Goal: Information Seeking & Learning: Learn about a topic

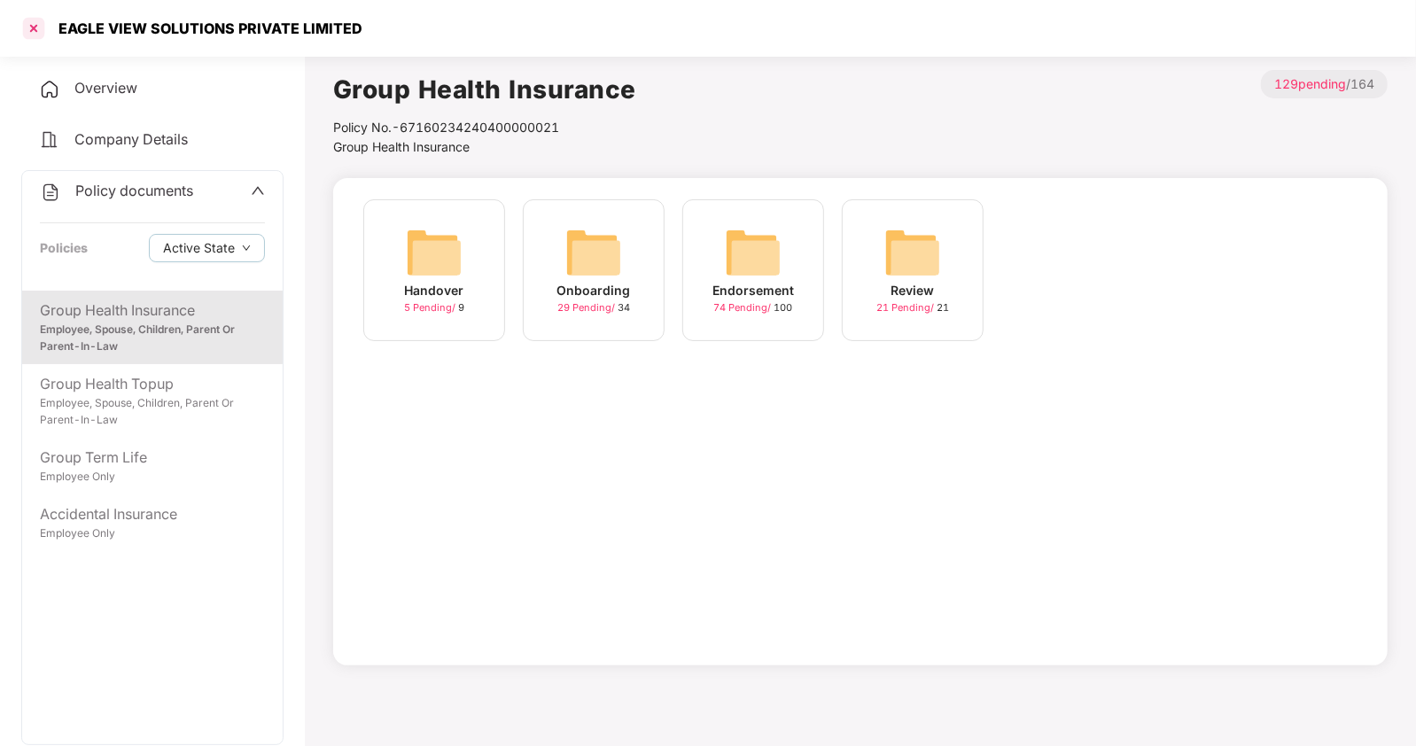
click at [31, 27] on div at bounding box center [33, 28] width 28 height 28
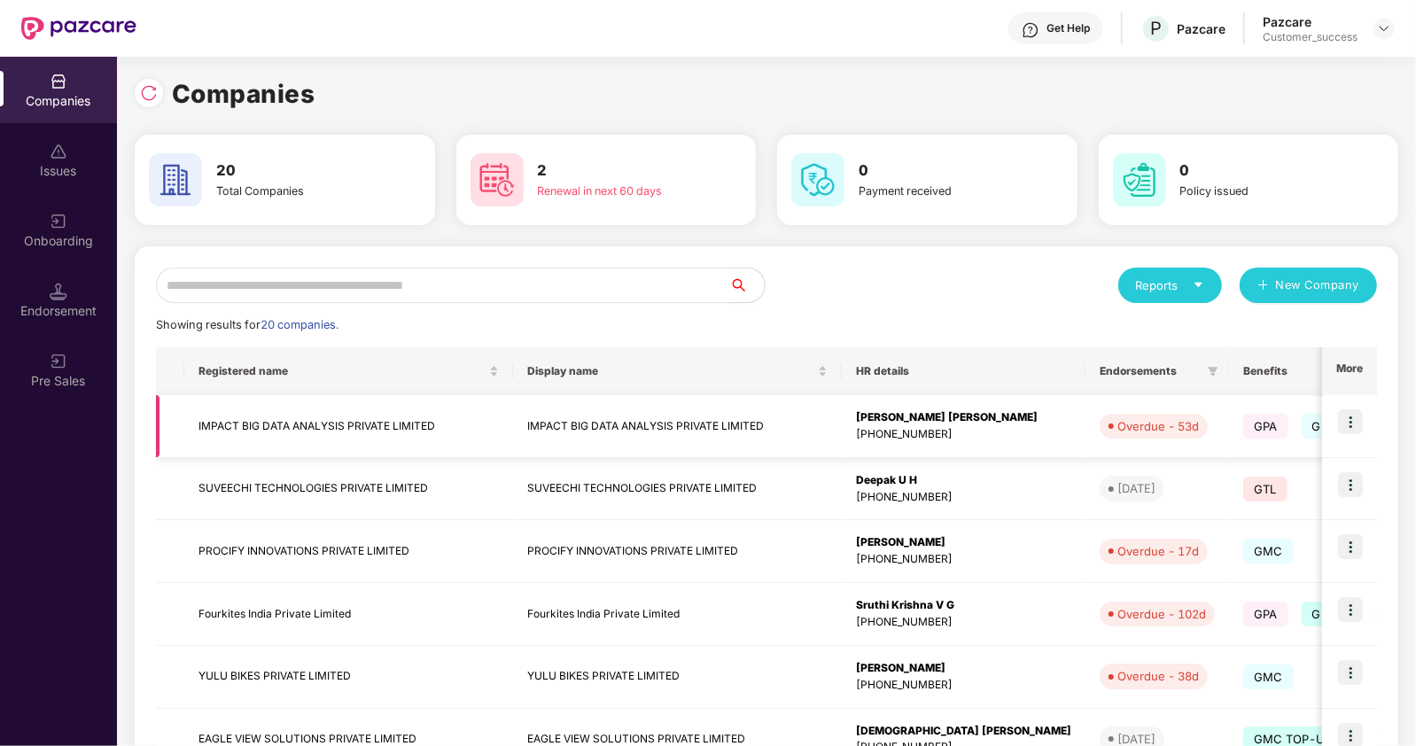
click at [1352, 418] on img at bounding box center [1350, 421] width 25 height 25
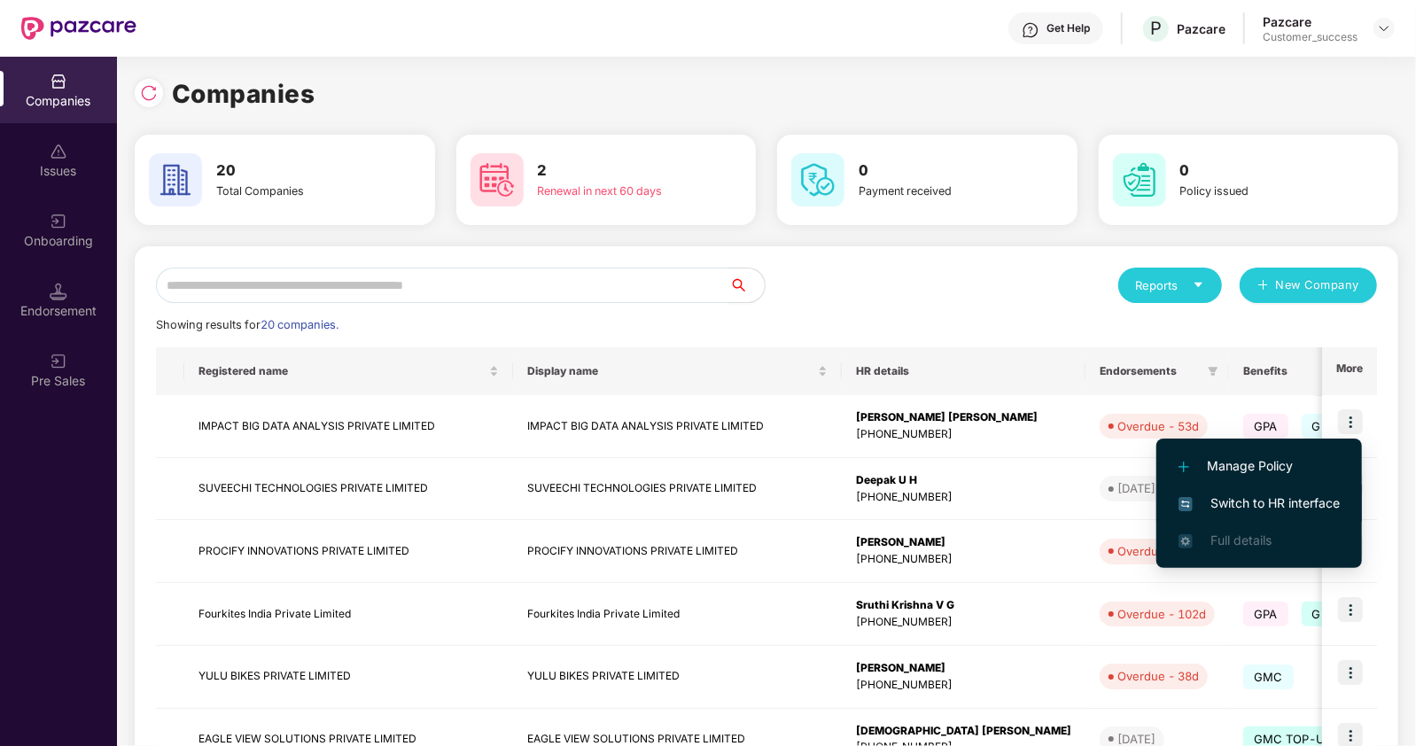
click at [1246, 499] on span "Switch to HR interface" at bounding box center [1259, 503] width 161 height 19
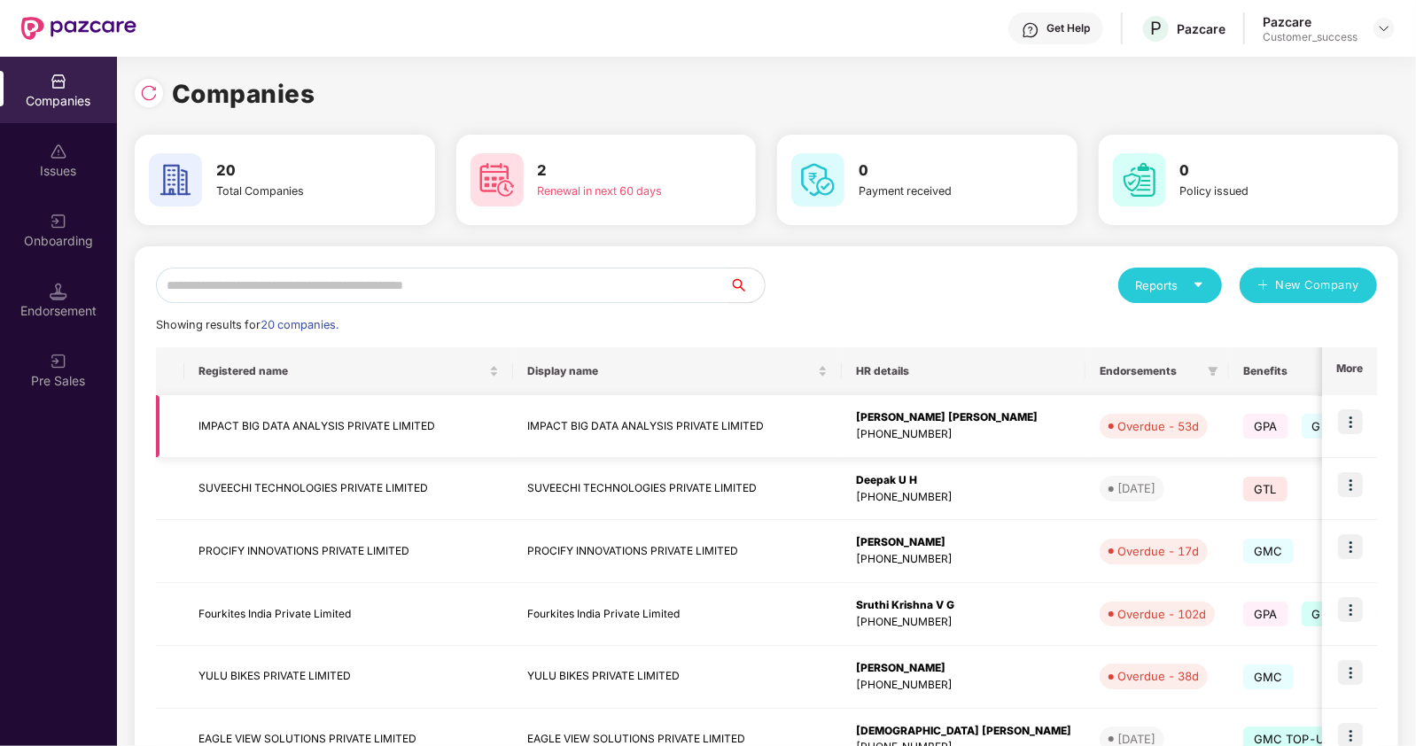
click at [204, 413] on td "IMPACT BIG DATA ANALYSIS PRIVATE LIMITED" at bounding box center [348, 426] width 329 height 63
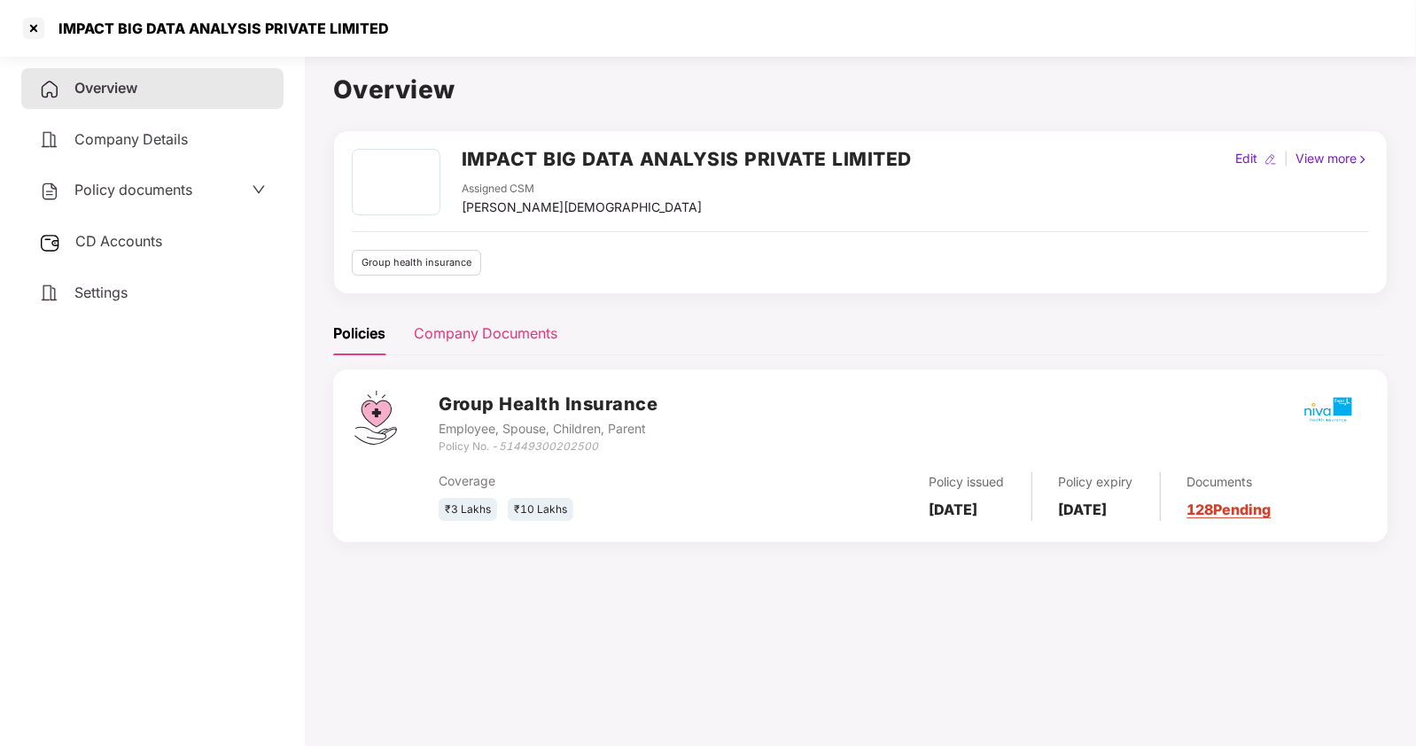
click at [474, 326] on div "Company Documents" at bounding box center [486, 334] width 144 height 22
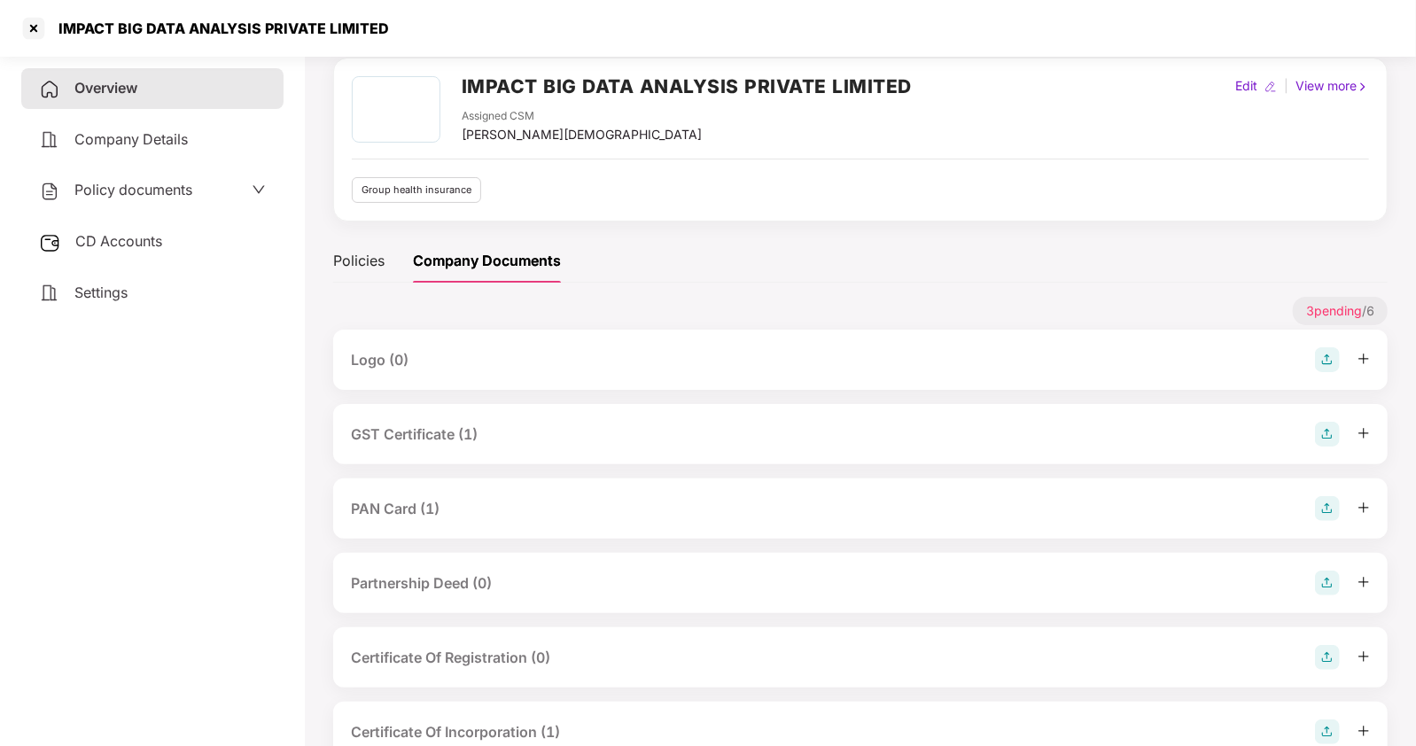
scroll to position [76, 0]
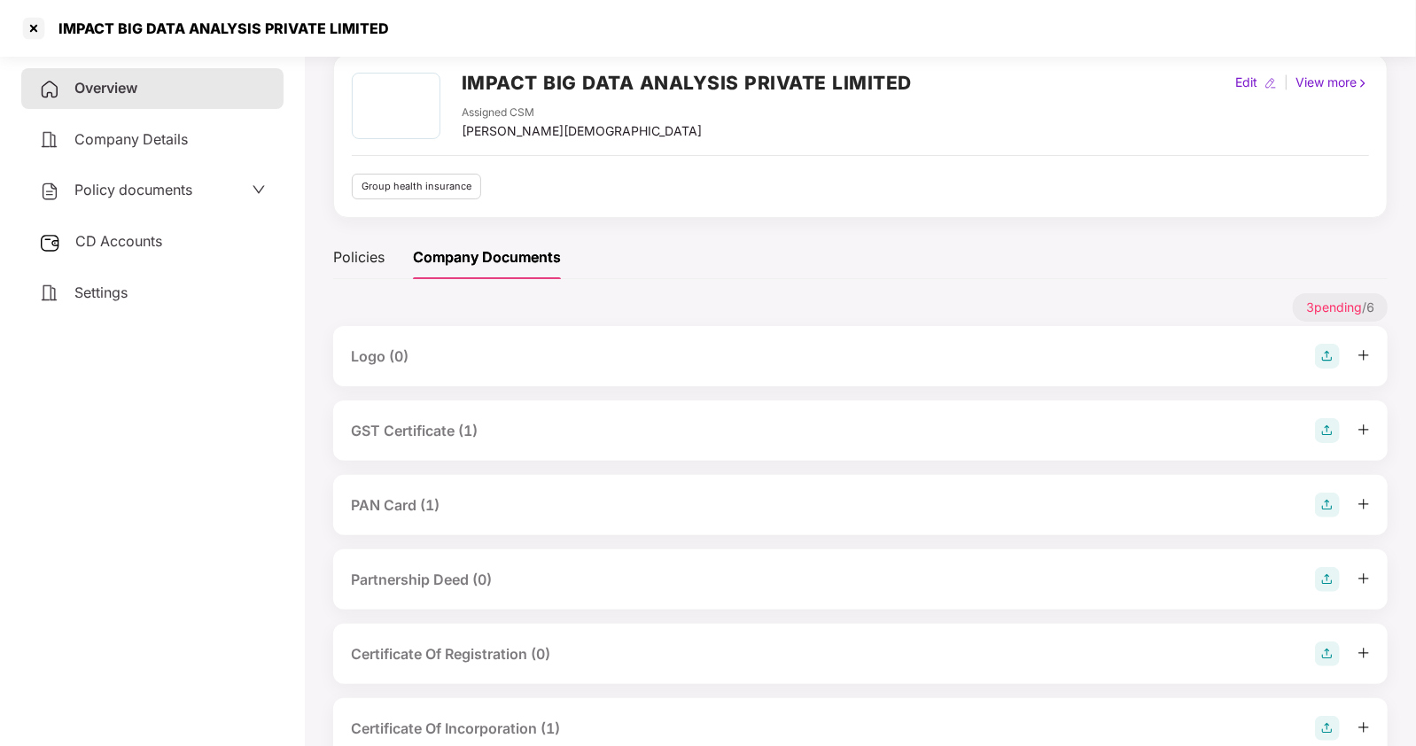
click at [394, 503] on div "PAN Card (1)" at bounding box center [395, 506] width 89 height 22
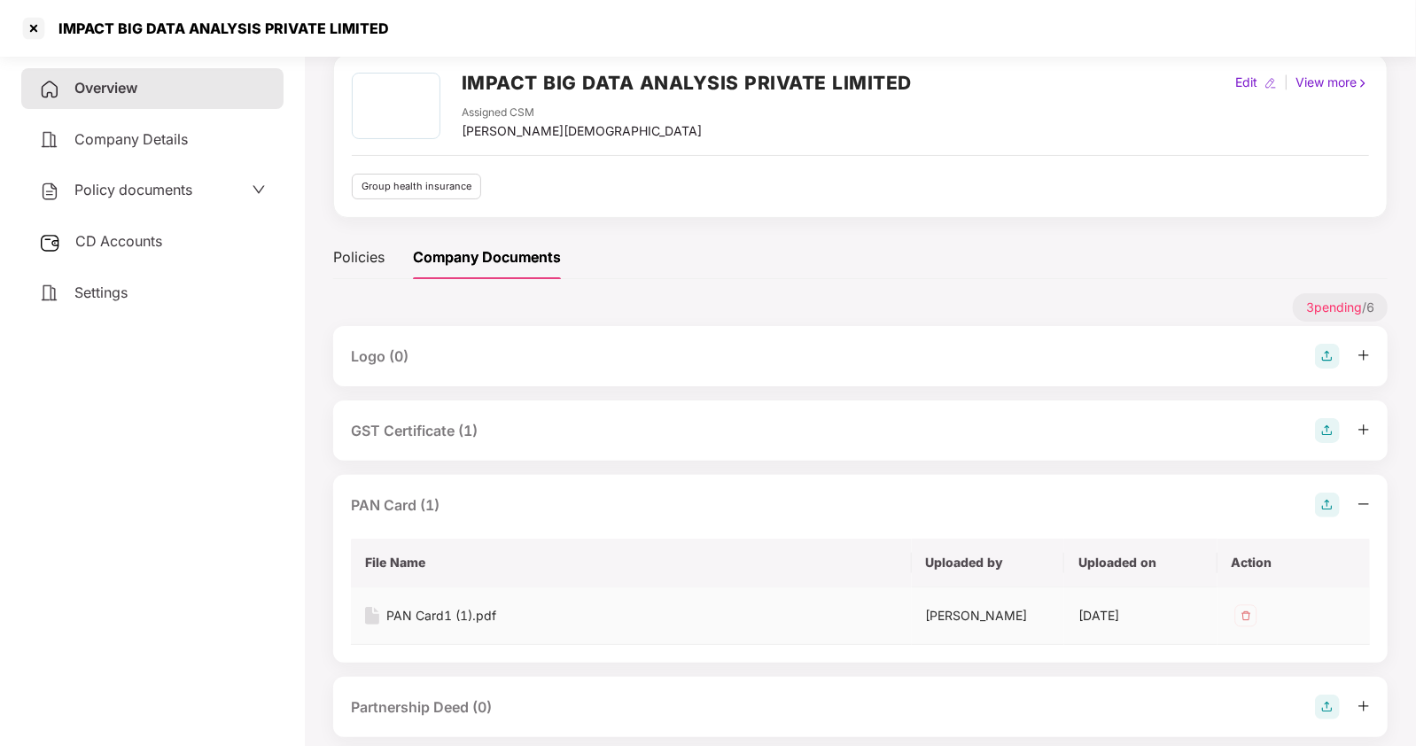
click at [462, 614] on div "PAN Card1 (1).pdf" at bounding box center [441, 615] width 110 height 19
click at [439, 422] on div "GST Certificate (1)" at bounding box center [414, 431] width 127 height 22
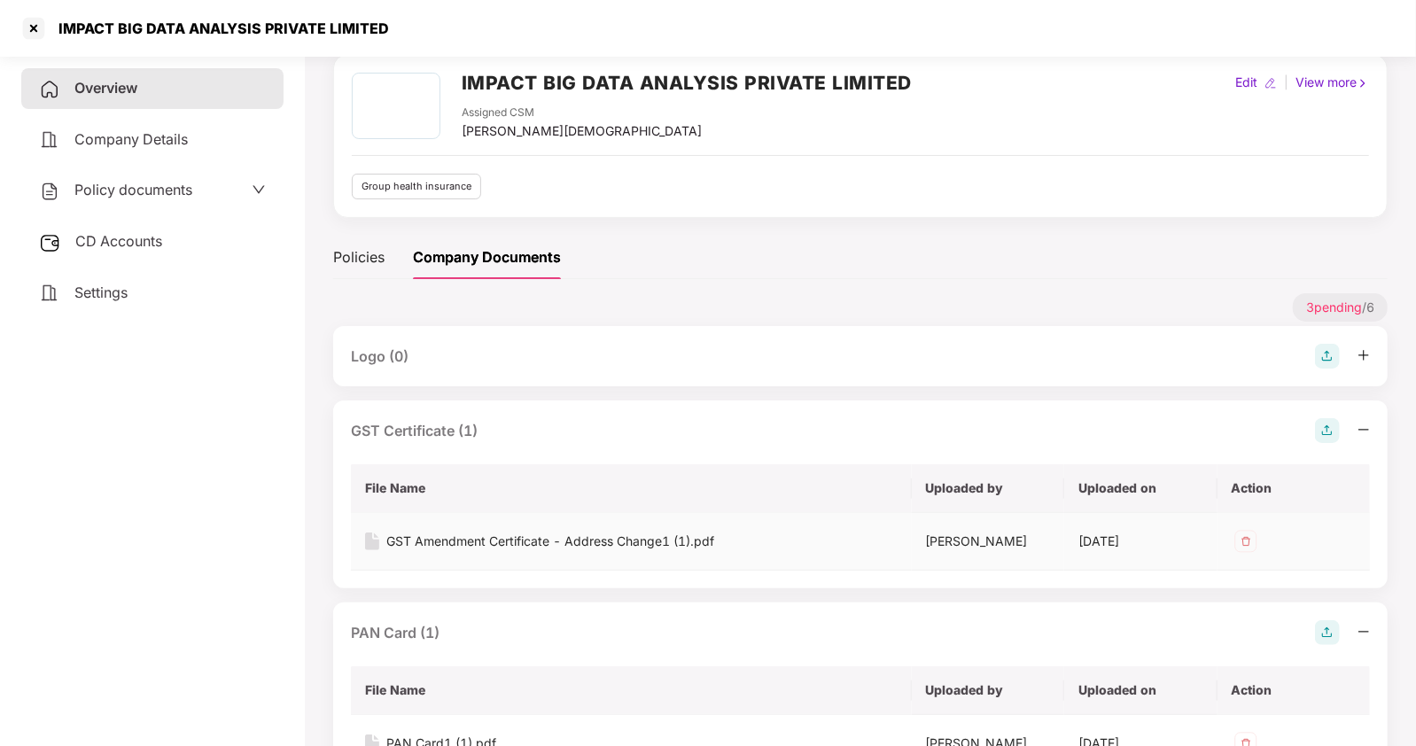
click at [425, 534] on div "GST Amendment Certificate - Address Change1 (1).pdf" at bounding box center [550, 541] width 328 height 19
click at [32, 27] on div at bounding box center [33, 28] width 28 height 28
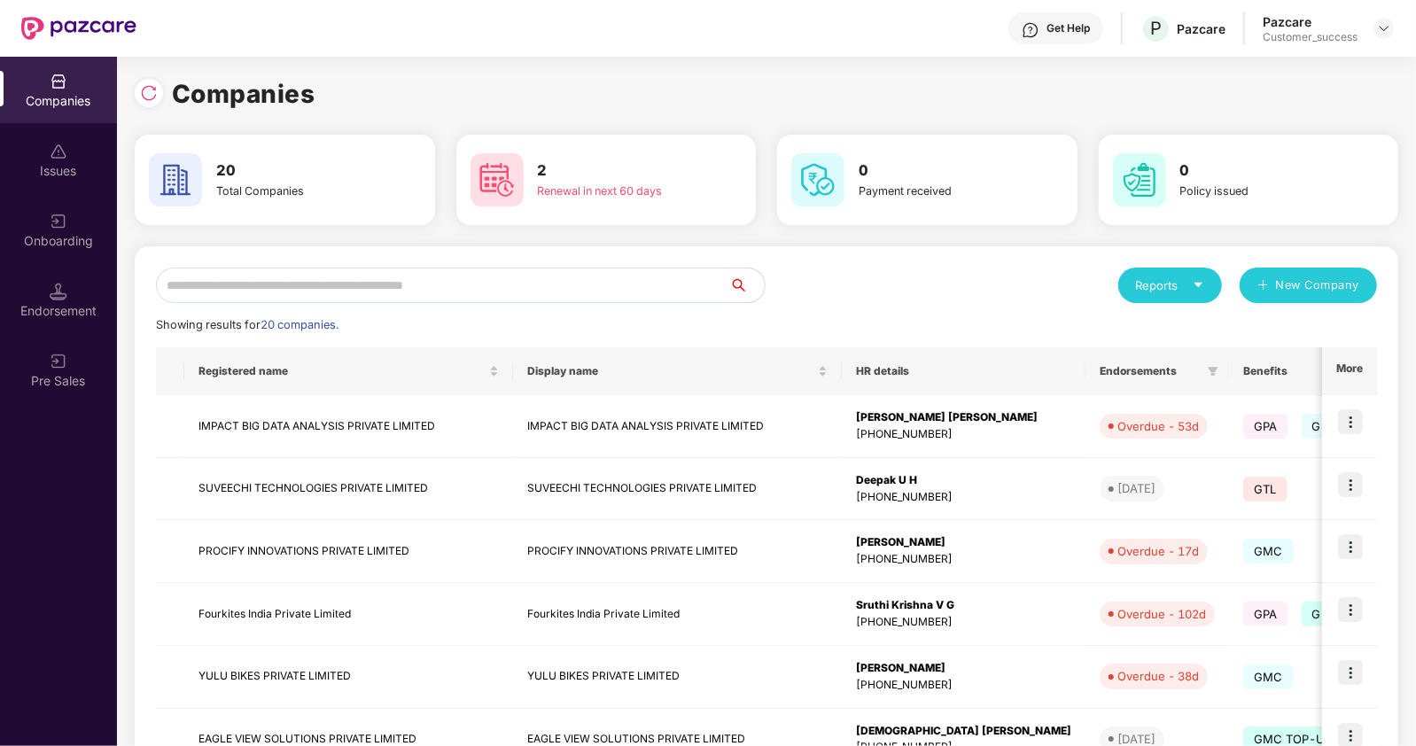
scroll to position [0, 0]
click at [378, 288] on input "text" at bounding box center [442, 285] width 573 height 35
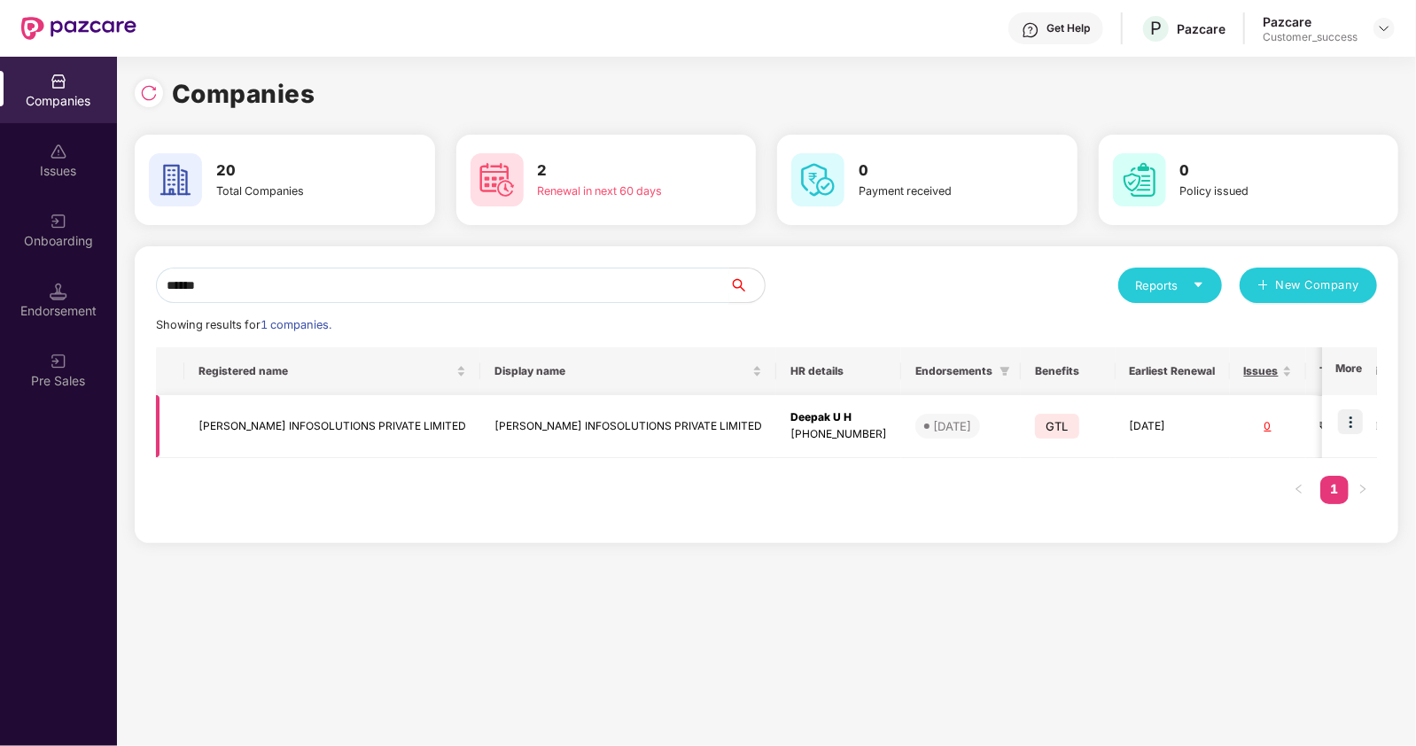
type input "******"
click at [557, 427] on td "[PERSON_NAME] INFOSOLUTIONS PRIVATE LIMITED" at bounding box center [628, 426] width 296 height 63
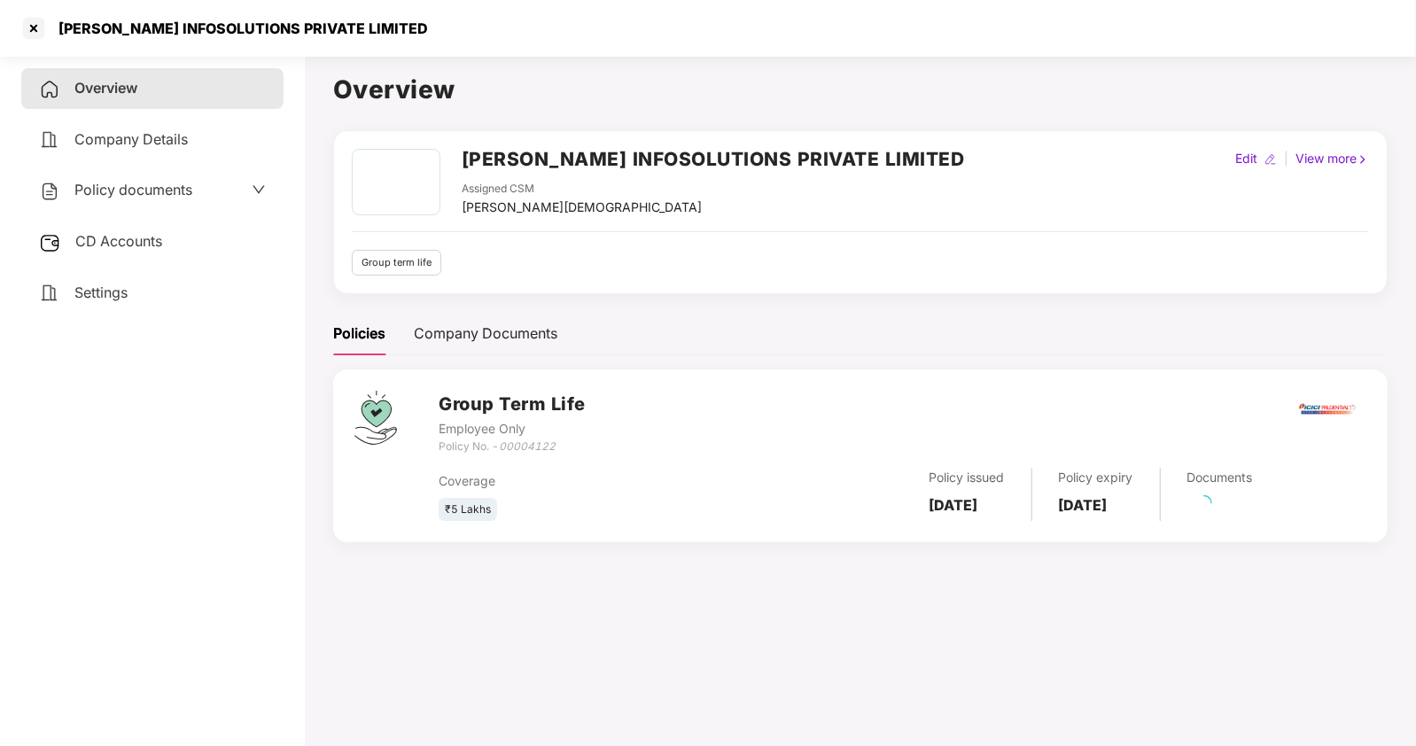
click at [115, 199] on span "Policy documents" at bounding box center [133, 190] width 118 height 18
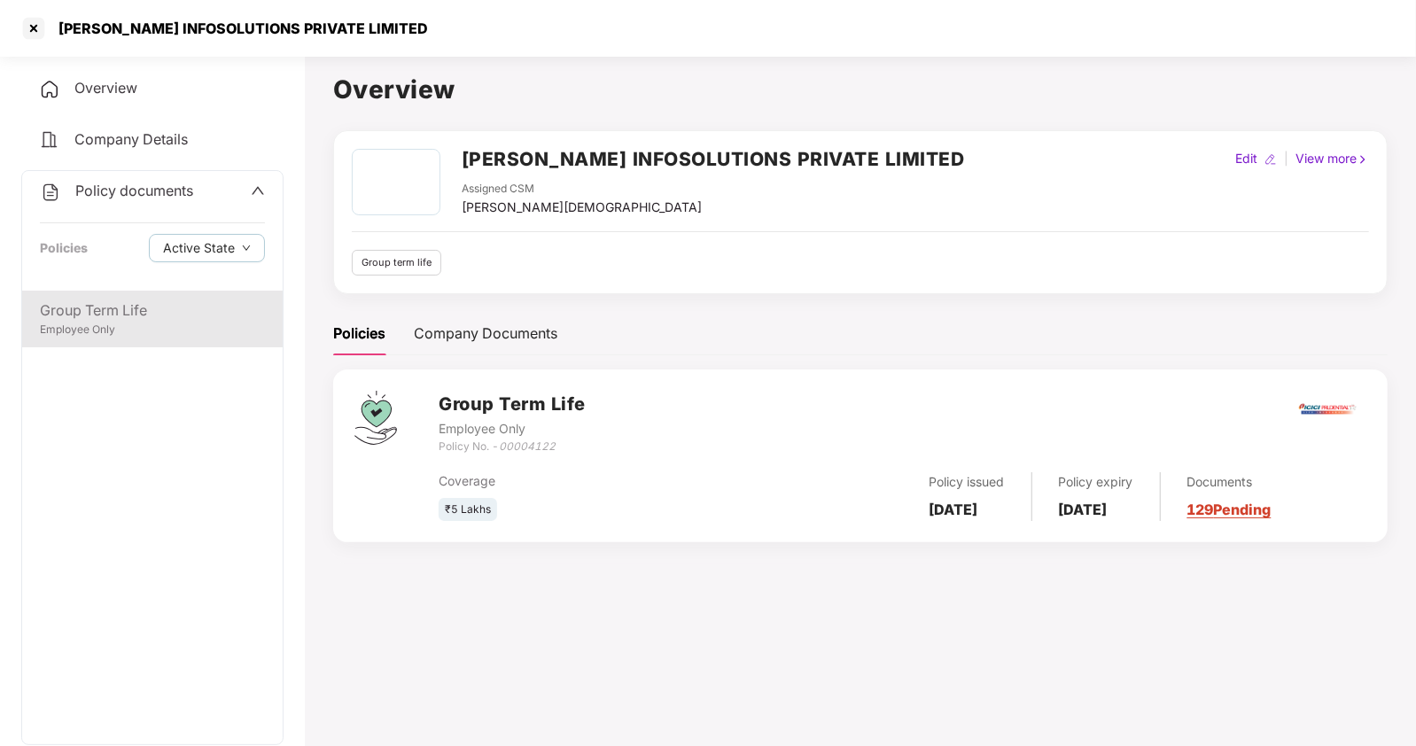
click at [149, 309] on div "Group Term Life" at bounding box center [152, 311] width 225 height 22
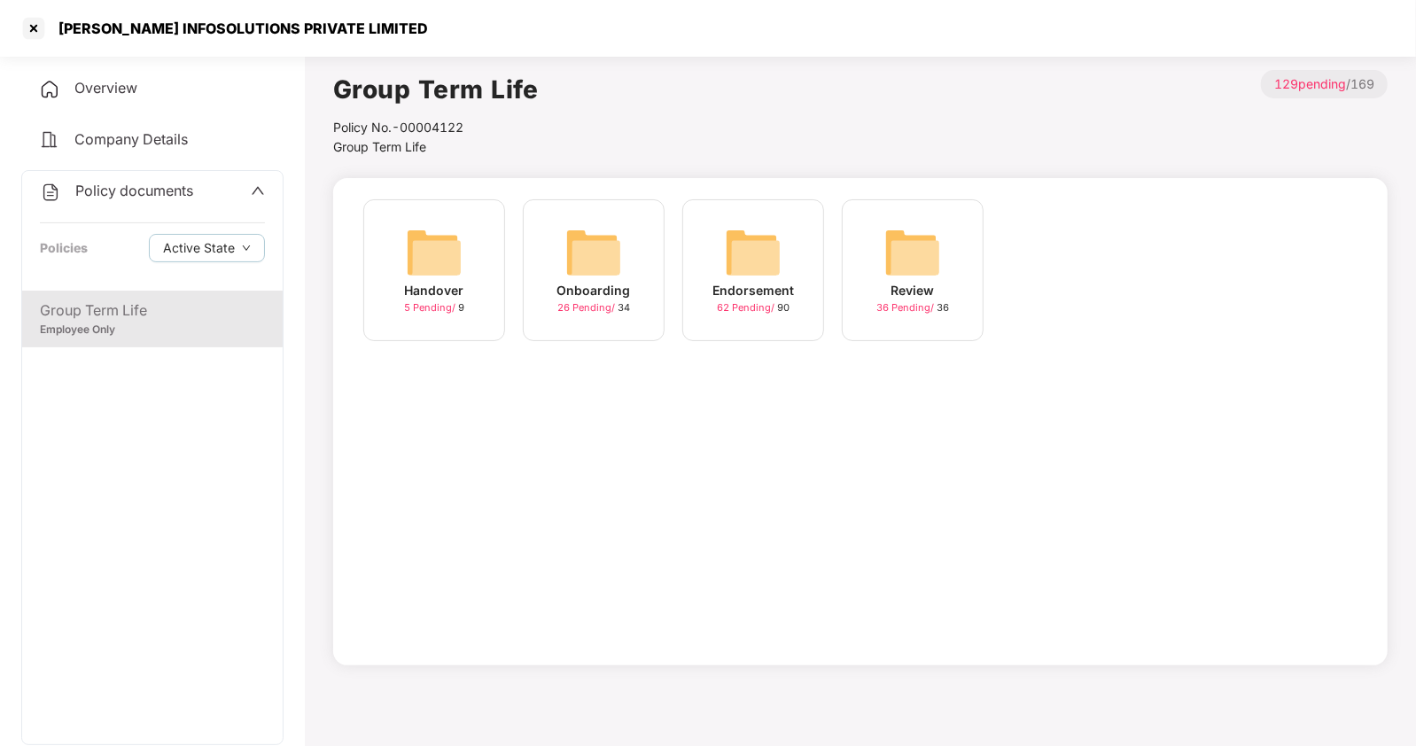
click at [763, 280] on img at bounding box center [753, 252] width 57 height 57
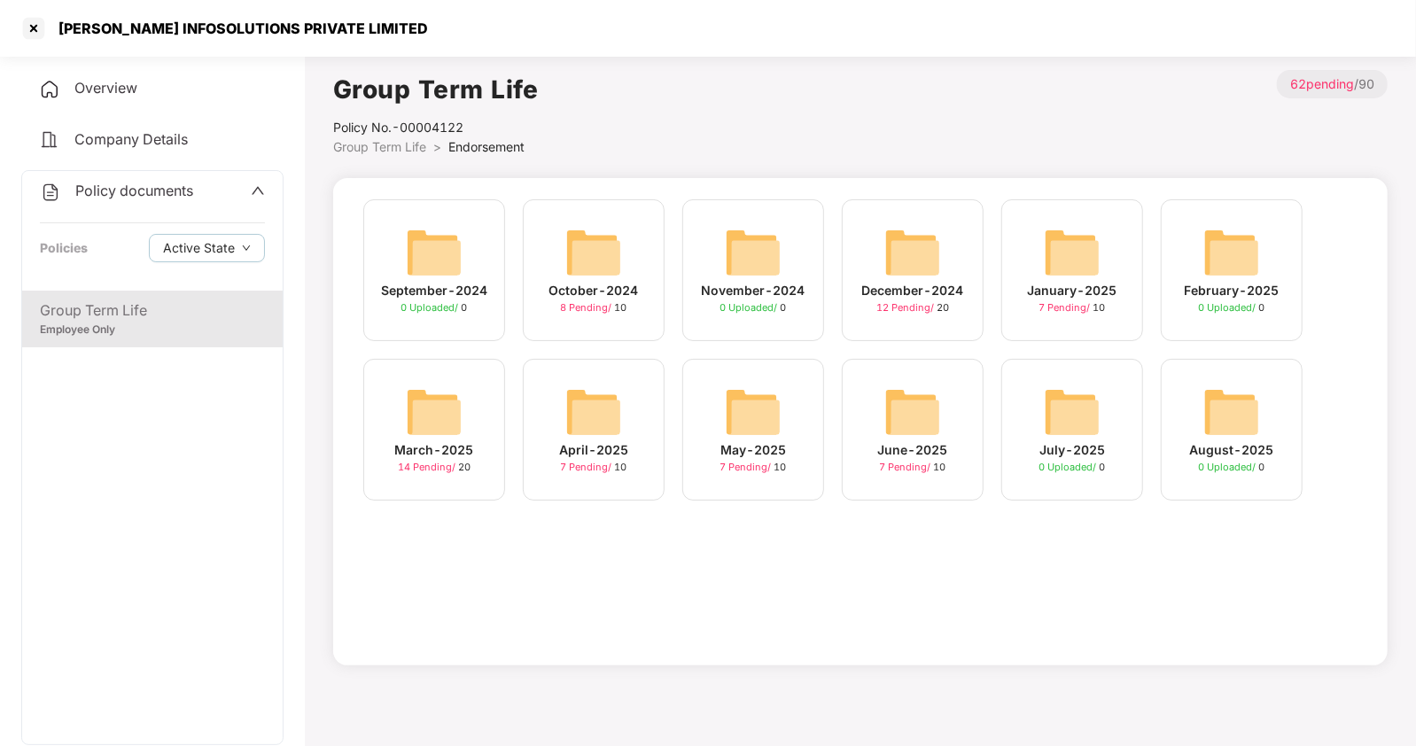
click at [925, 427] on img at bounding box center [913, 412] width 57 height 57
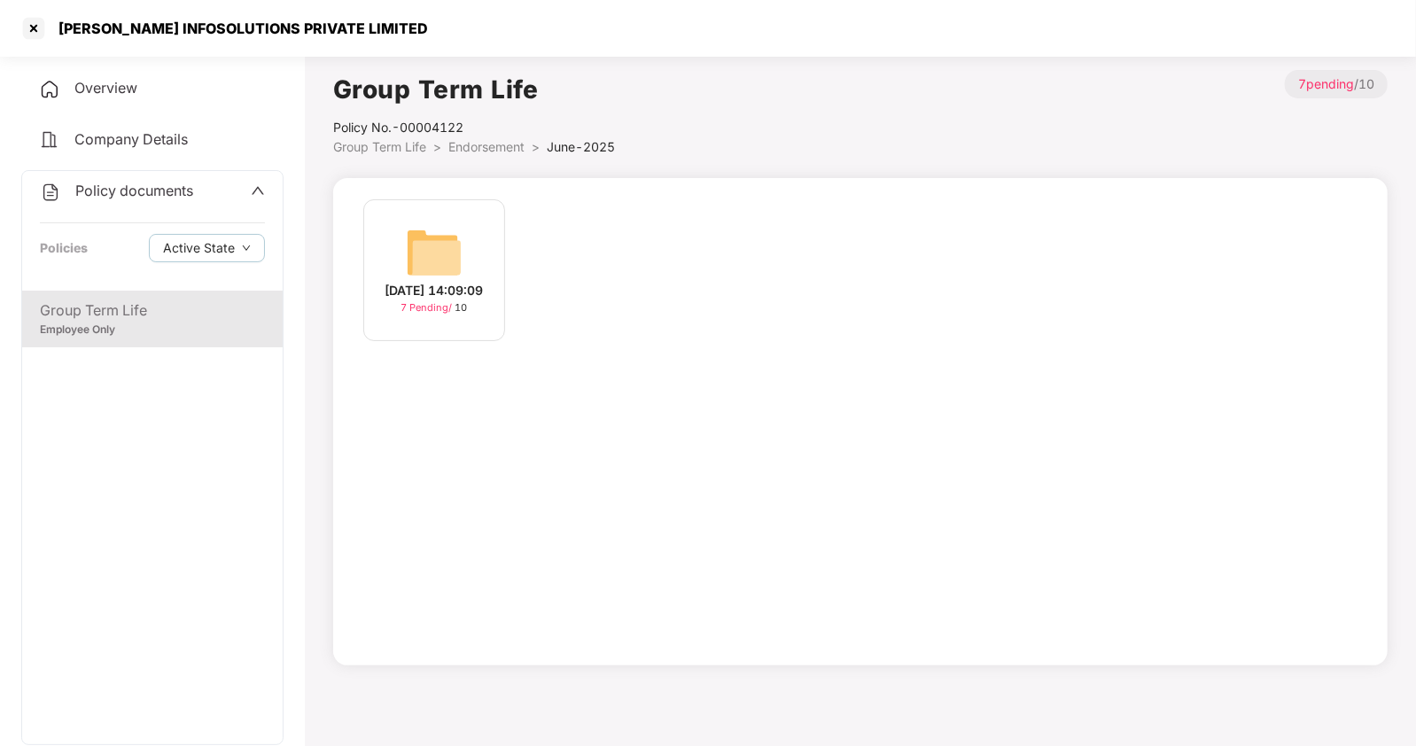
click at [465, 288] on div "[DATE] 14:09:09" at bounding box center [435, 290] width 98 height 19
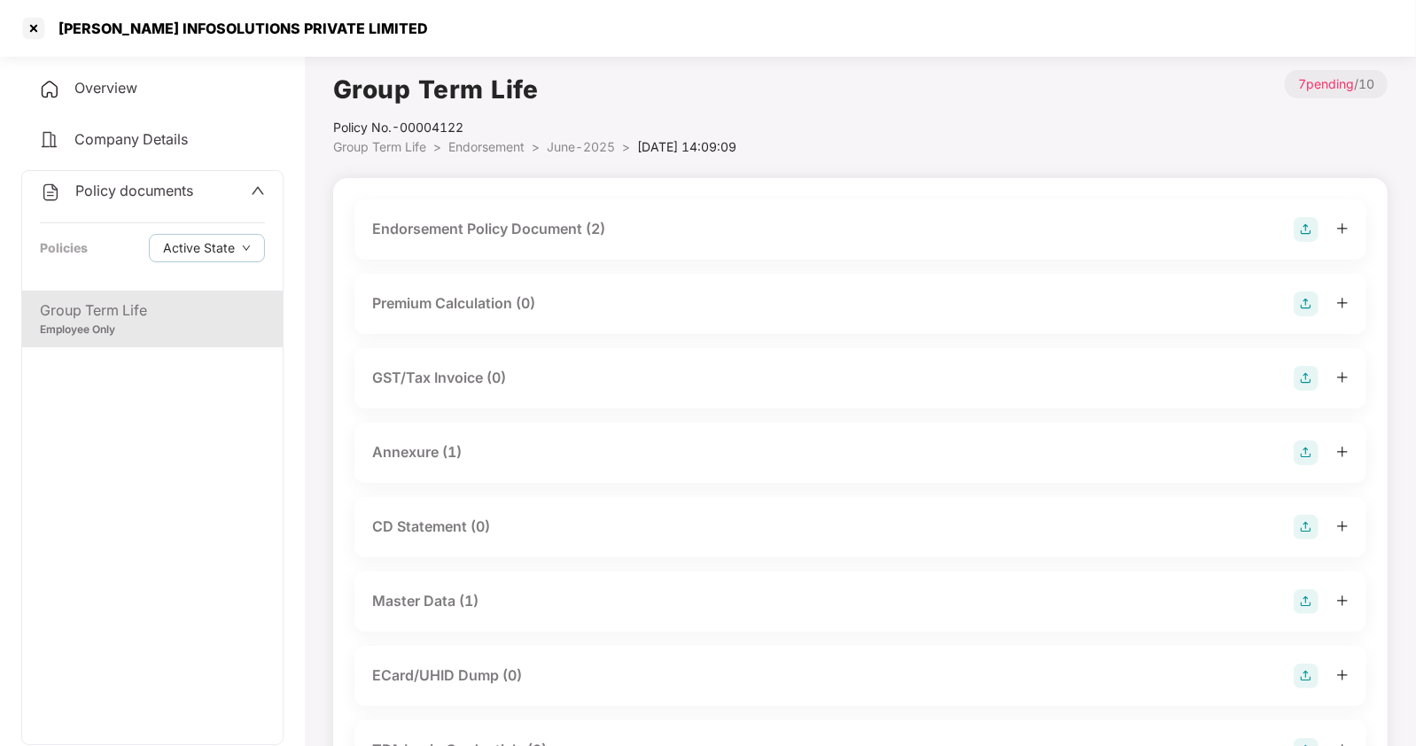
click at [440, 596] on div "Master Data (1)" at bounding box center [425, 601] width 106 height 22
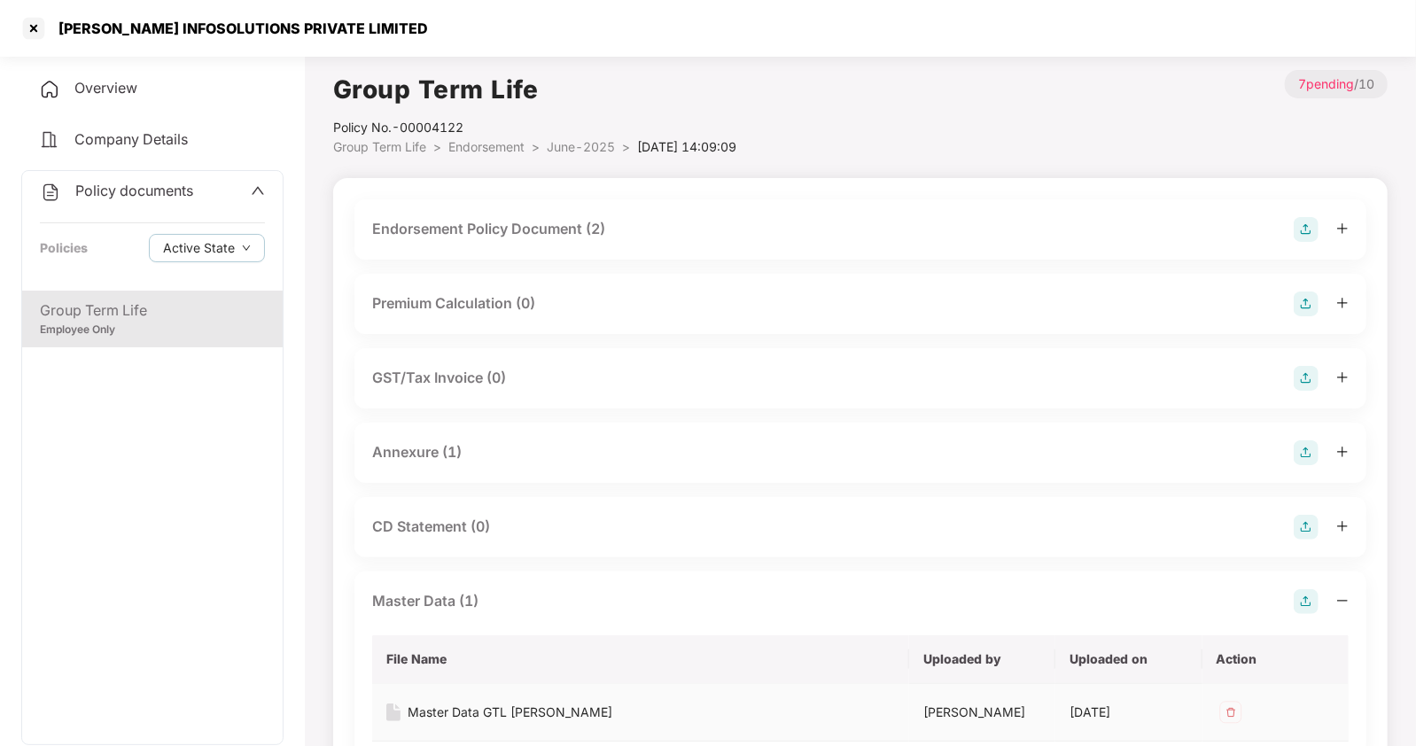
click at [508, 710] on div "Master Data GTL [PERSON_NAME]" at bounding box center [510, 712] width 205 height 19
click at [35, 19] on div at bounding box center [33, 28] width 28 height 28
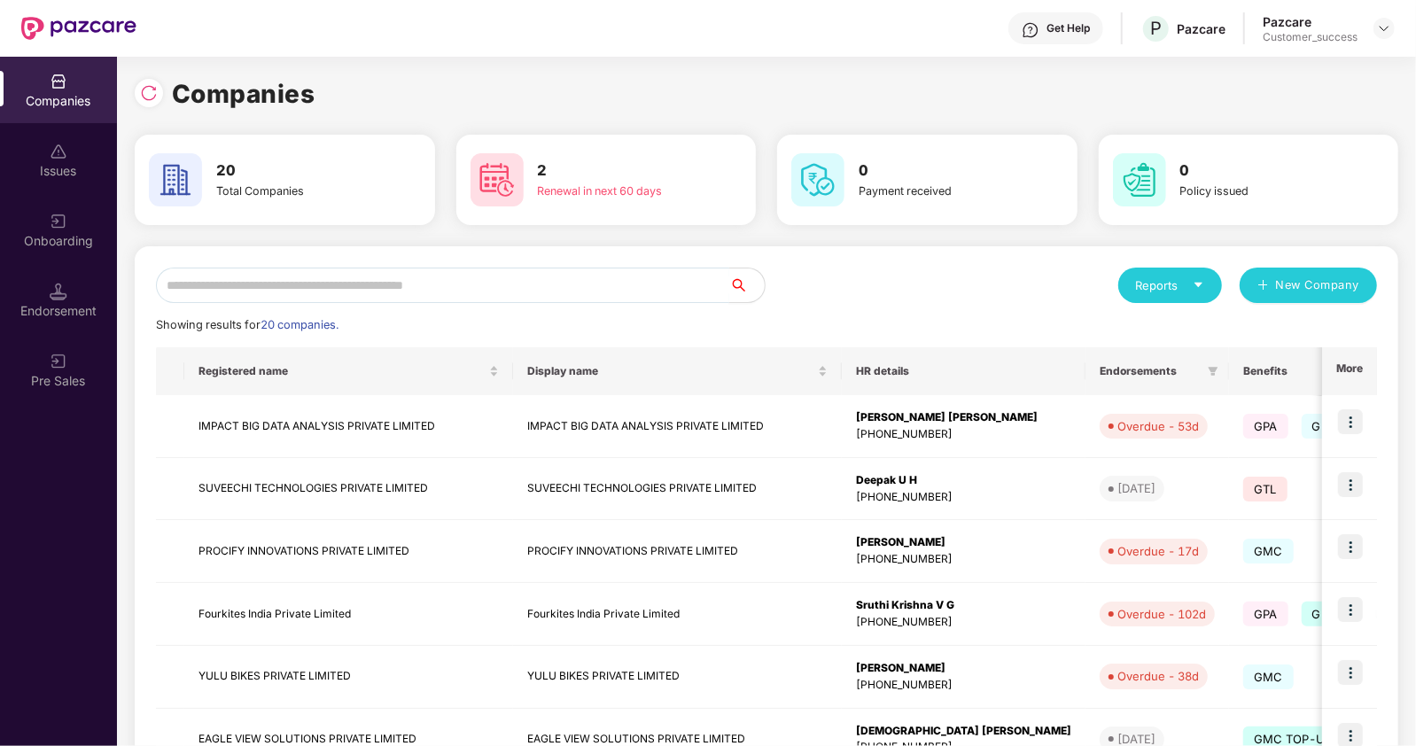
click at [316, 285] on input "text" at bounding box center [442, 285] width 573 height 35
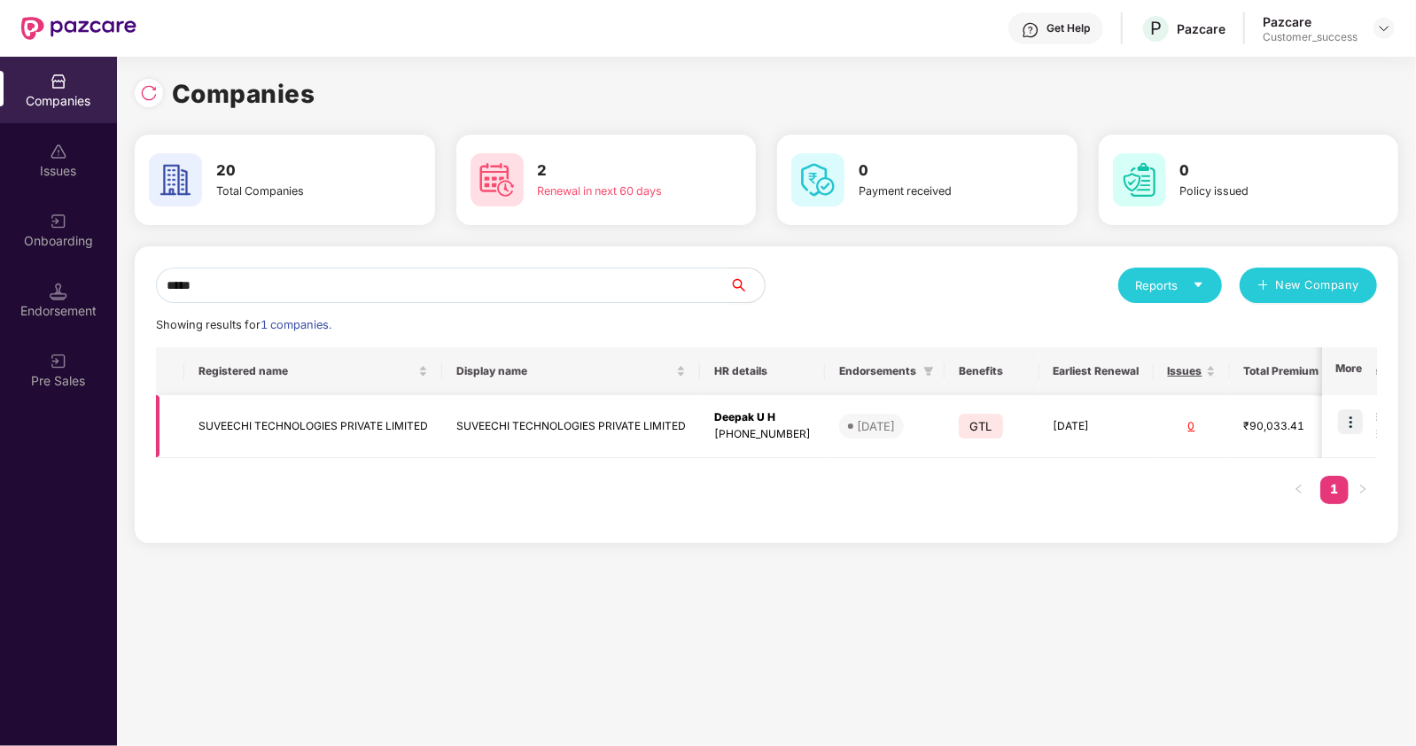
type input "*****"
click at [263, 412] on td "SUVEECHI TECHNOLOGIES PRIVATE LIMITED" at bounding box center [313, 426] width 258 height 63
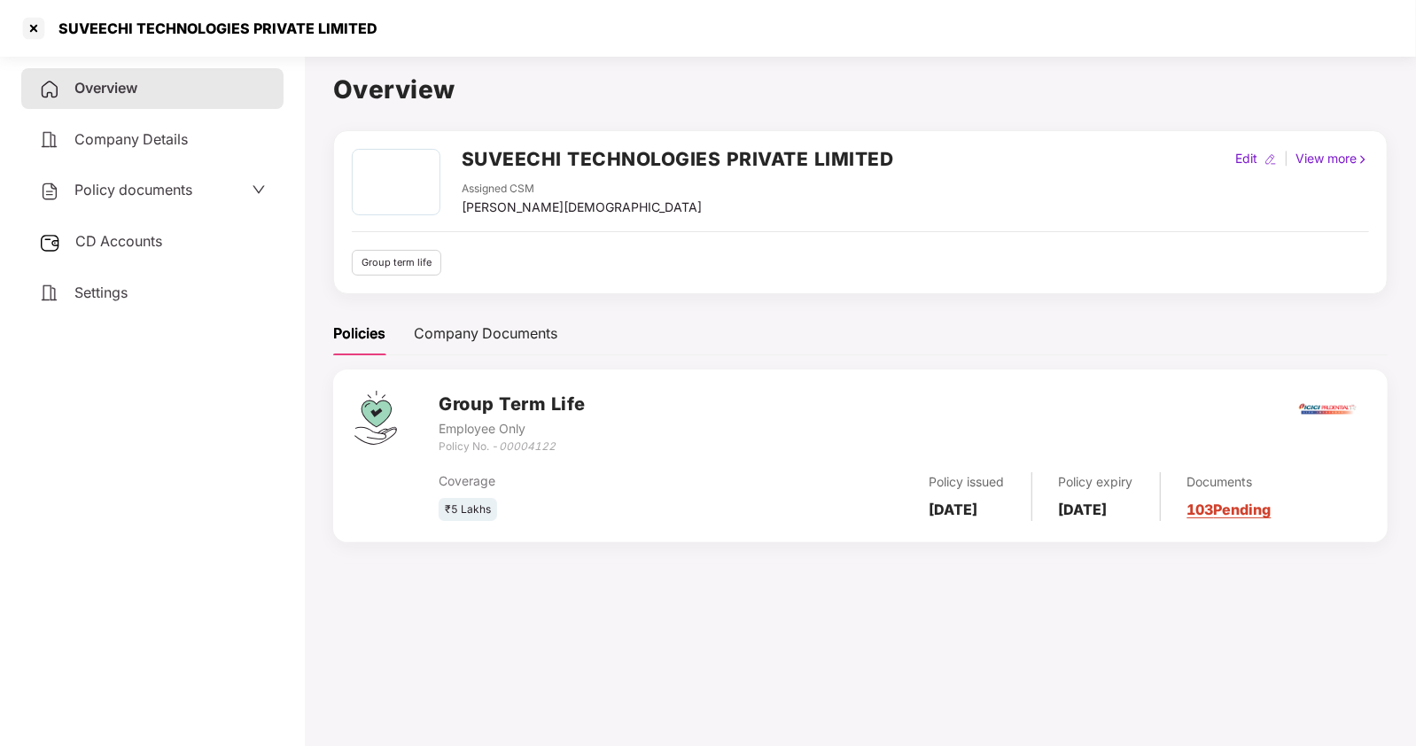
click at [133, 184] on span "Policy documents" at bounding box center [133, 190] width 118 height 18
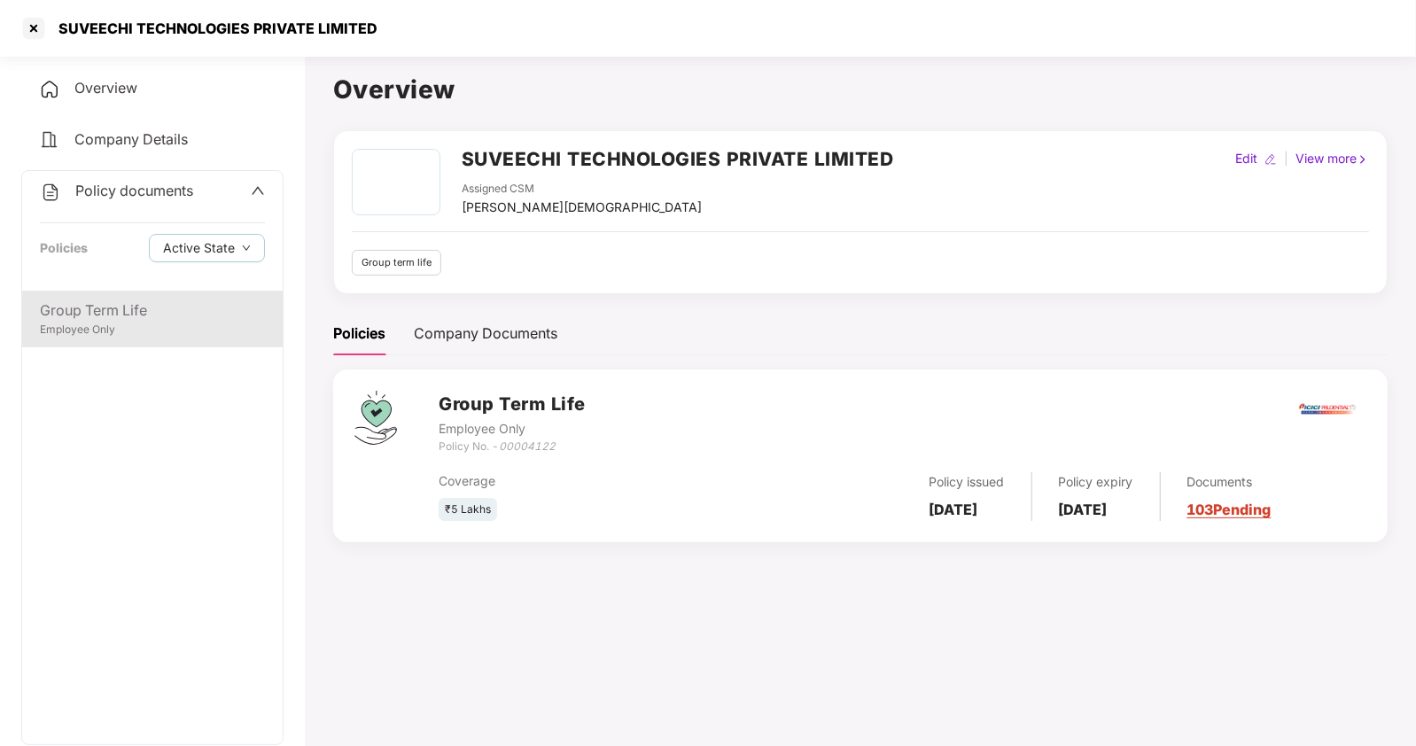
click at [99, 330] on div "Employee Only" at bounding box center [152, 330] width 225 height 17
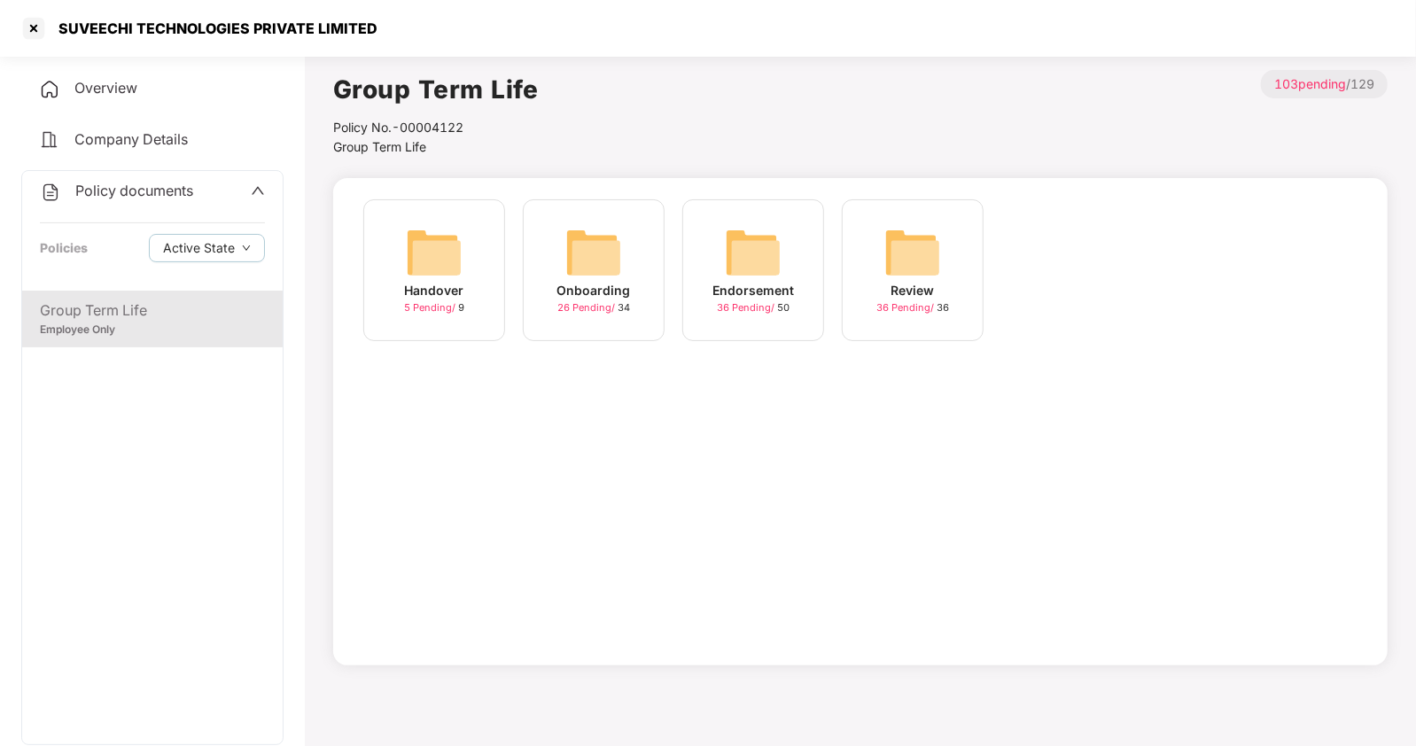
click at [747, 245] on img at bounding box center [753, 252] width 57 height 57
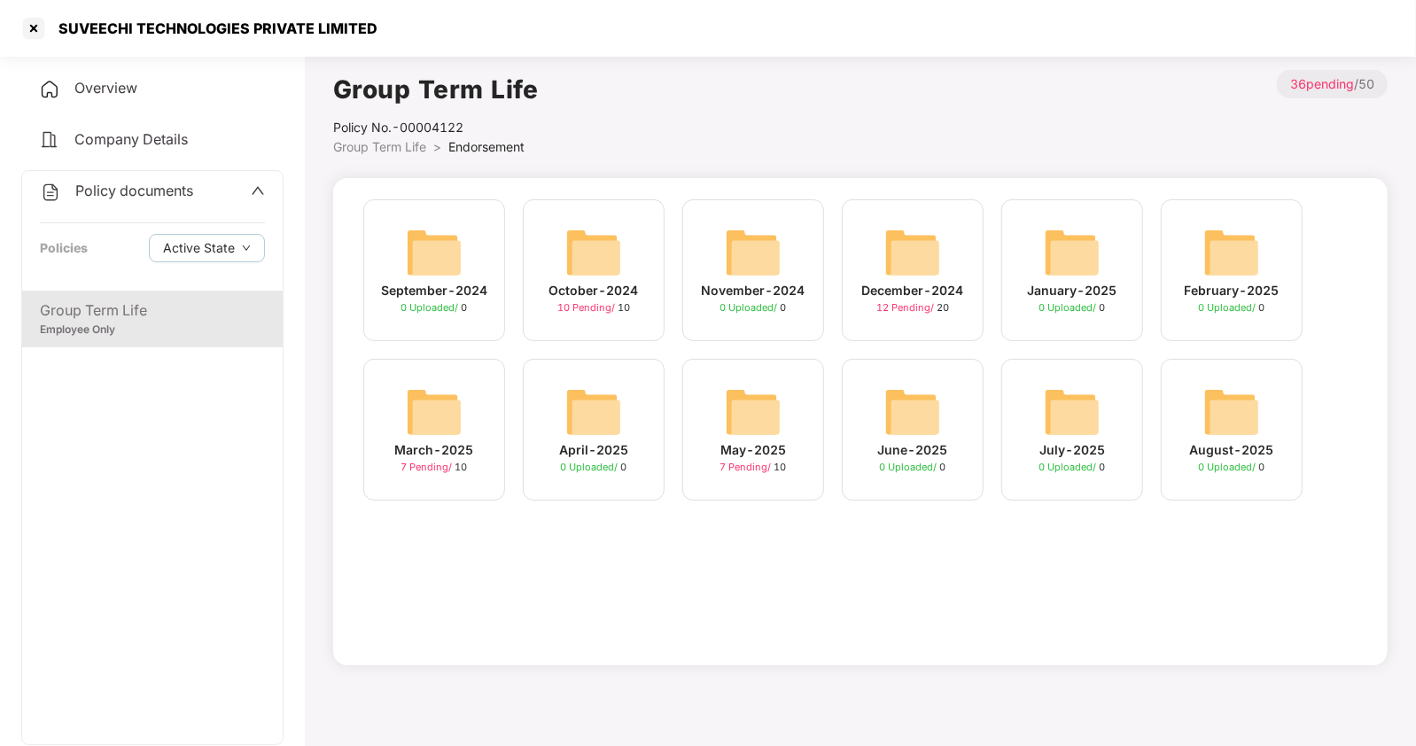
click at [745, 423] on img at bounding box center [753, 412] width 57 height 57
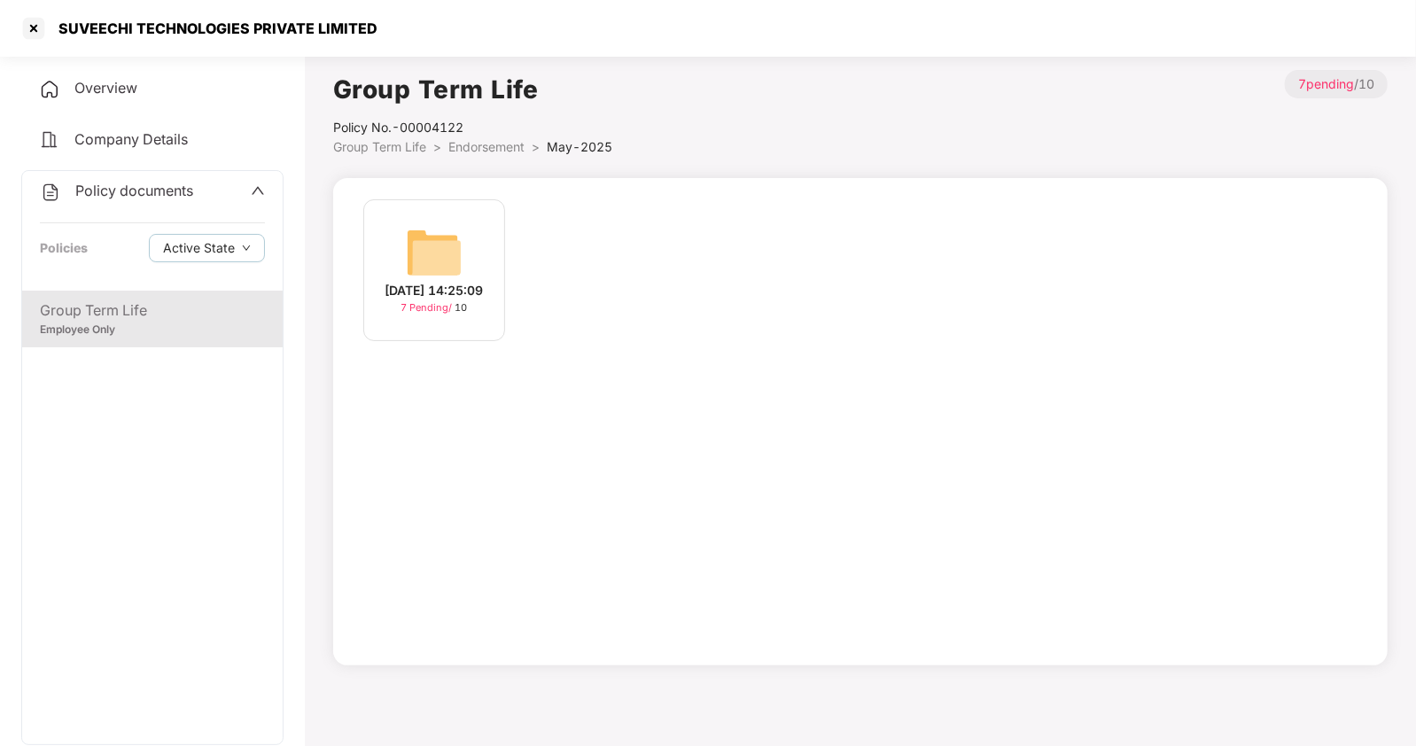
click at [448, 281] on div "[DATE] 14:25:09" at bounding box center [435, 290] width 98 height 19
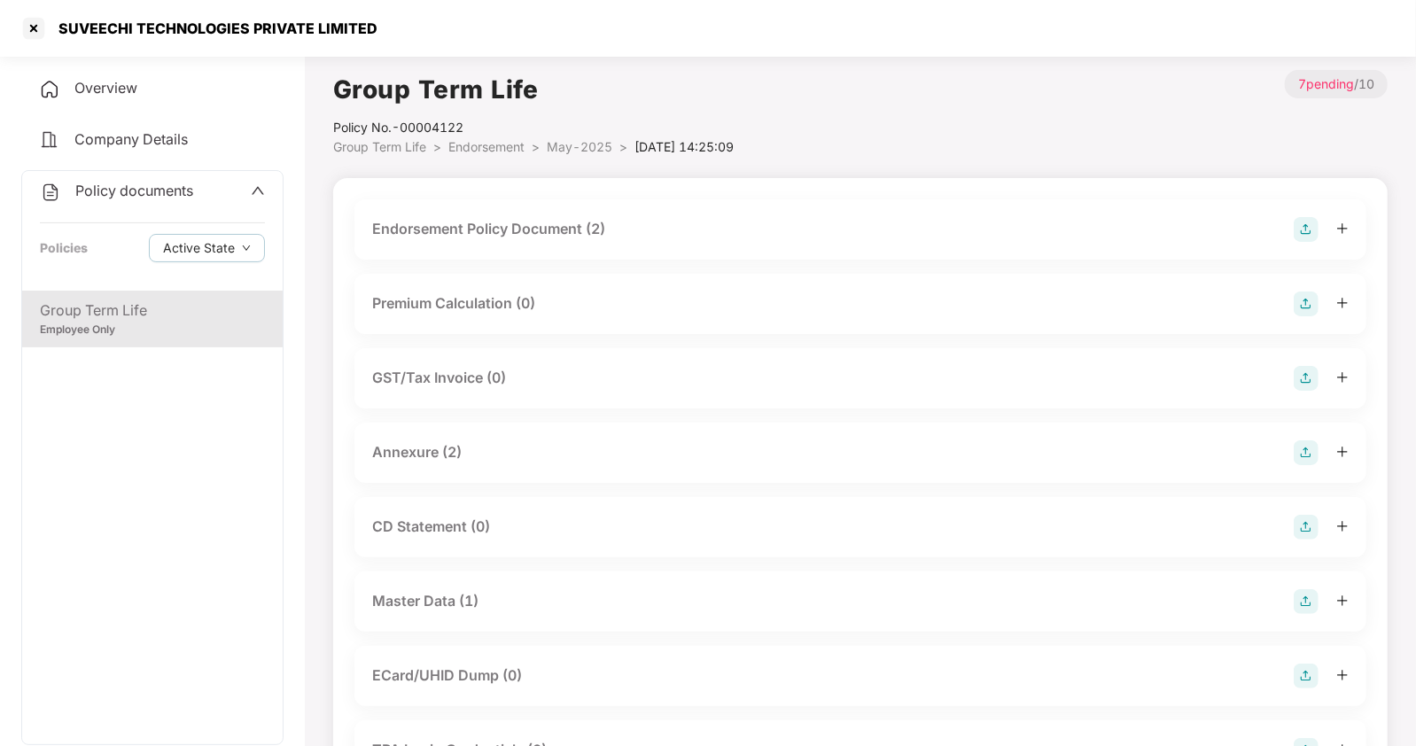
click at [403, 599] on div "Master Data (1)" at bounding box center [425, 601] width 106 height 22
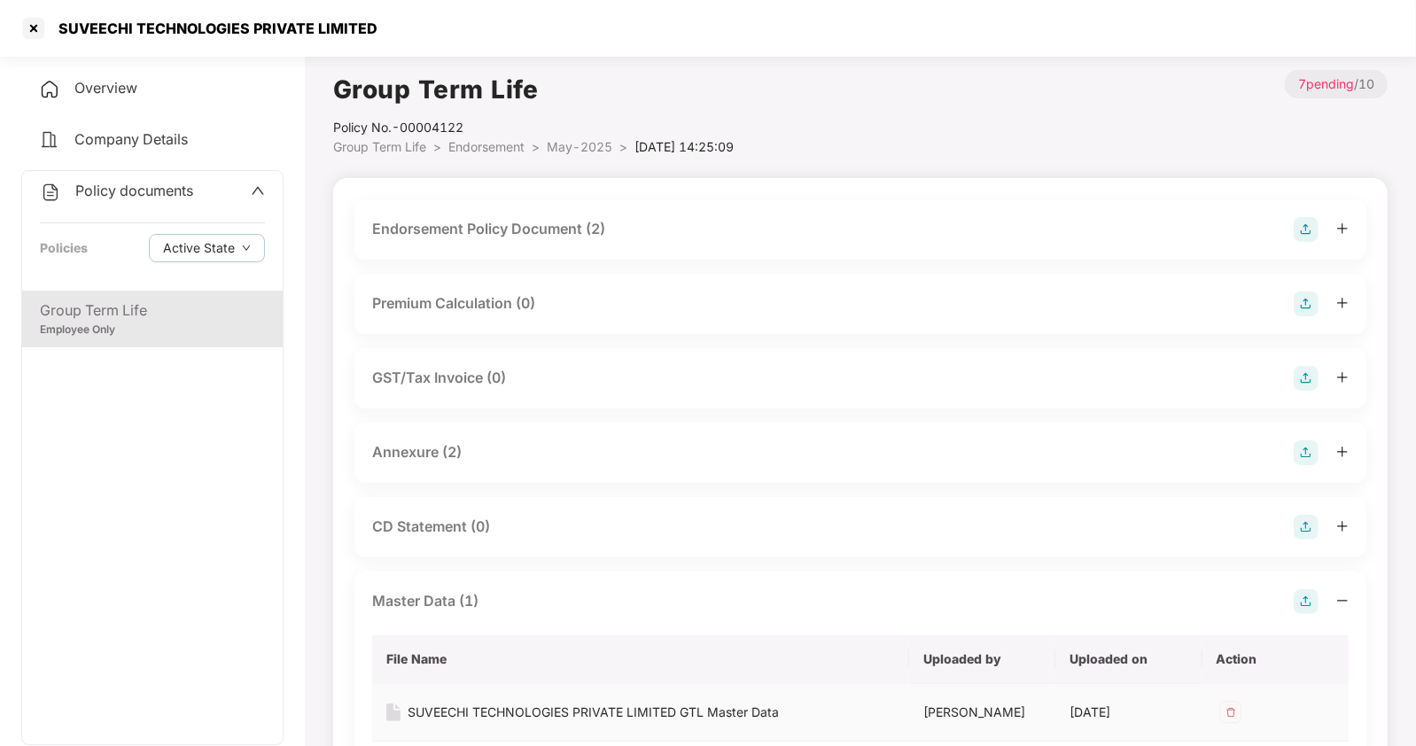
click at [505, 714] on div "SUVEECHI TECHNOLOGIES PRIVATE LIMITED GTL Master Data" at bounding box center [593, 712] width 371 height 19
click at [27, 30] on div at bounding box center [33, 28] width 28 height 28
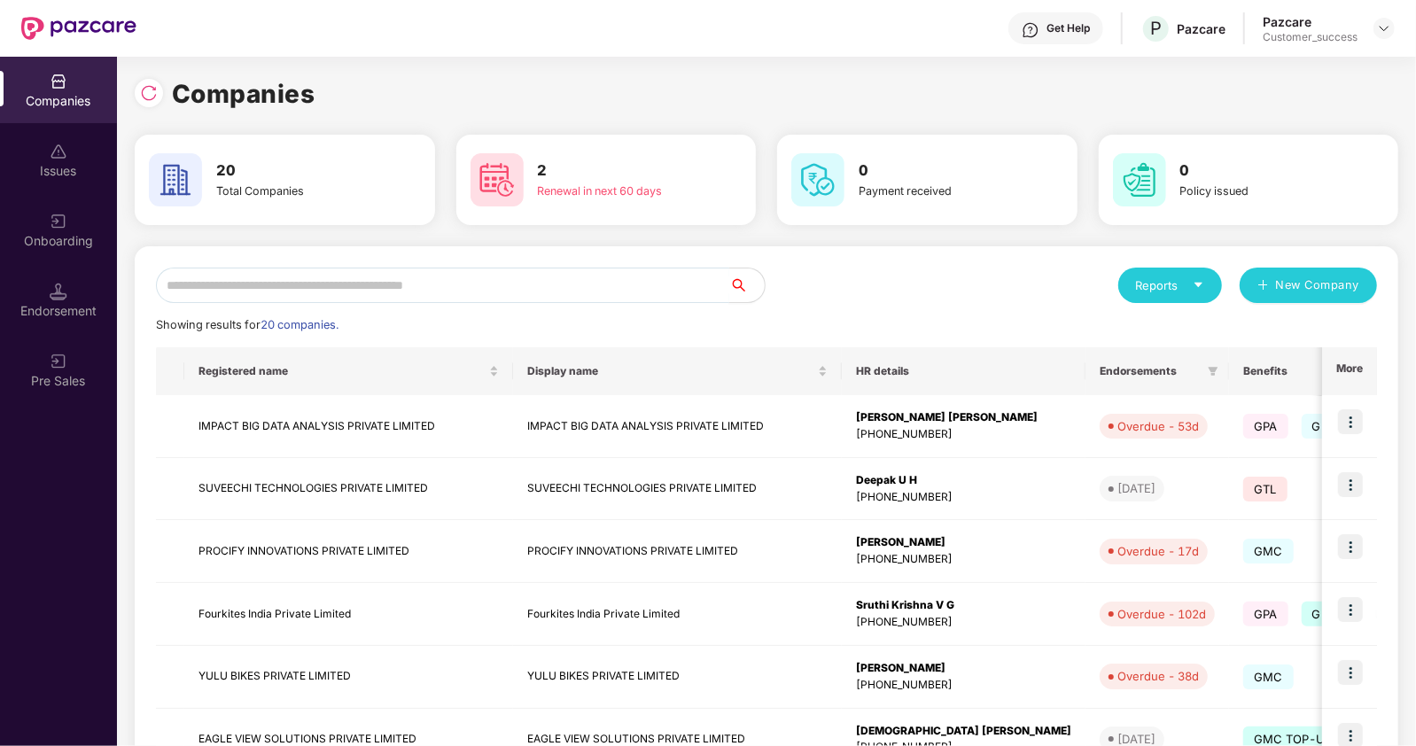
click at [440, 283] on input "text" at bounding box center [442, 285] width 573 height 35
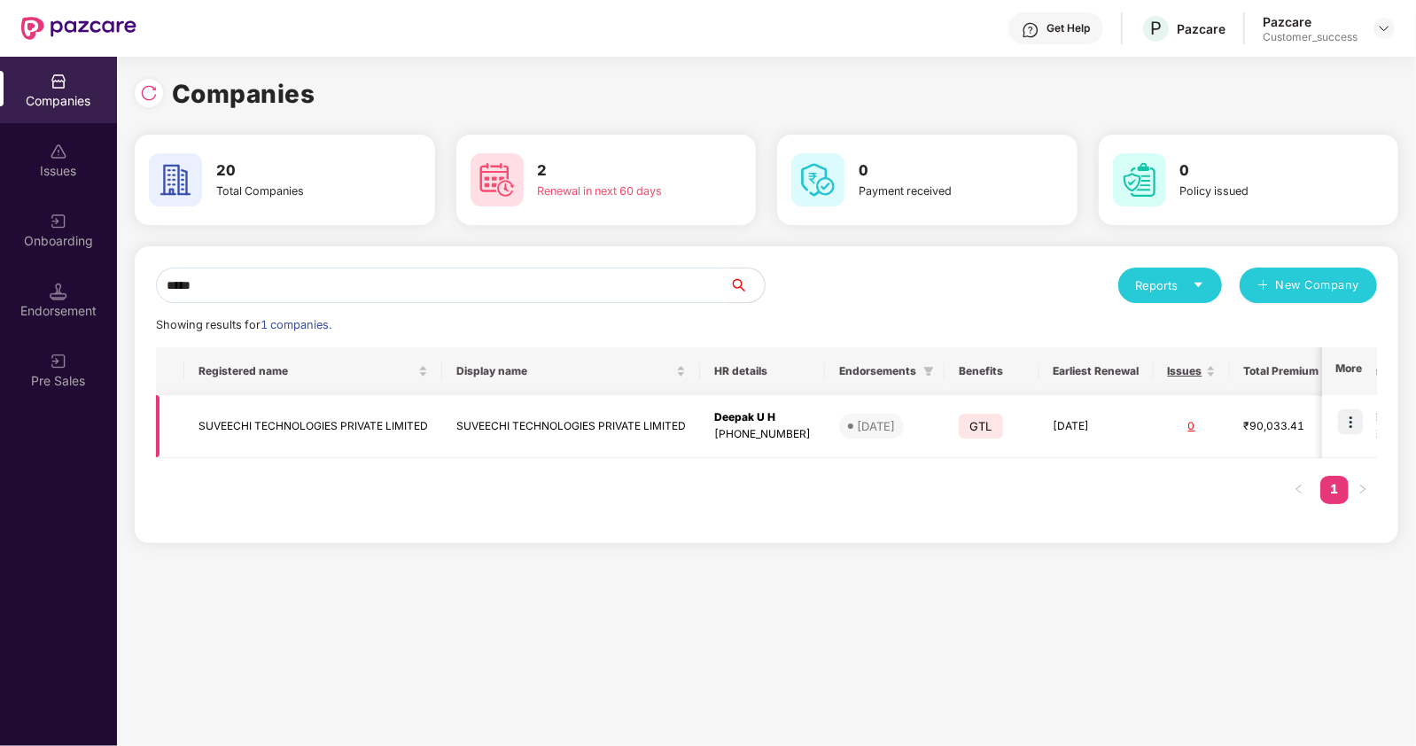
type input "*****"
click at [1352, 417] on img at bounding box center [1350, 421] width 25 height 25
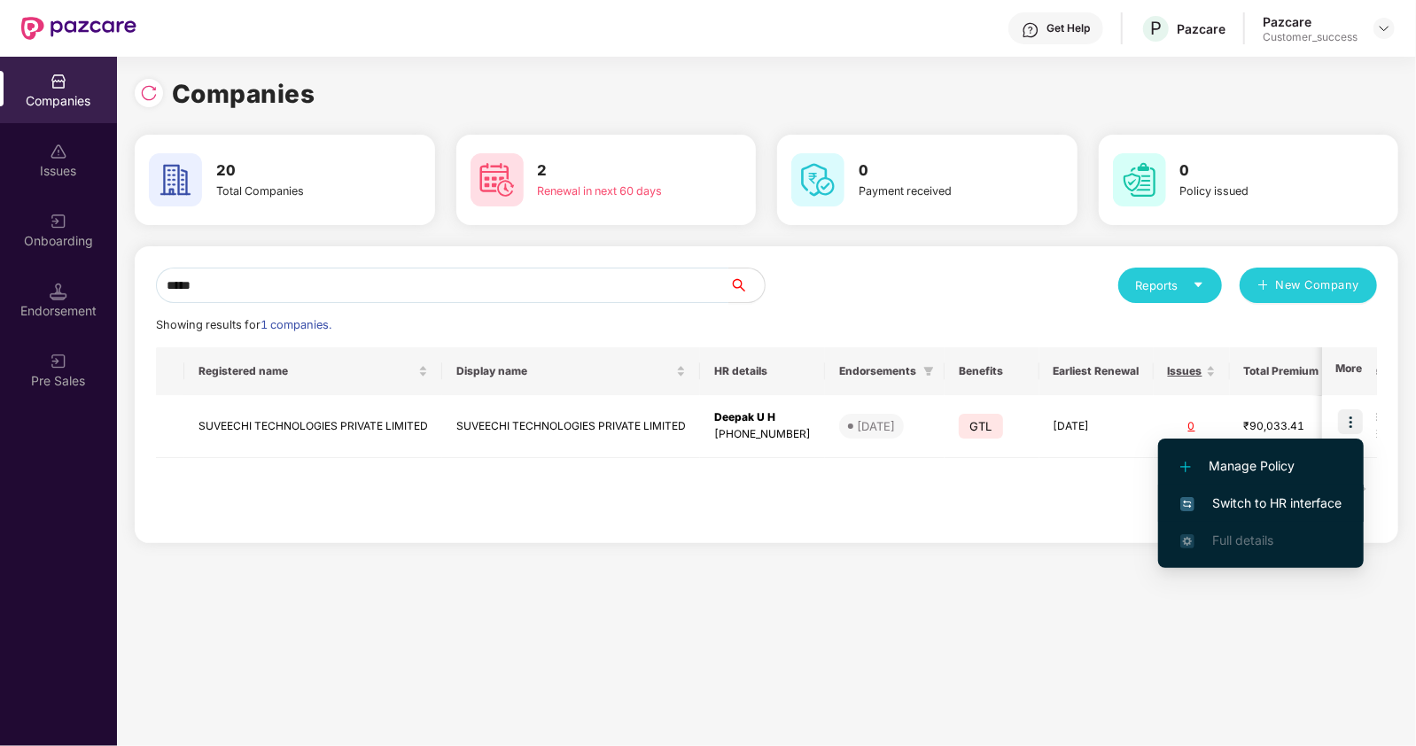
click at [1233, 499] on span "Switch to HR interface" at bounding box center [1261, 503] width 161 height 19
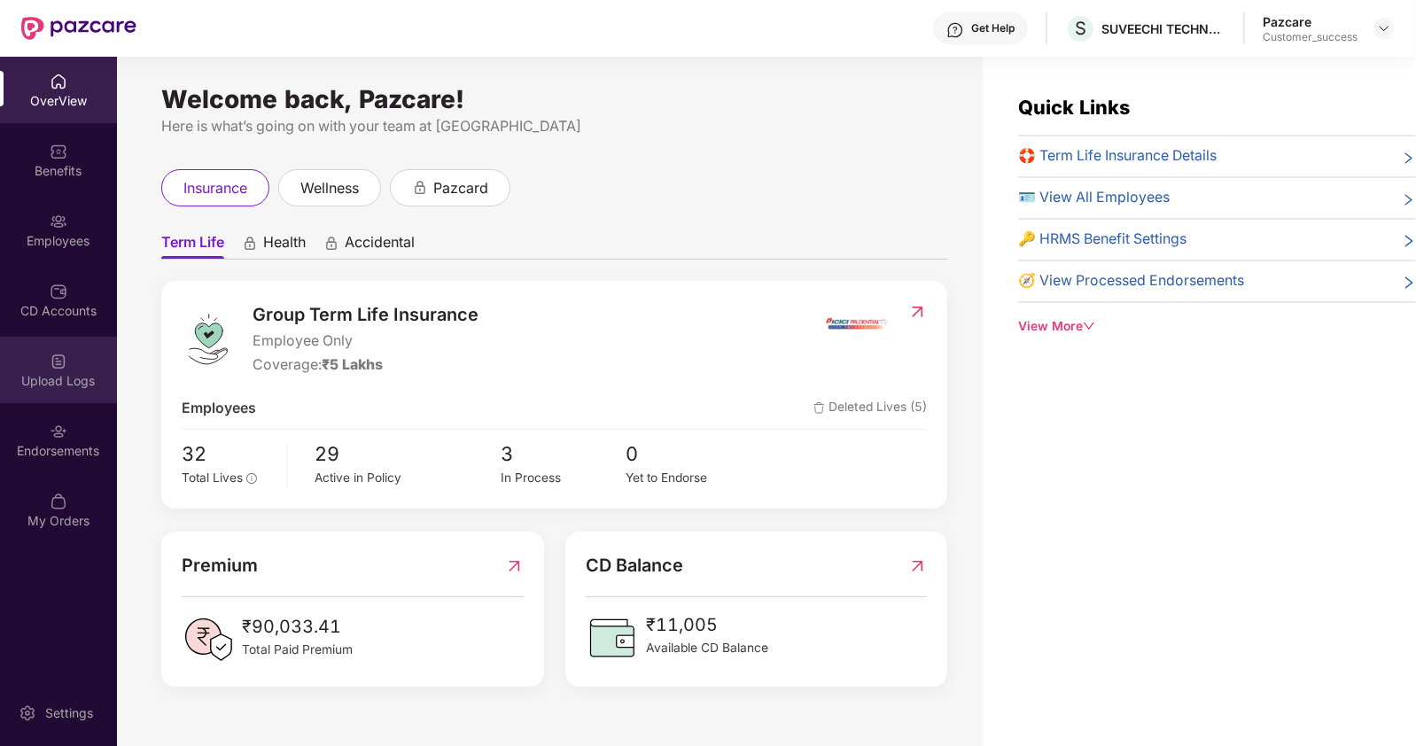
click at [50, 359] on img at bounding box center [59, 362] width 18 height 18
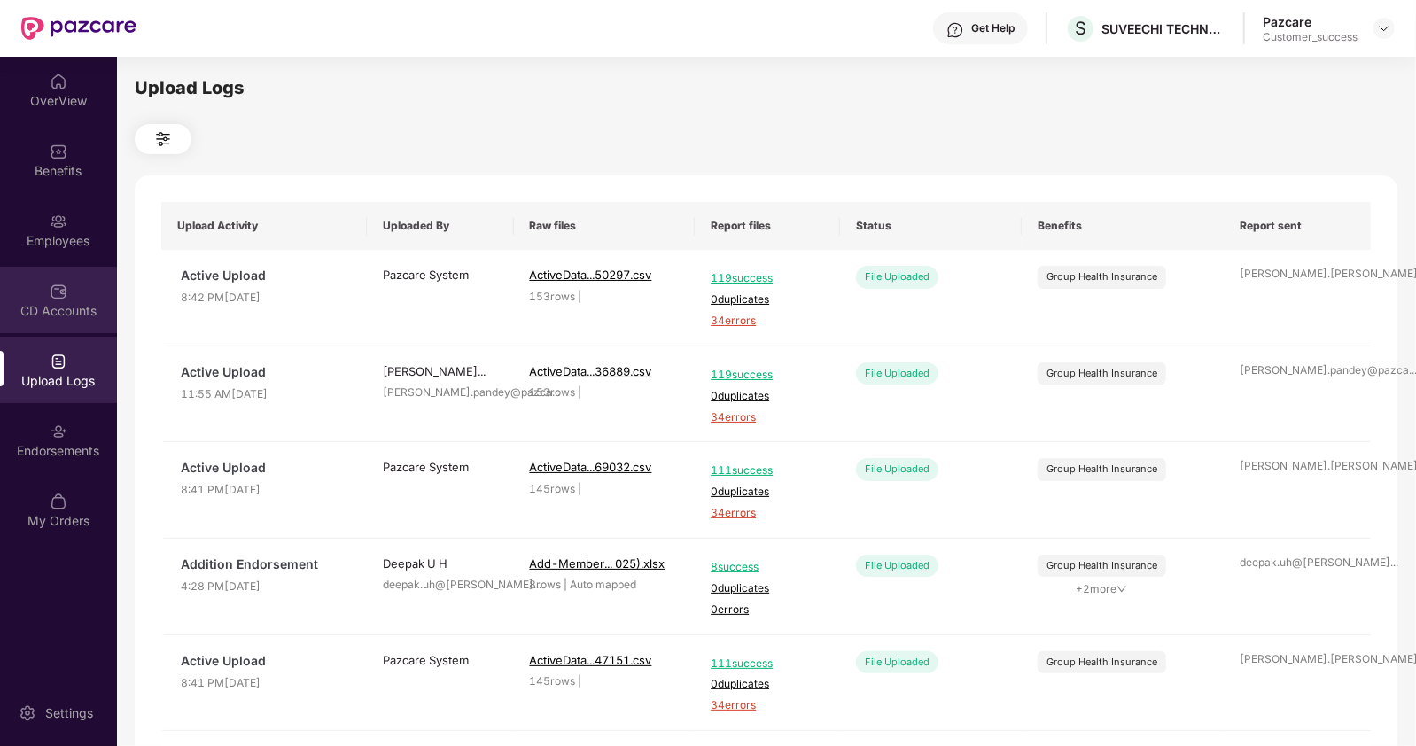
click at [53, 299] on img at bounding box center [59, 292] width 18 height 18
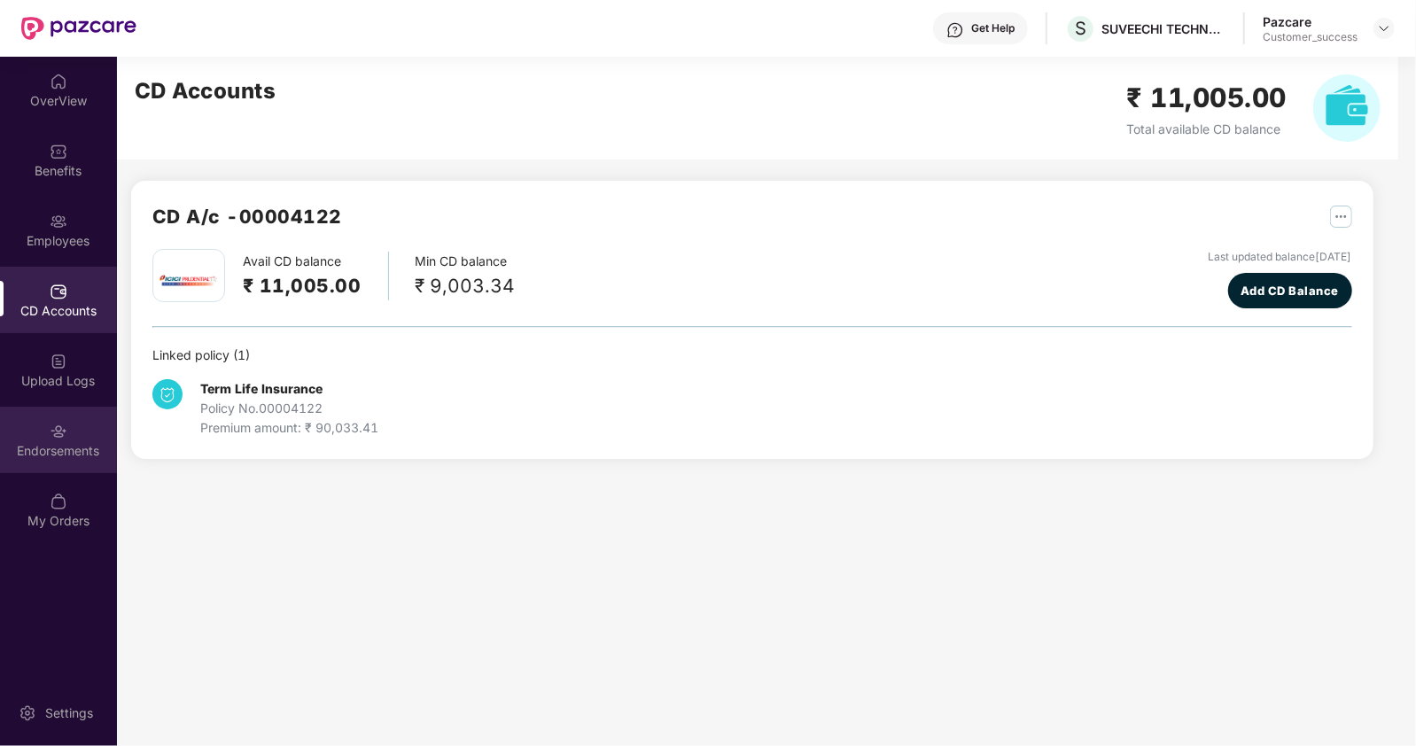
click at [32, 439] on div "Endorsements" at bounding box center [58, 440] width 117 height 66
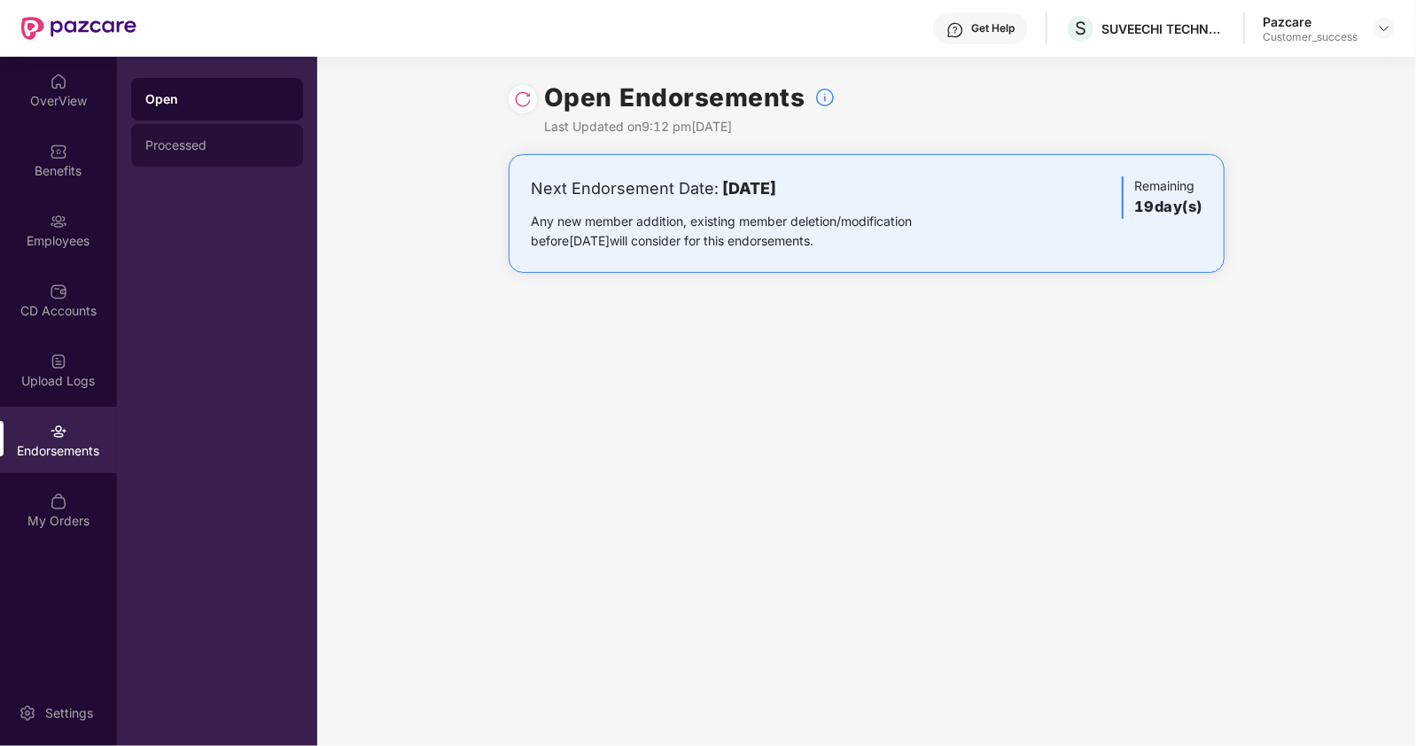
click at [197, 148] on div "Processed" at bounding box center [217, 145] width 144 height 14
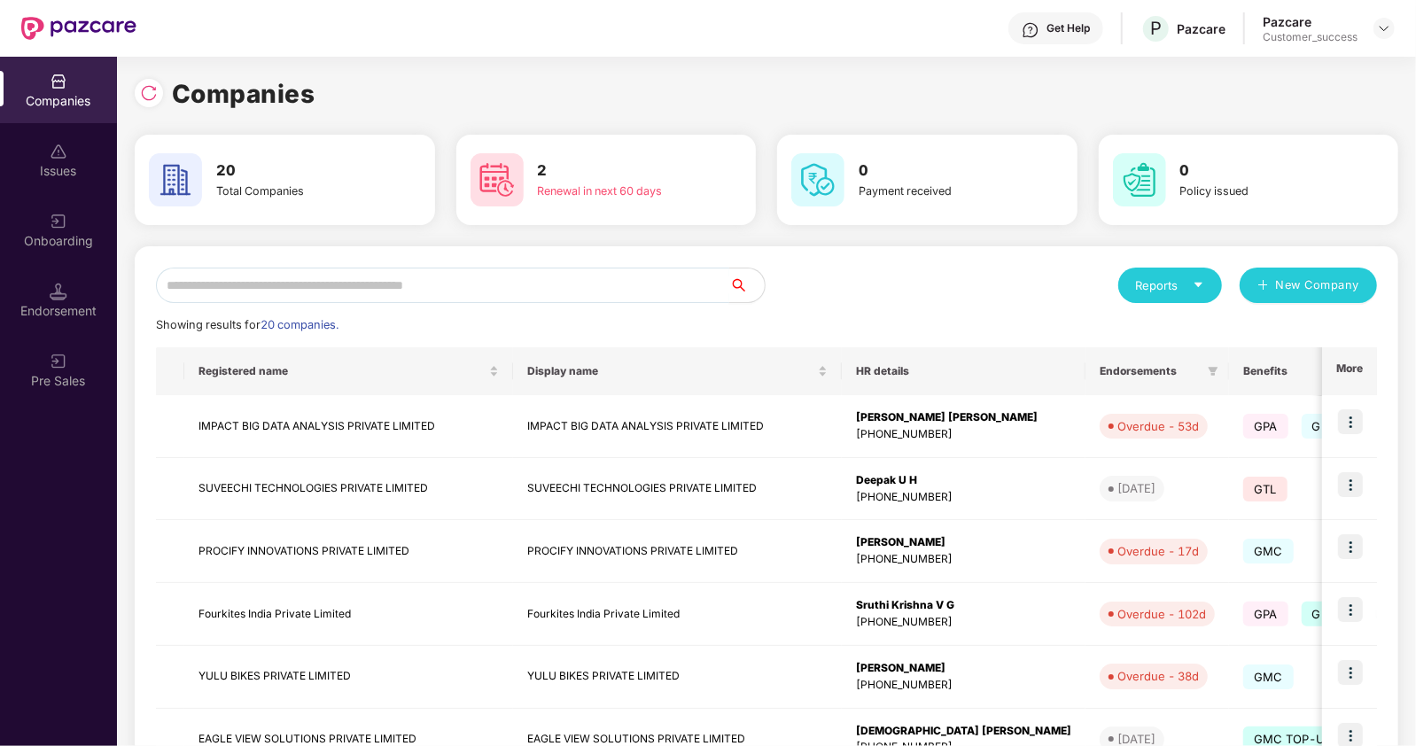
click at [381, 288] on input "text" at bounding box center [442, 285] width 573 height 35
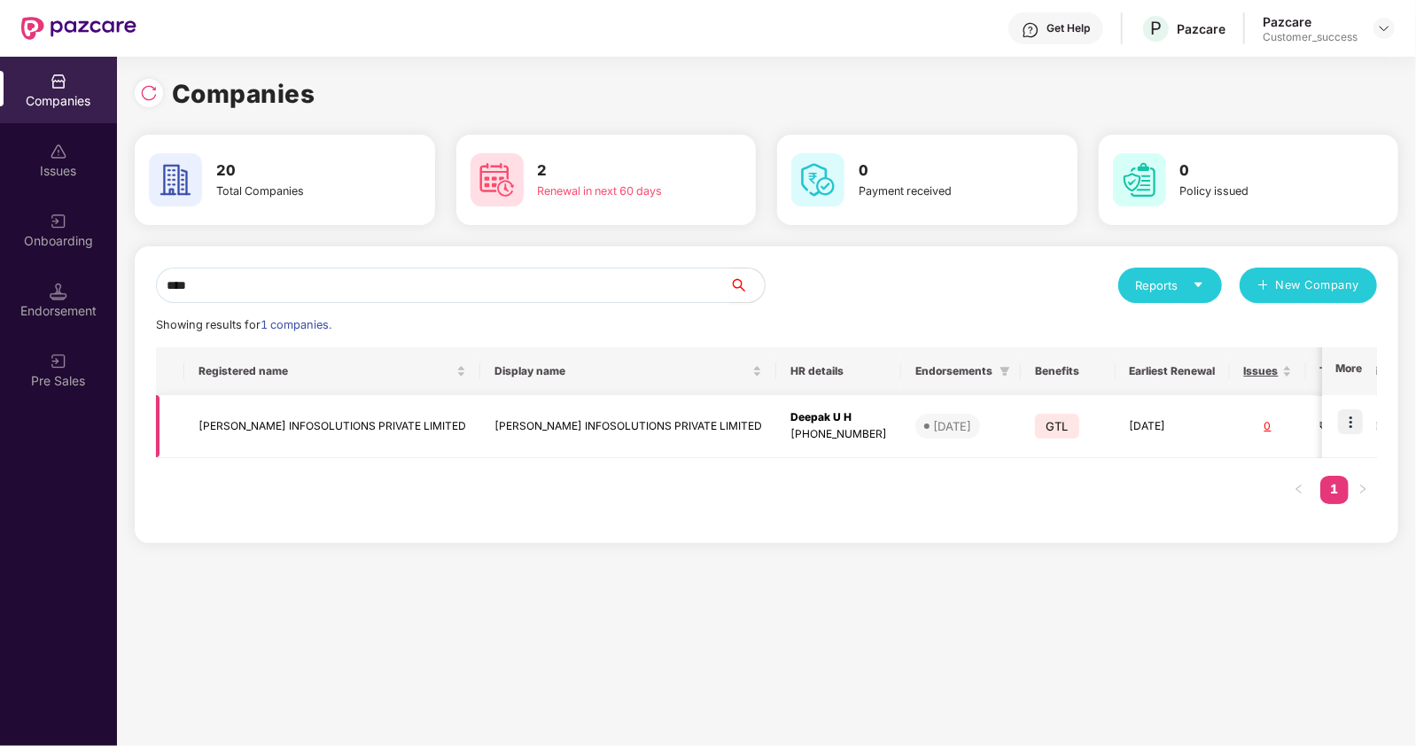
type input "****"
click at [255, 420] on td "[PERSON_NAME] INFOSOLUTIONS PRIVATE LIMITED" at bounding box center [332, 426] width 296 height 63
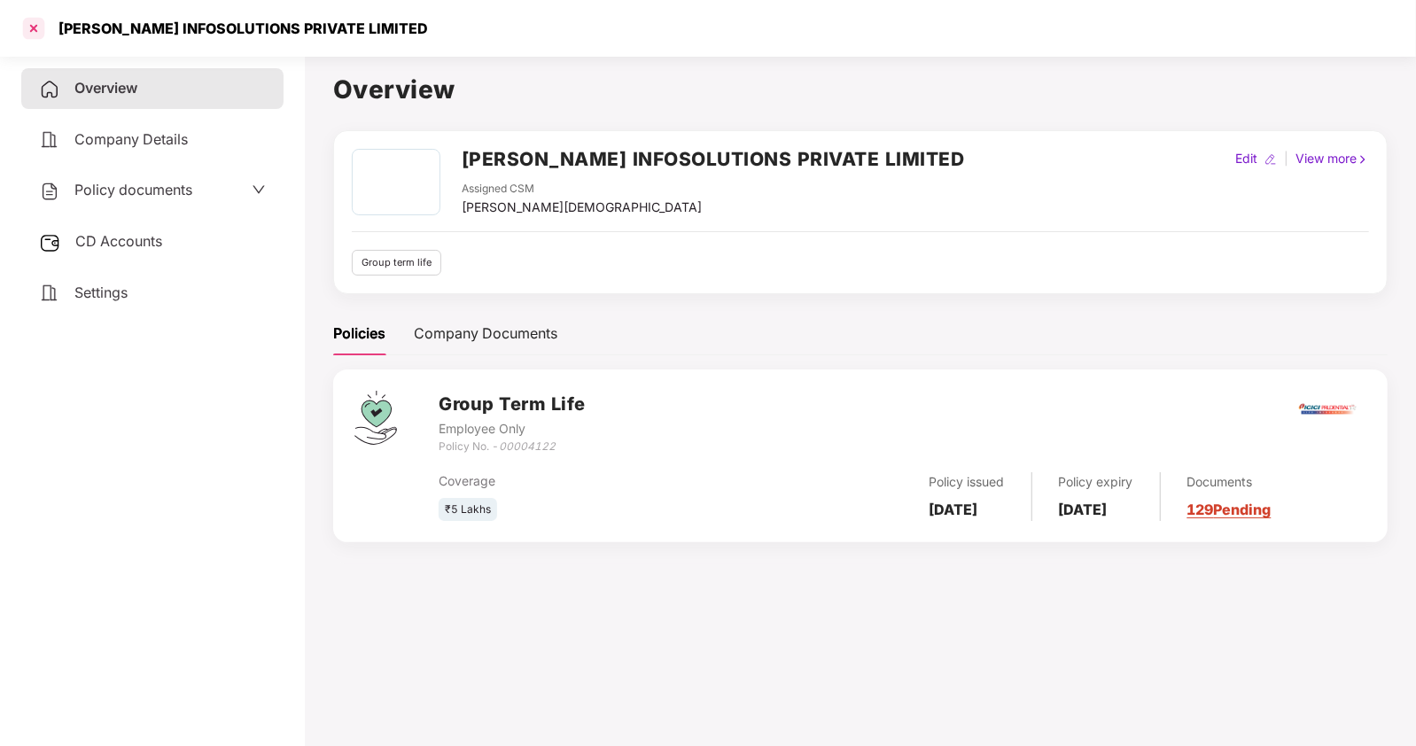
click at [28, 27] on div at bounding box center [33, 28] width 28 height 28
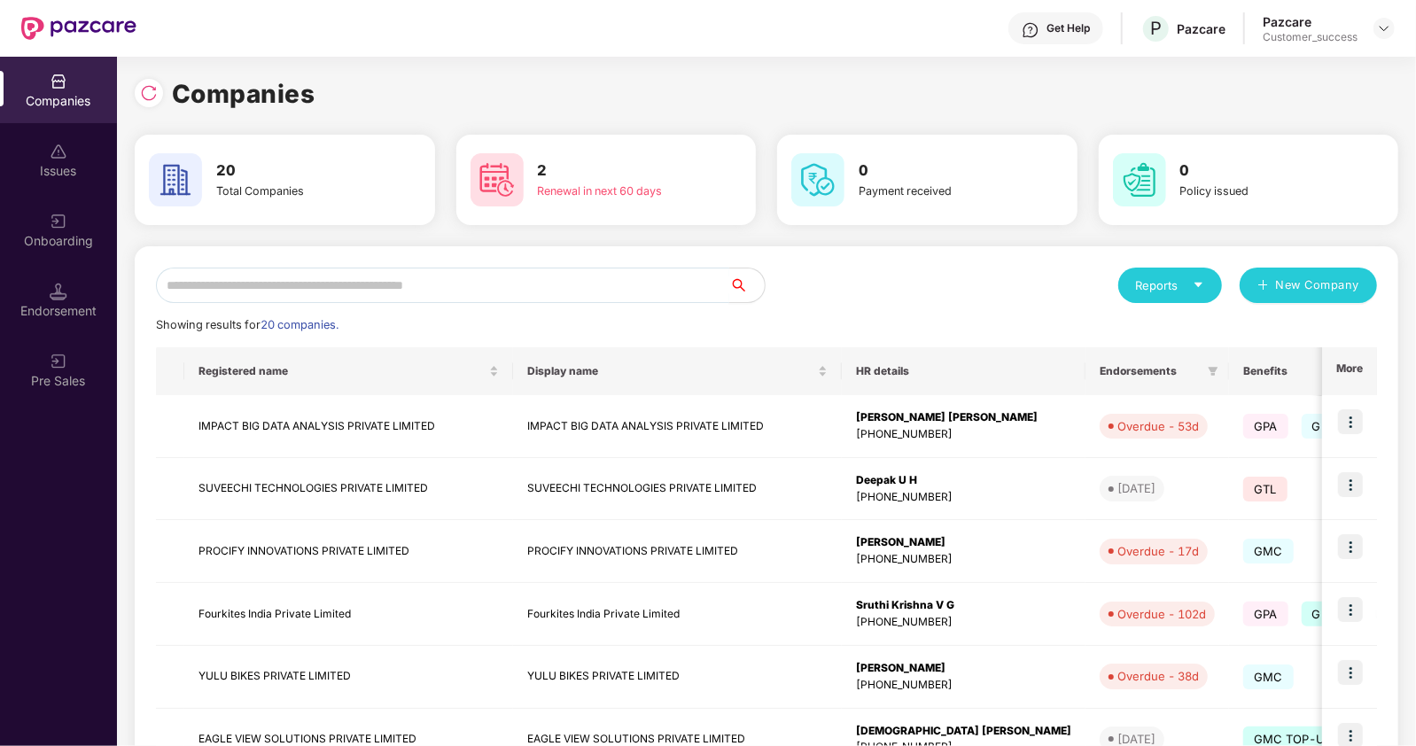
click at [430, 272] on input "text" at bounding box center [442, 285] width 573 height 35
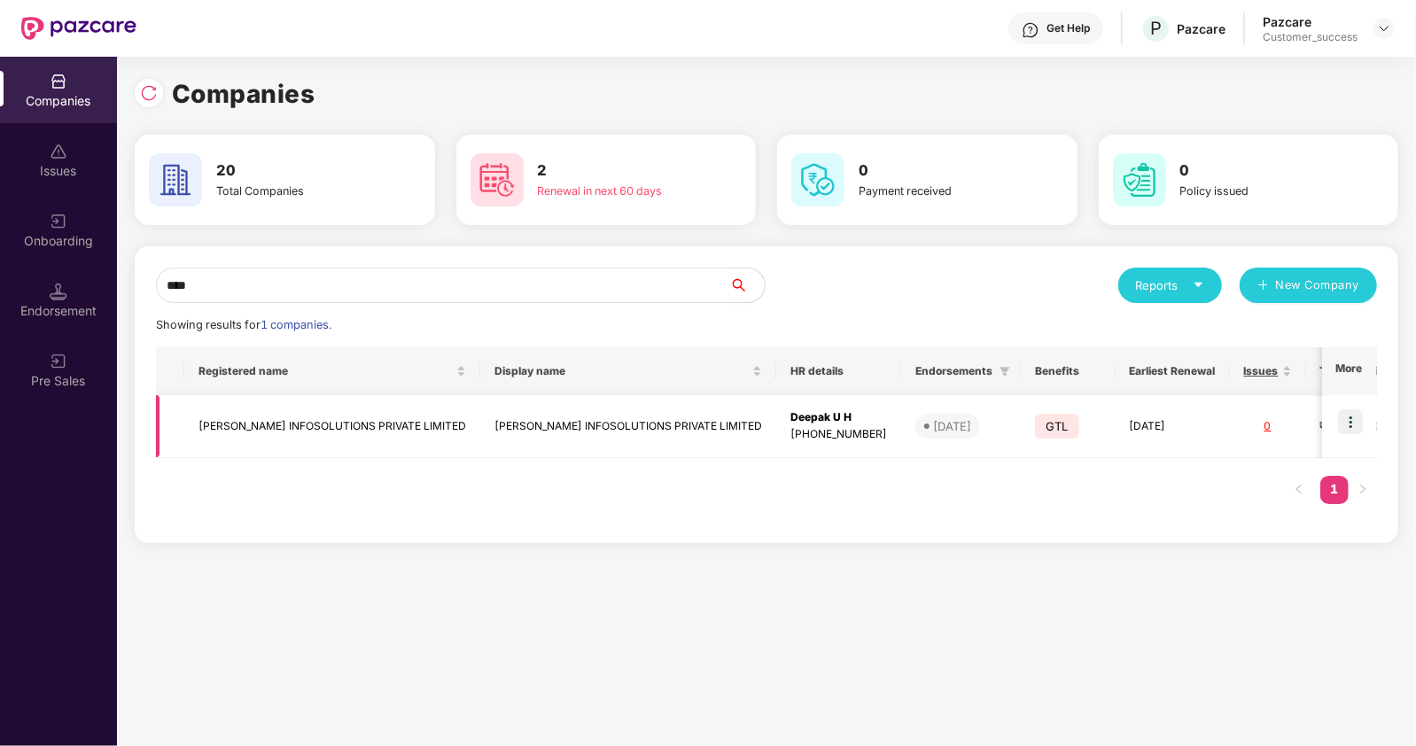
type input "****"
click at [1356, 422] on img at bounding box center [1350, 421] width 25 height 25
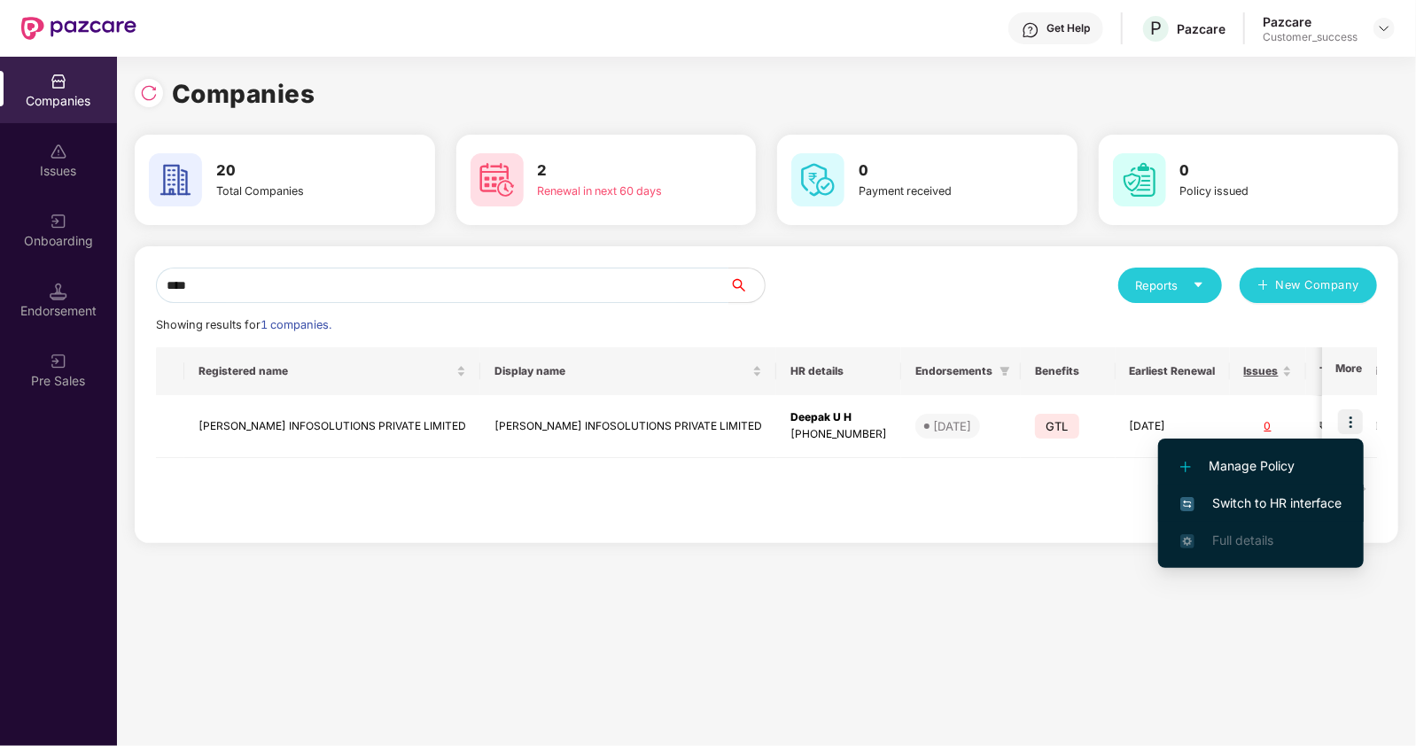
click at [1263, 494] on span "Switch to HR interface" at bounding box center [1261, 503] width 161 height 19
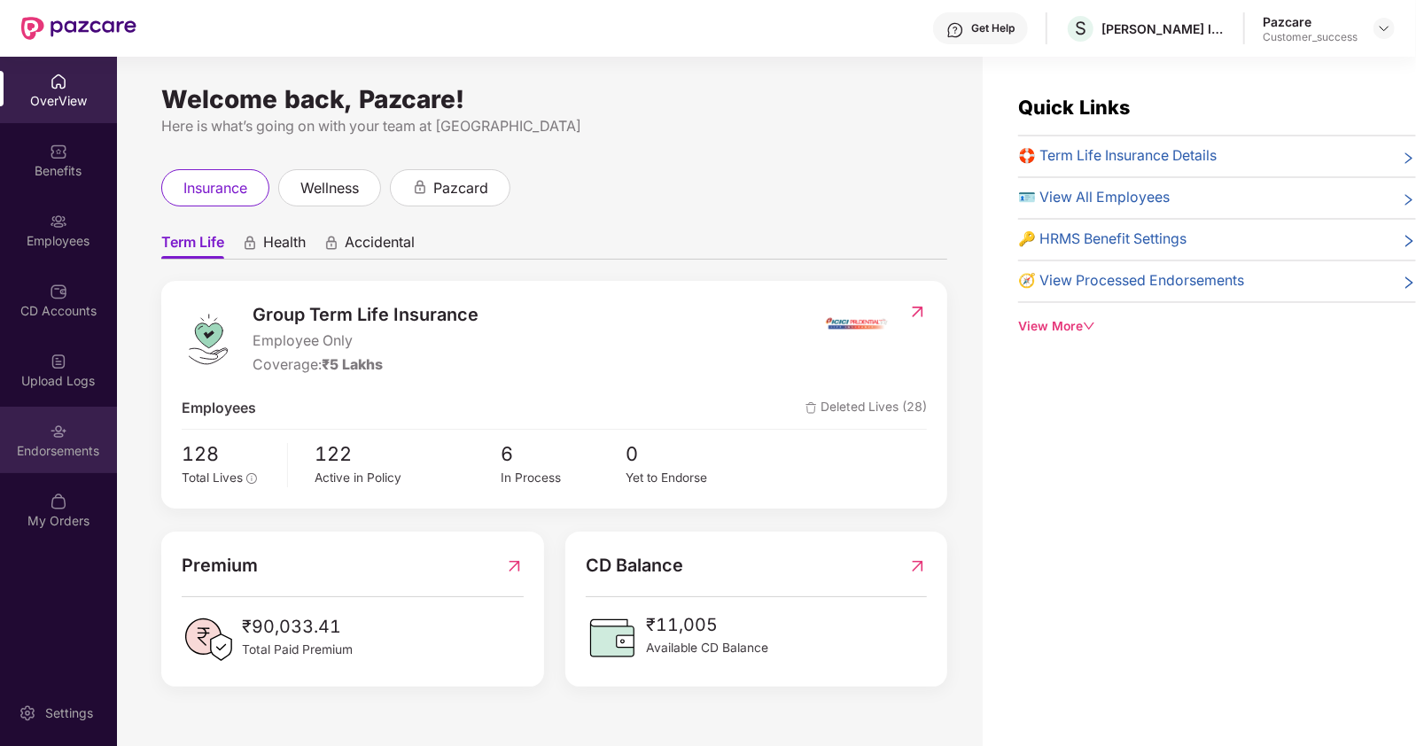
click at [62, 438] on img at bounding box center [59, 432] width 18 height 18
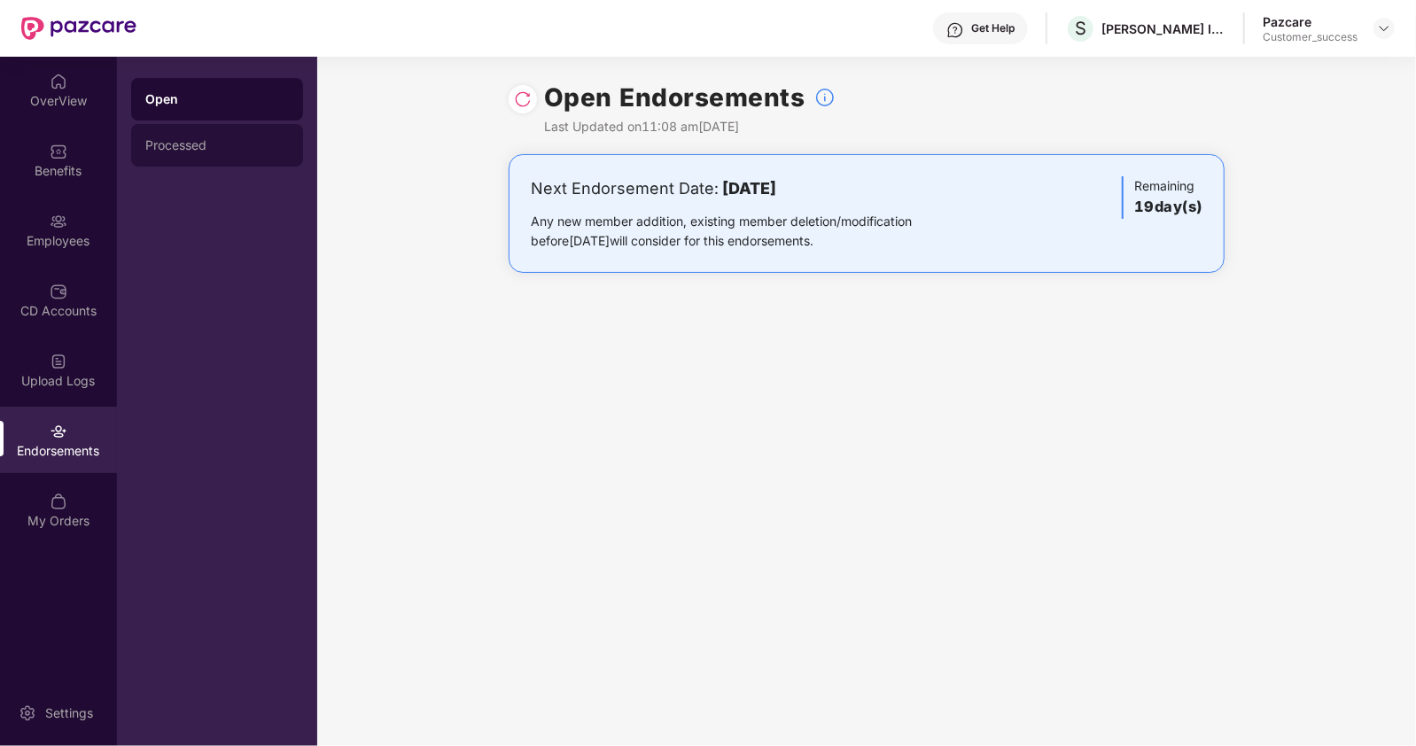
click at [202, 144] on div "Processed" at bounding box center [217, 145] width 144 height 14
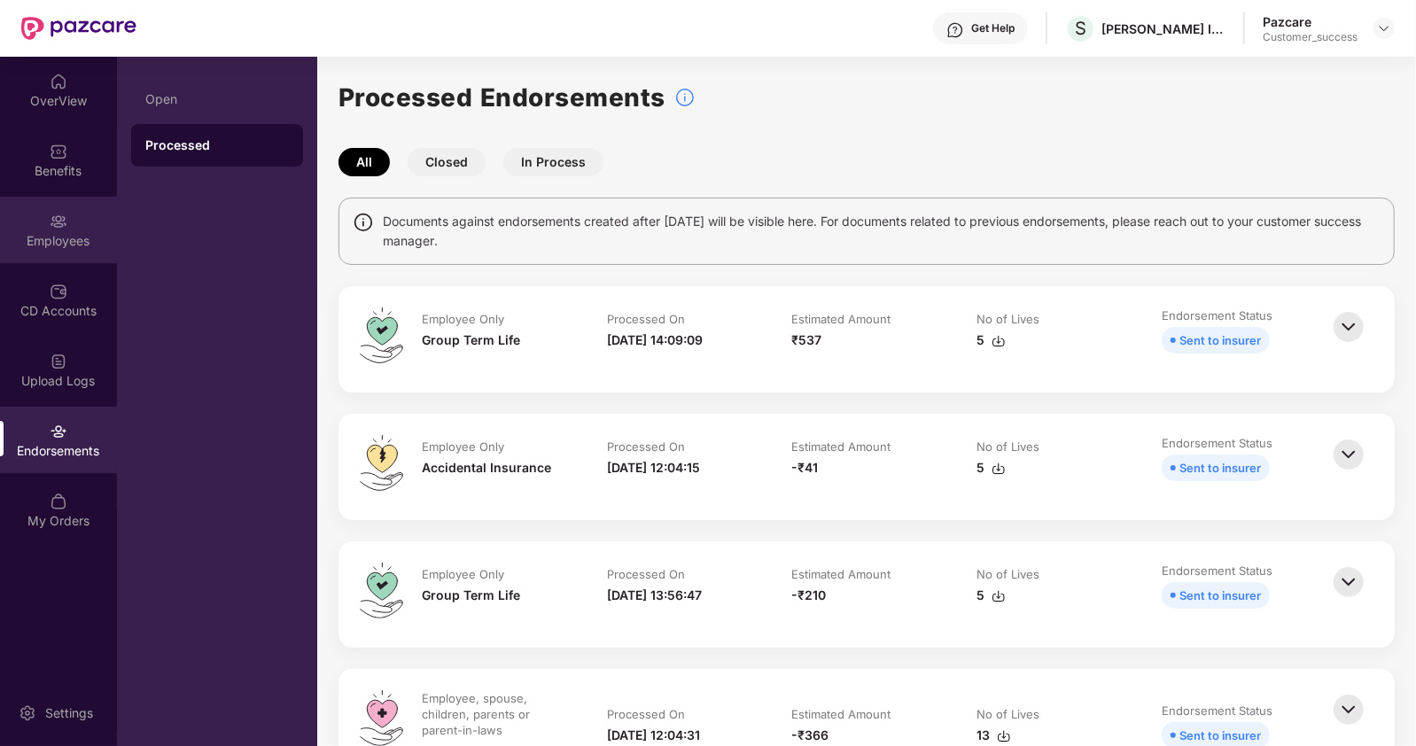
click at [58, 234] on div "Employees" at bounding box center [58, 241] width 117 height 18
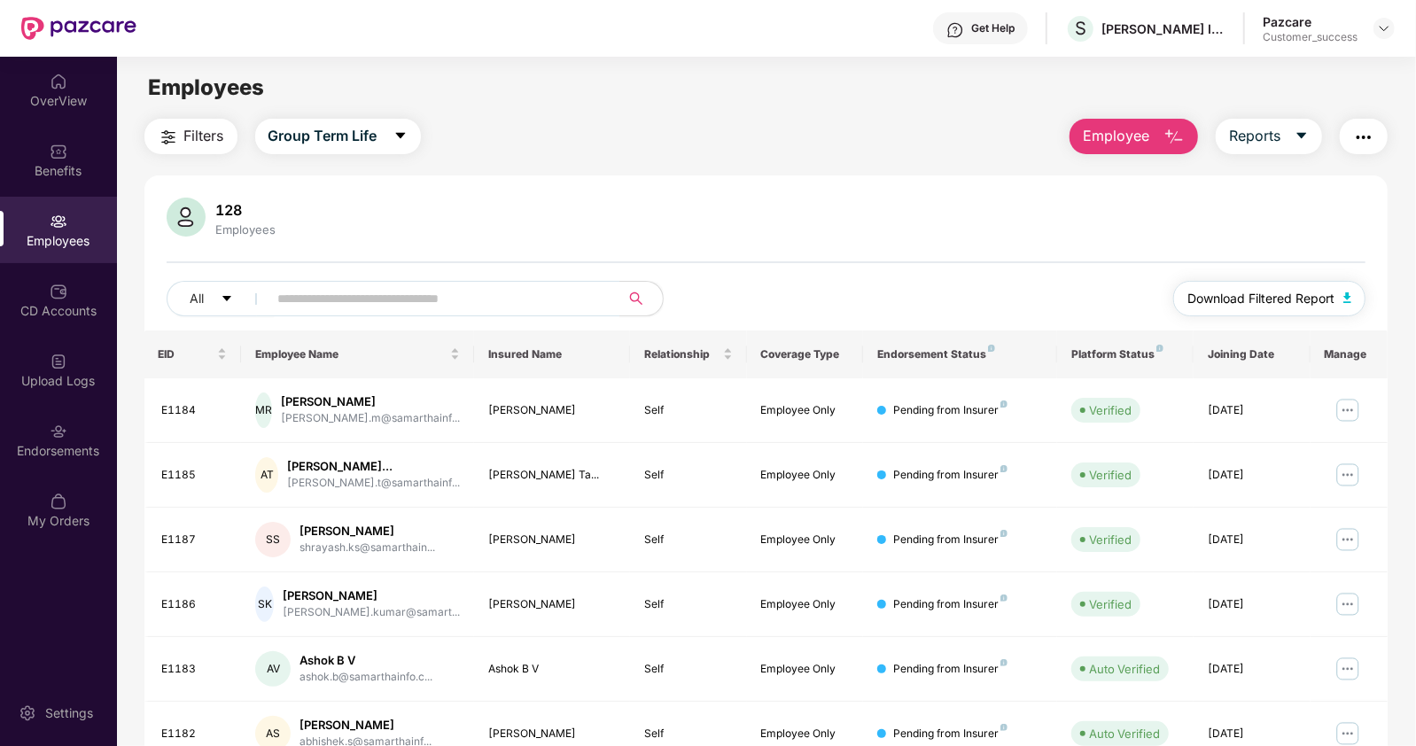
click at [1298, 293] on span "Download Filtered Report" at bounding box center [1261, 298] width 147 height 19
click at [64, 107] on div "OverView" at bounding box center [58, 101] width 117 height 18
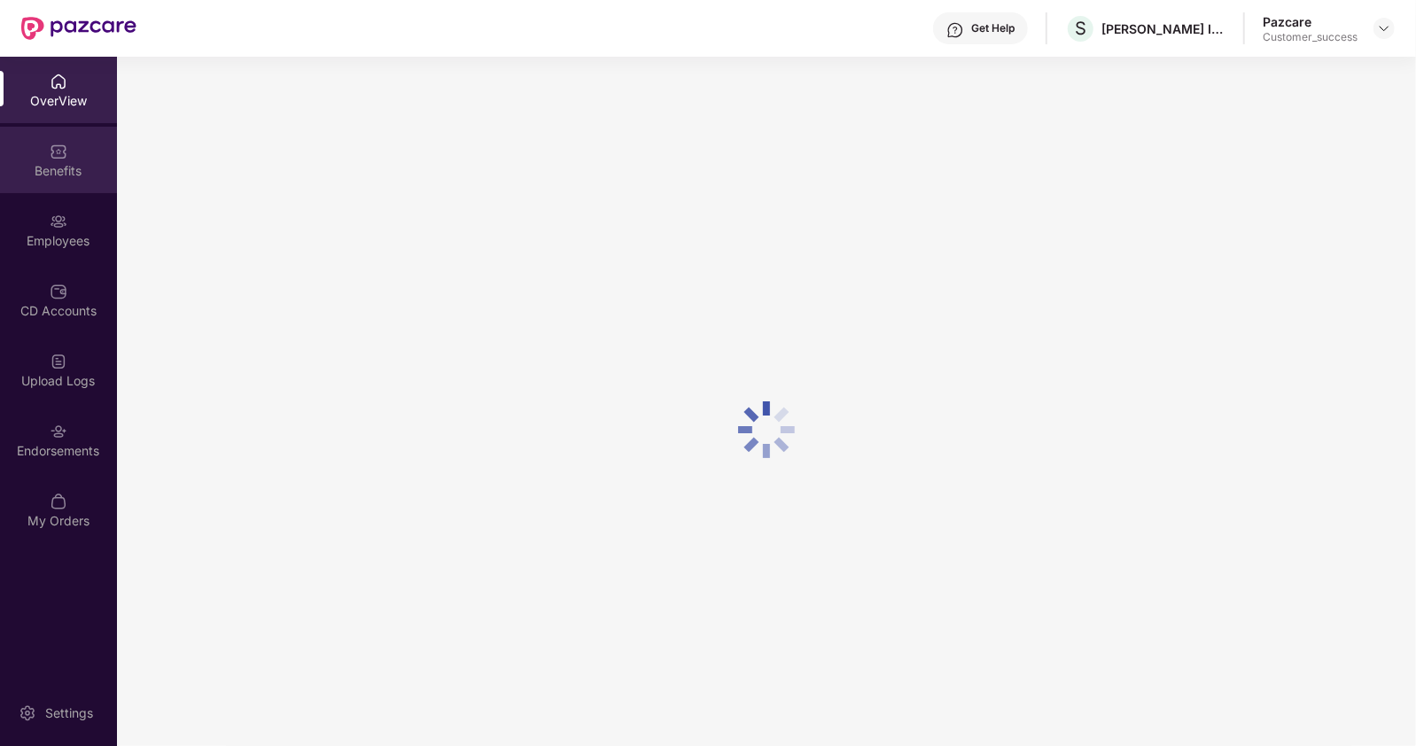
click at [62, 168] on div "Benefits" at bounding box center [58, 171] width 117 height 18
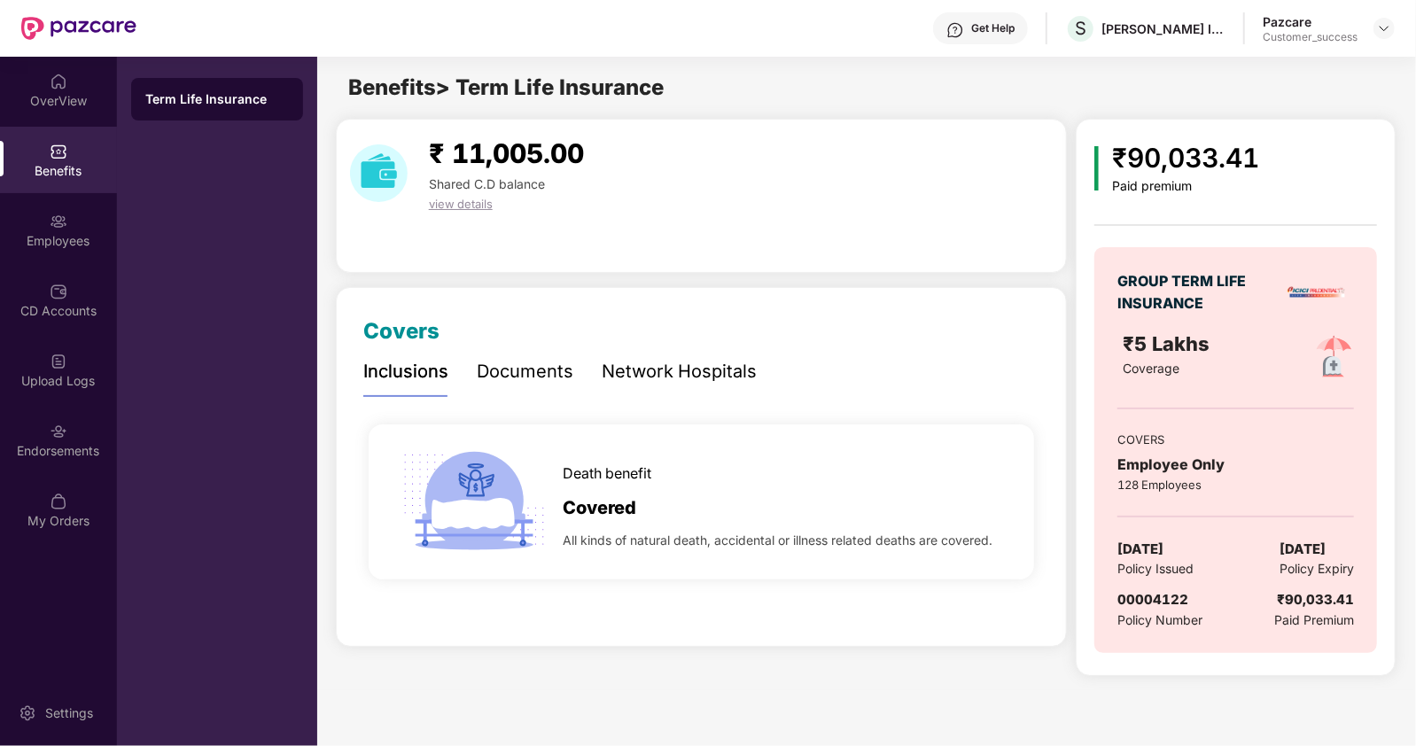
click at [550, 373] on div "Documents" at bounding box center [525, 371] width 97 height 27
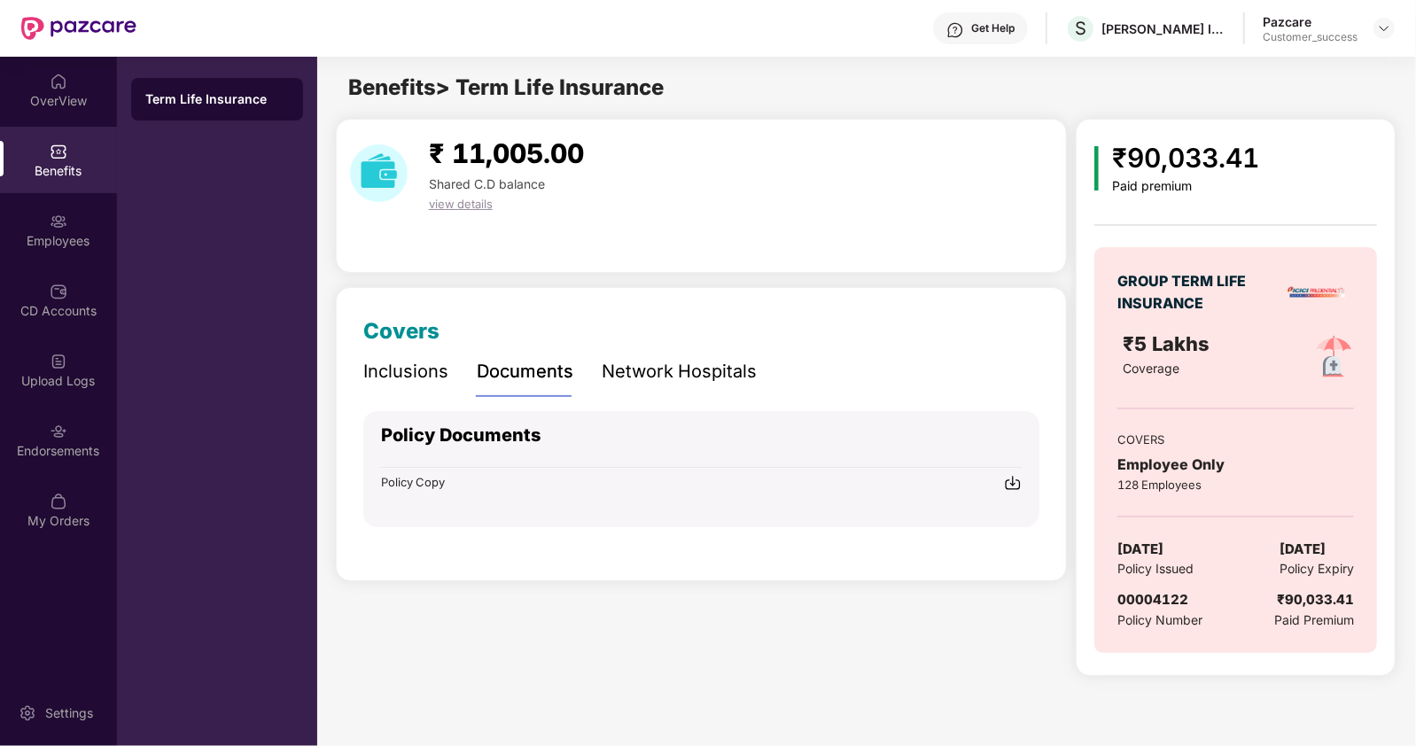
click at [444, 475] on span "Policy Copy" at bounding box center [413, 482] width 64 height 14
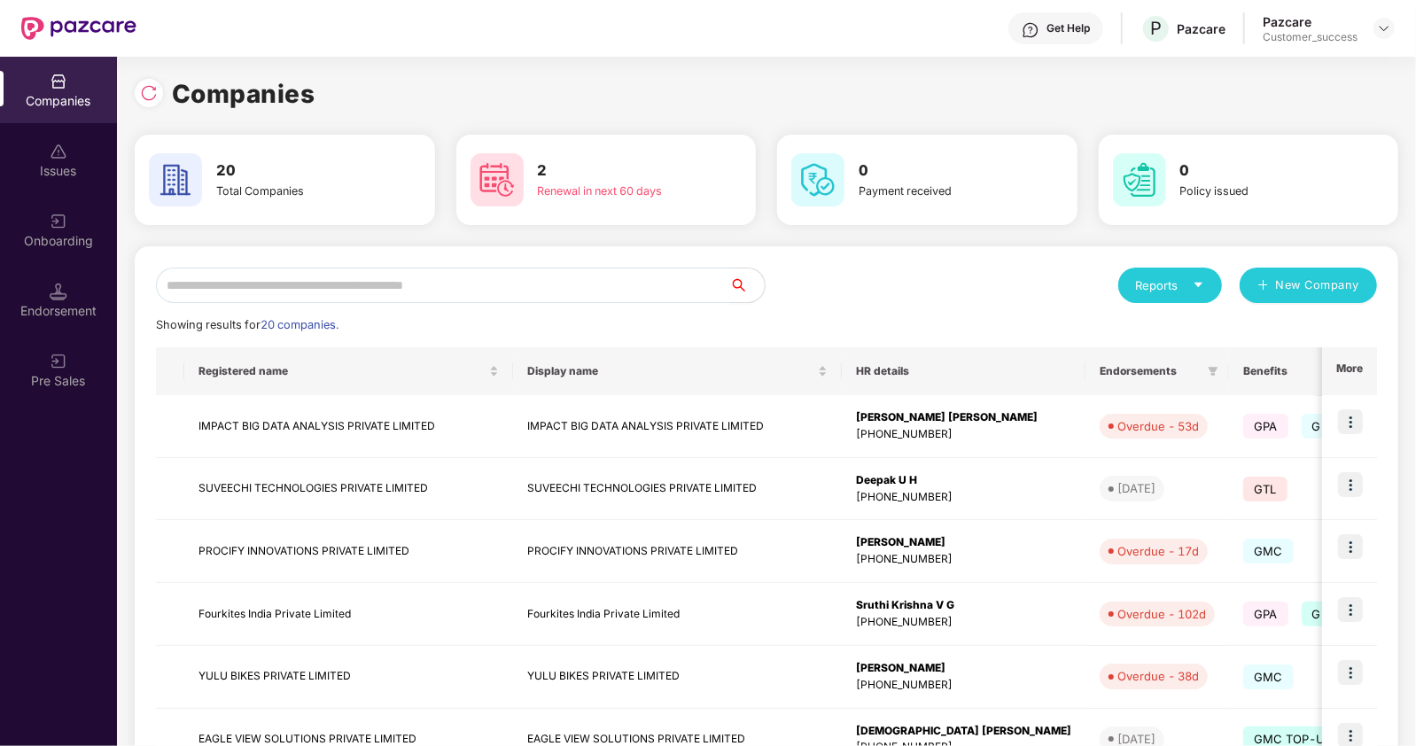
click at [319, 281] on input "text" at bounding box center [442, 285] width 573 height 35
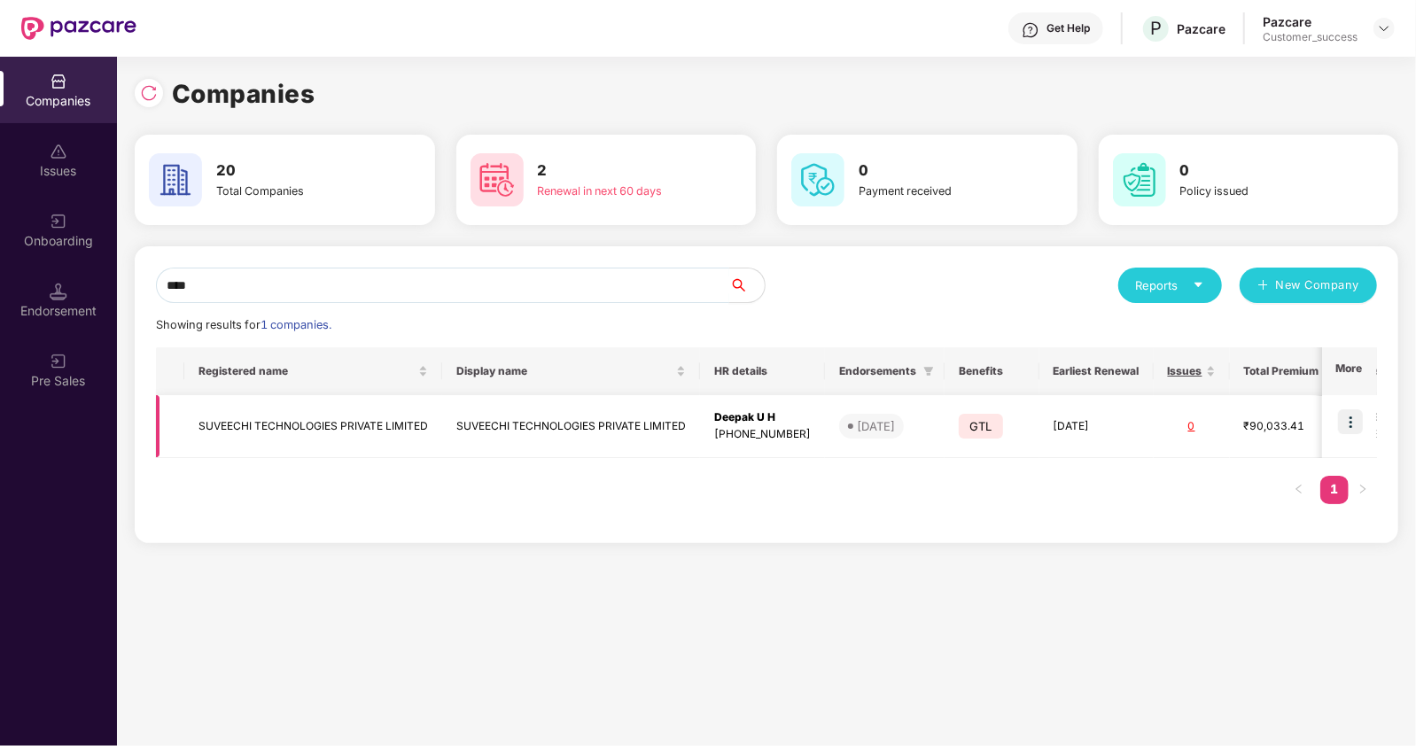
type input "****"
click at [271, 427] on td "SUVEECHI TECHNOLOGIES PRIVATE LIMITED" at bounding box center [313, 426] width 258 height 63
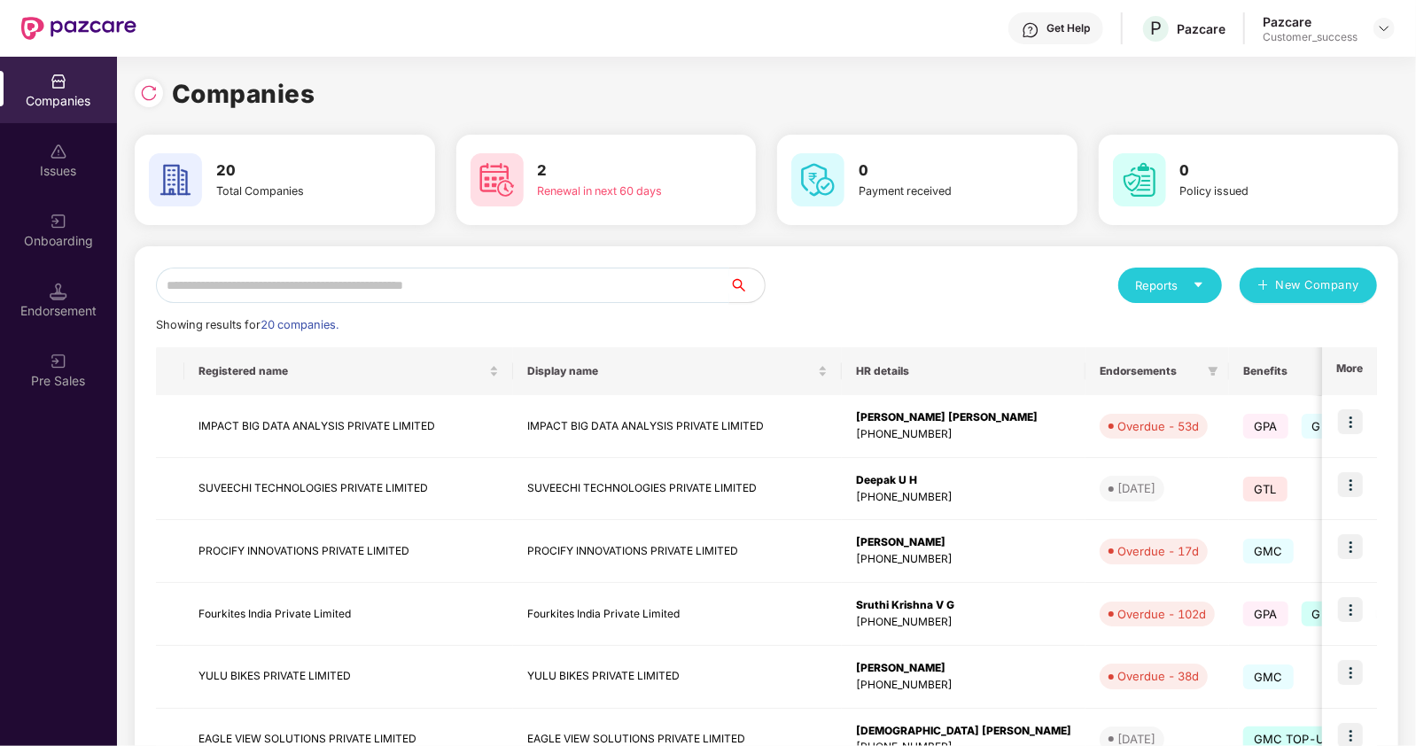
click at [316, 277] on input "text" at bounding box center [442, 285] width 573 height 35
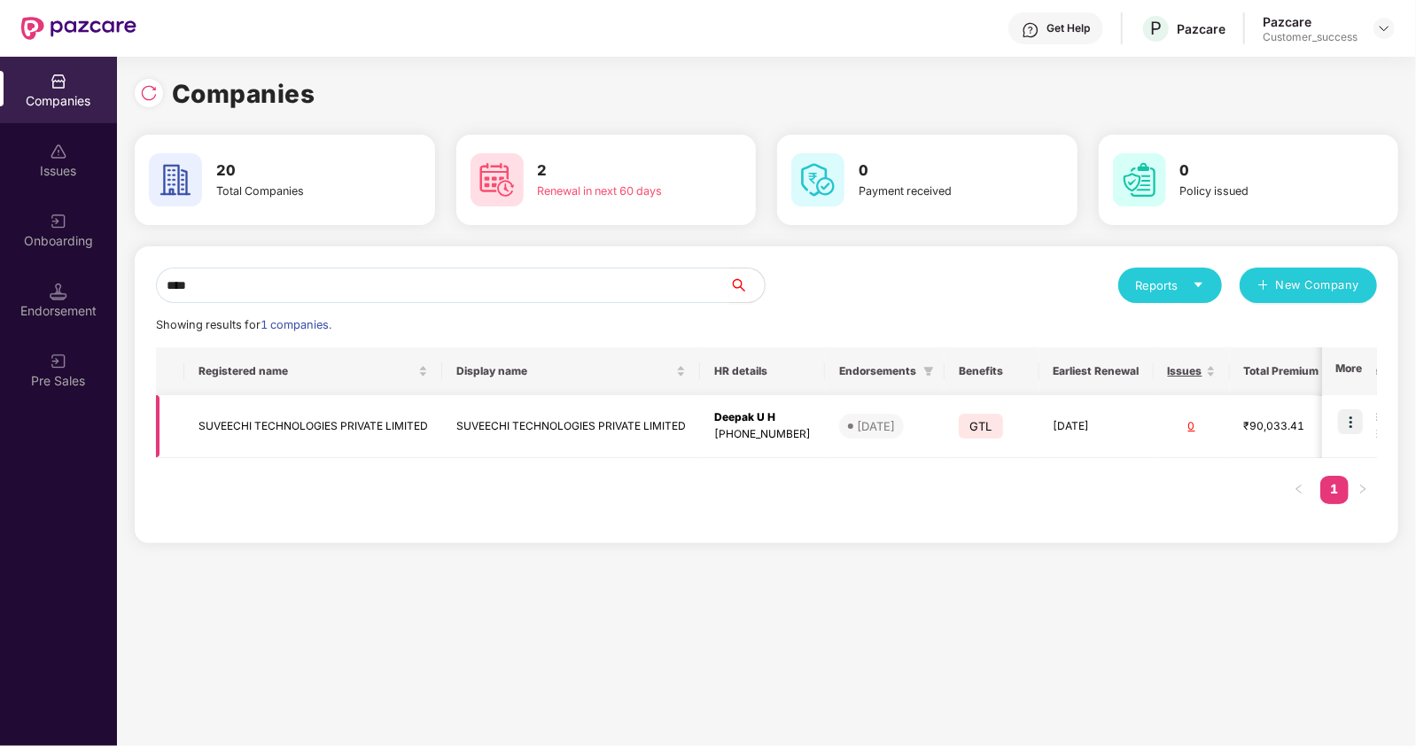
type input "****"
click at [1352, 425] on img at bounding box center [1350, 421] width 25 height 25
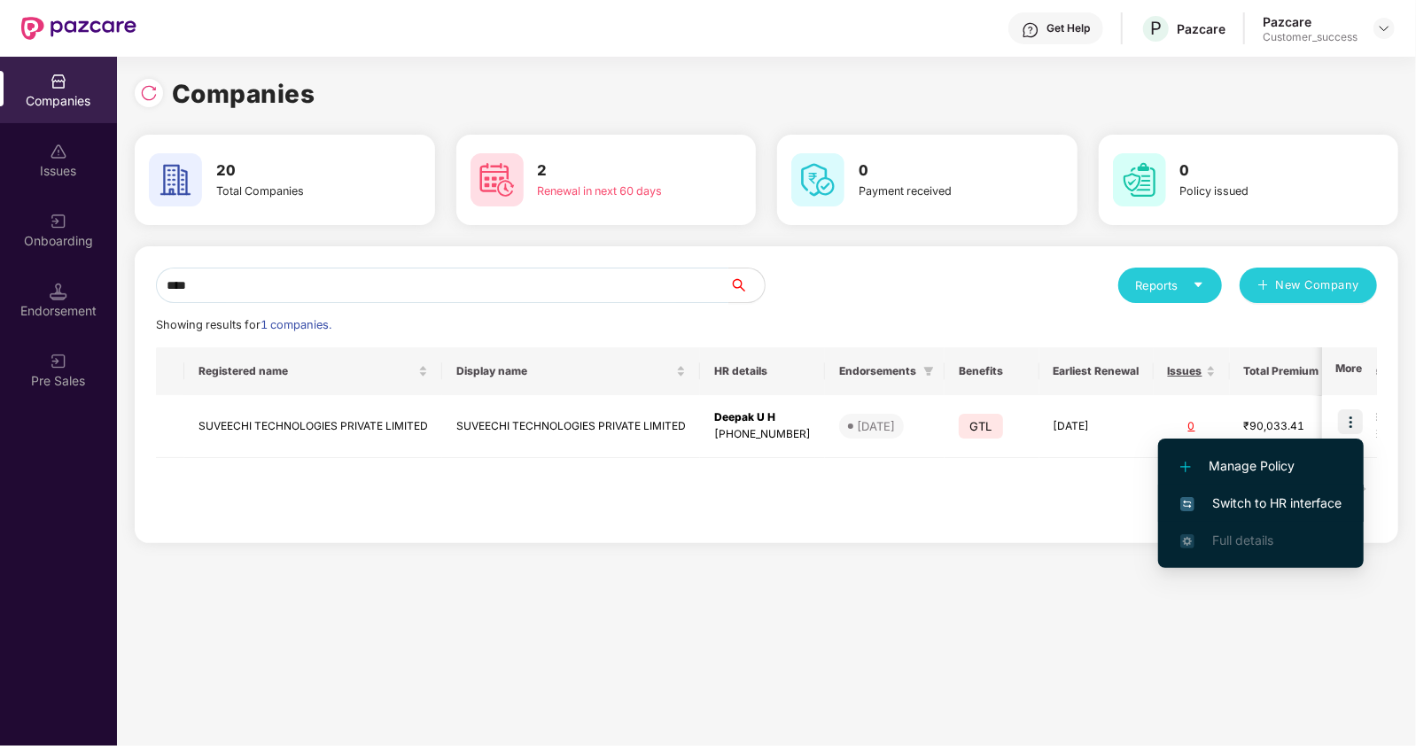
click at [1195, 496] on span "Switch to HR interface" at bounding box center [1261, 503] width 161 height 19
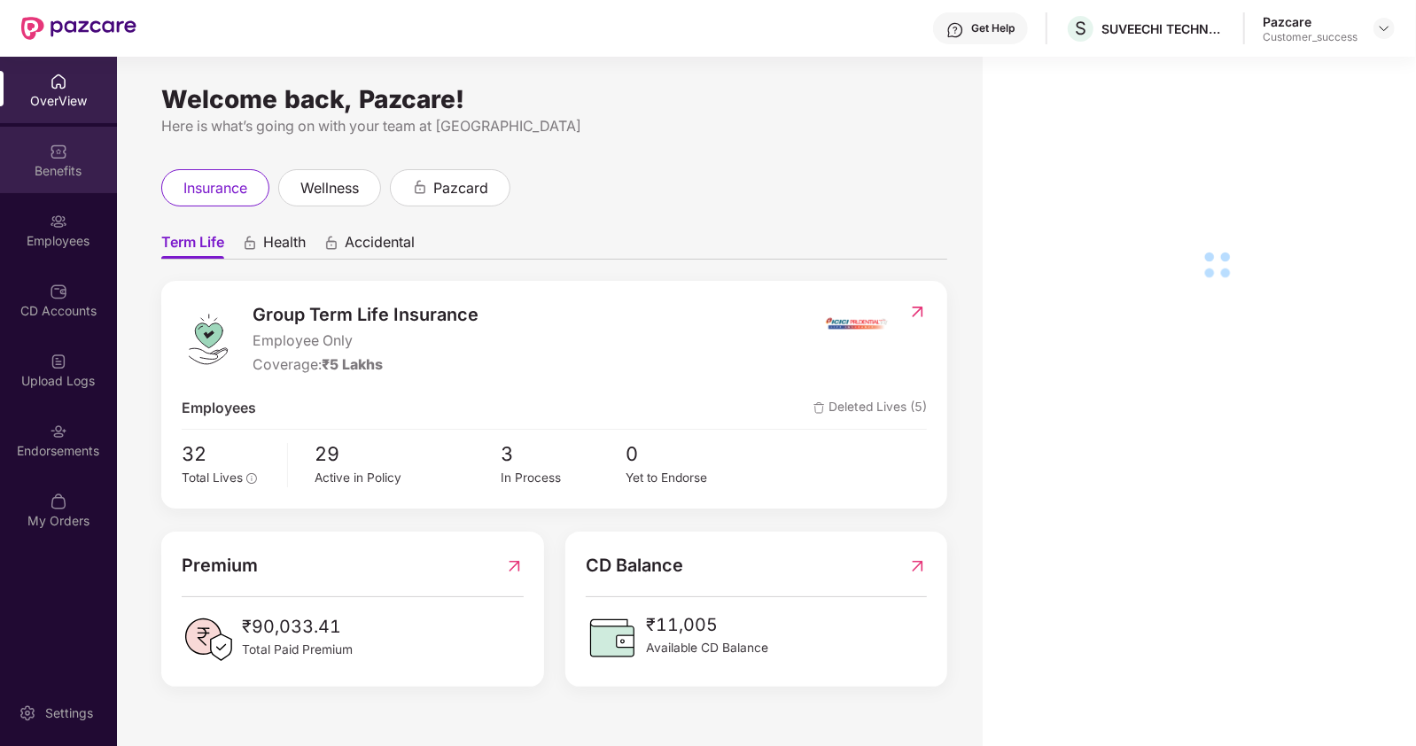
click at [63, 162] on div "Benefits" at bounding box center [58, 171] width 117 height 18
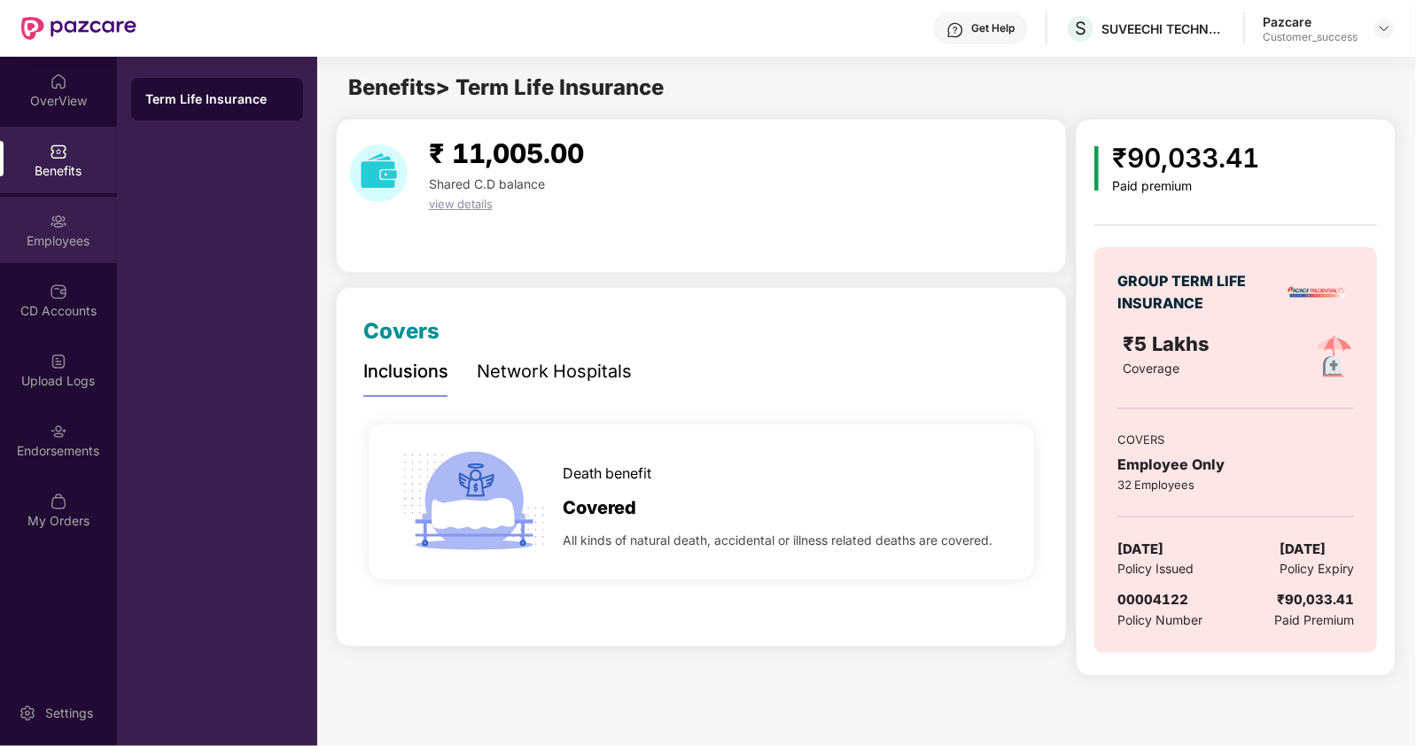
click at [59, 245] on div "Employees" at bounding box center [58, 241] width 117 height 18
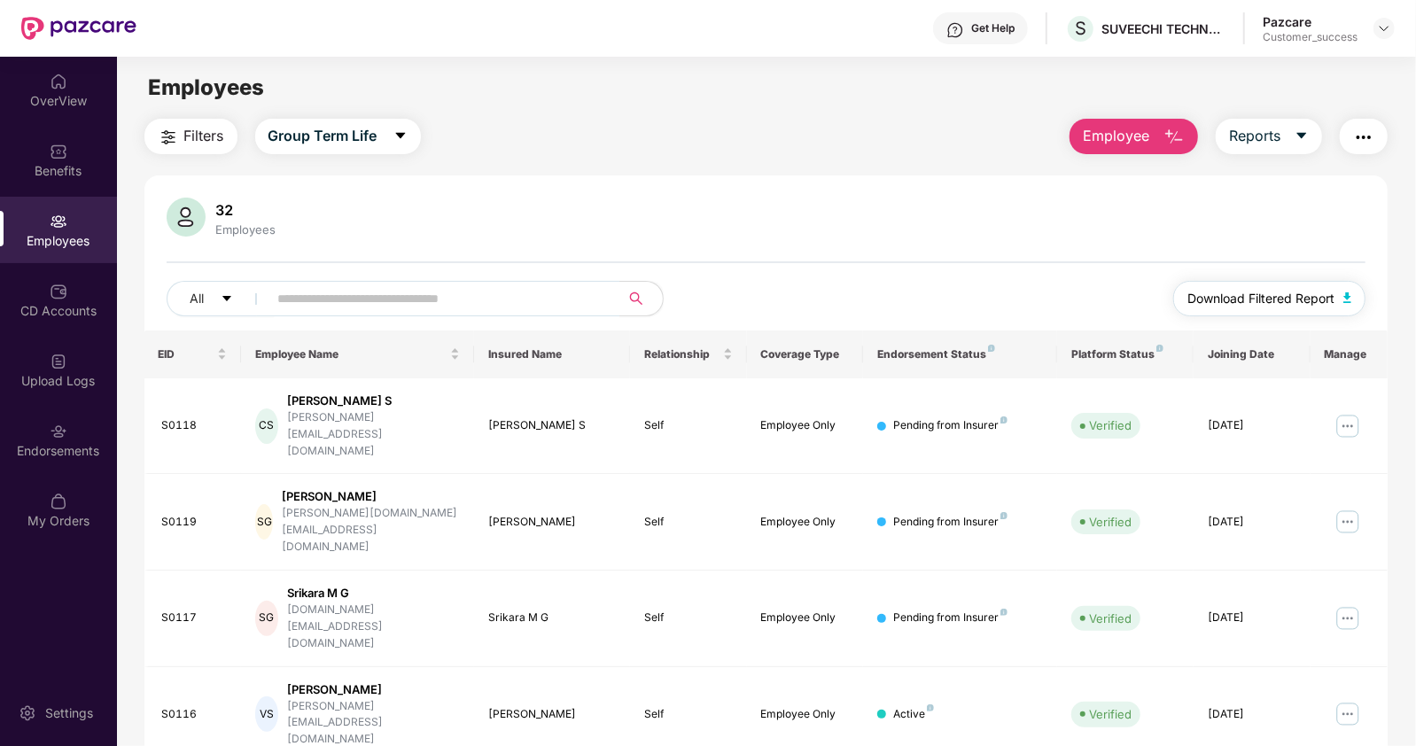
click at [1210, 292] on span "Download Filtered Report" at bounding box center [1261, 298] width 147 height 19
click at [55, 138] on div "Benefits" at bounding box center [58, 160] width 117 height 66
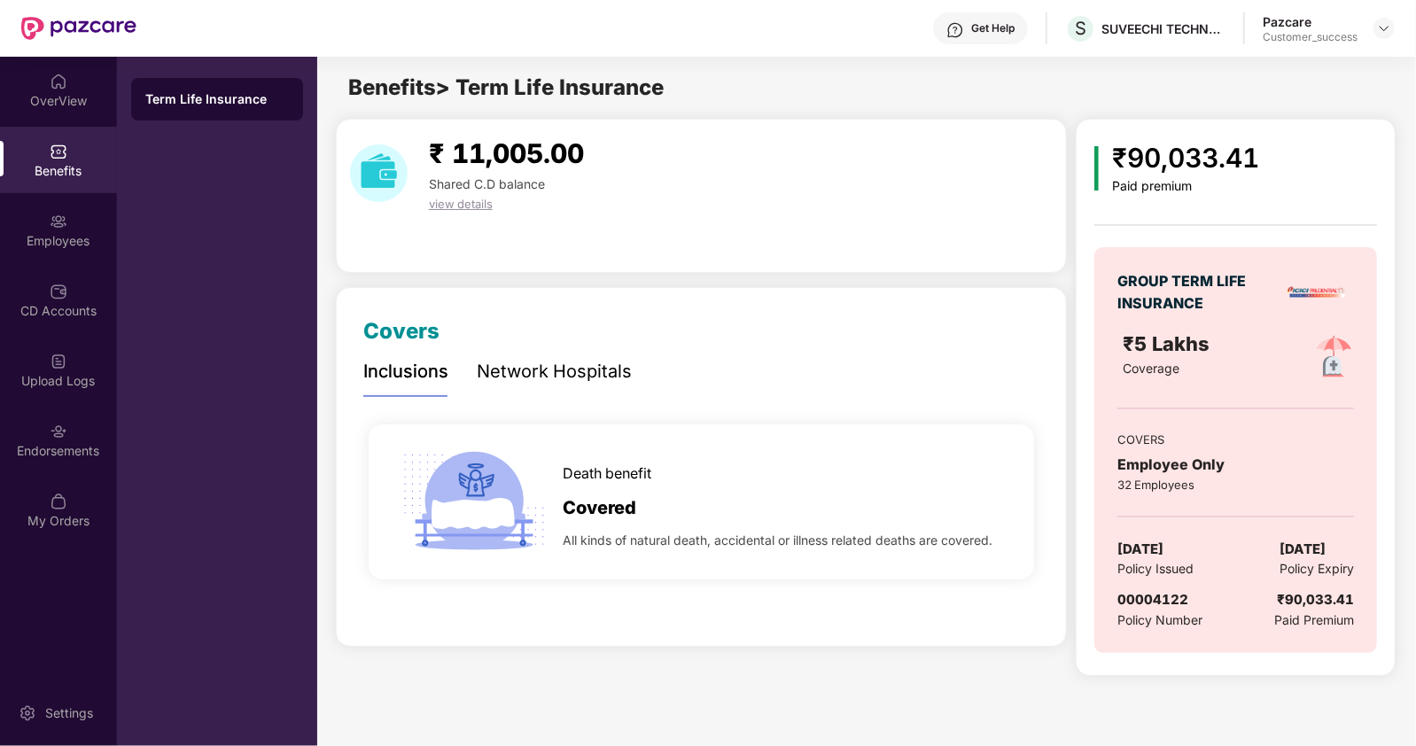
click at [248, 95] on div "Term Life Insurance" at bounding box center [217, 99] width 144 height 18
click at [479, 361] on div "Documents" at bounding box center [525, 371] width 97 height 27
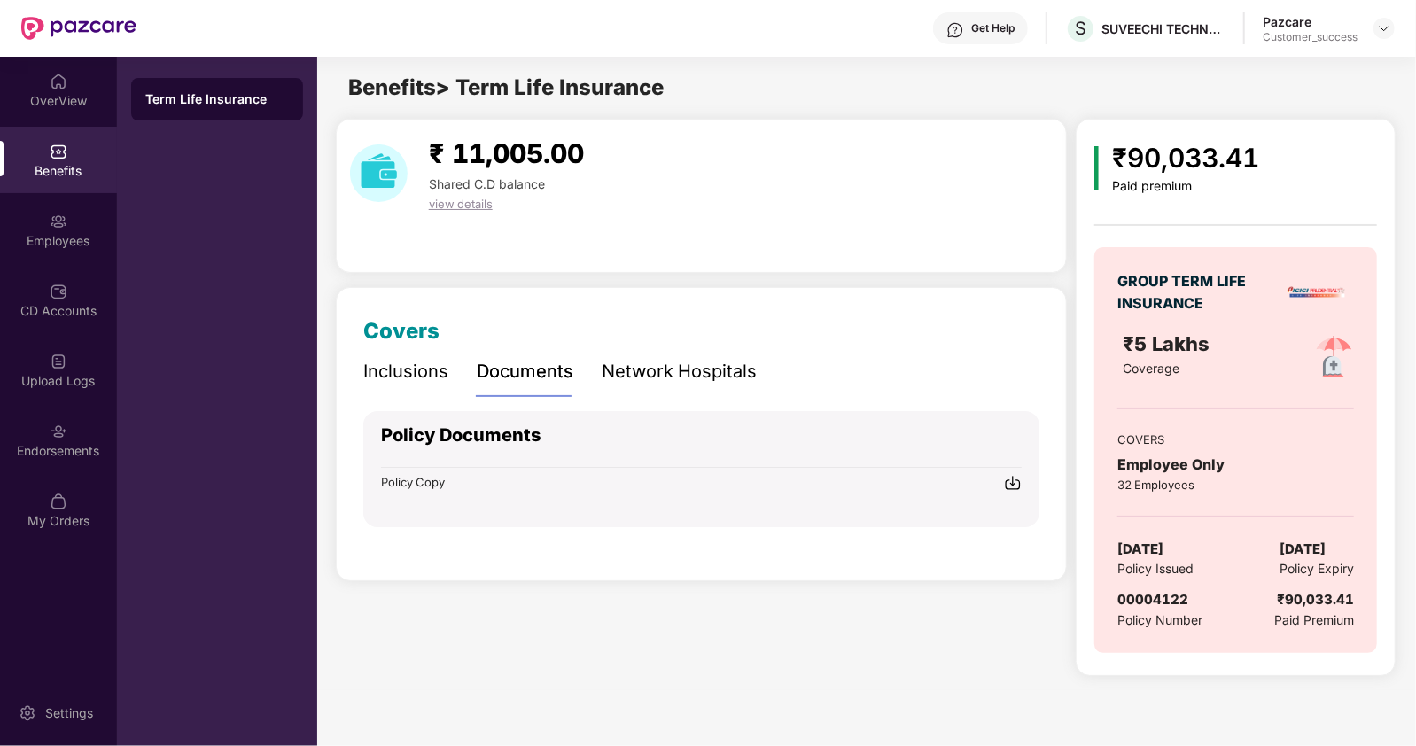
click at [463, 480] on div "Policy Copy" at bounding box center [701, 481] width 641 height 19
click at [1387, 21] on img at bounding box center [1384, 28] width 14 height 14
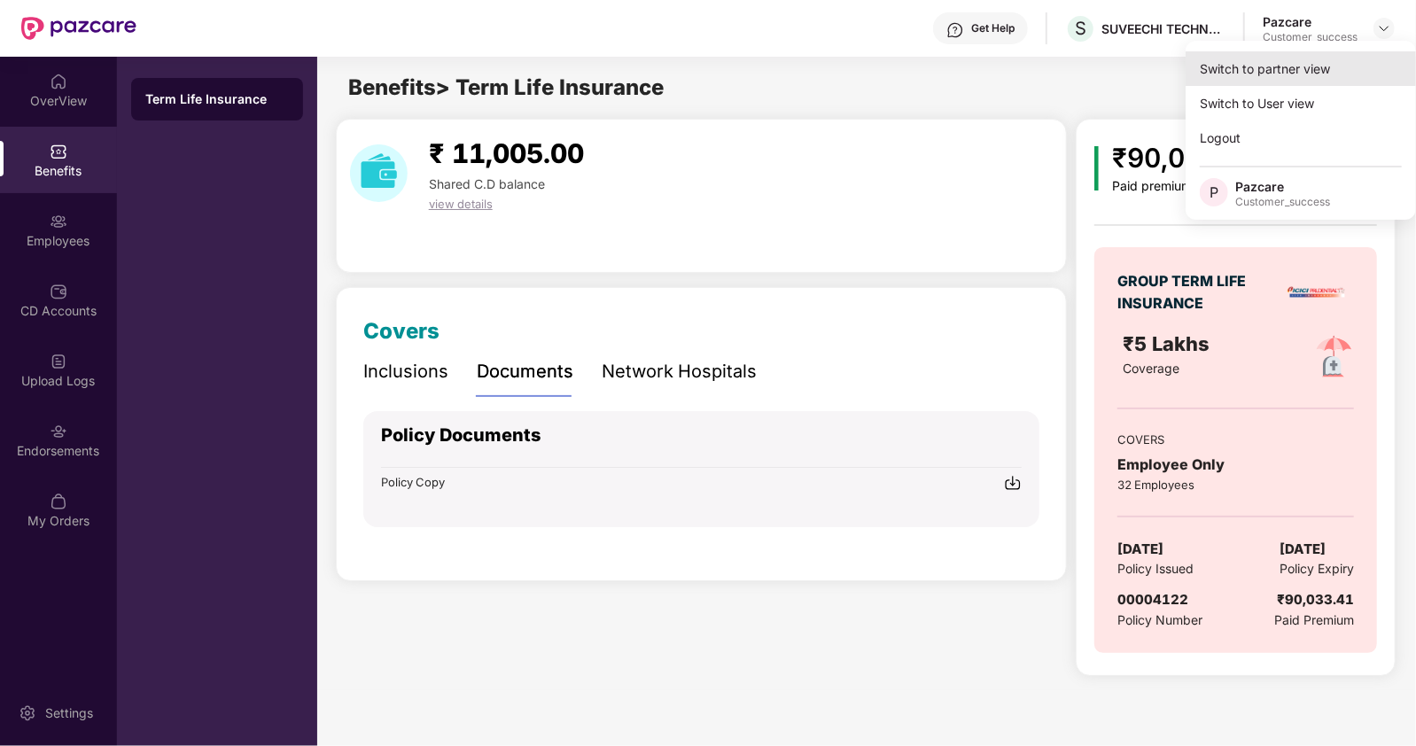
click at [1254, 79] on div "Switch to partner view" at bounding box center [1301, 68] width 230 height 35
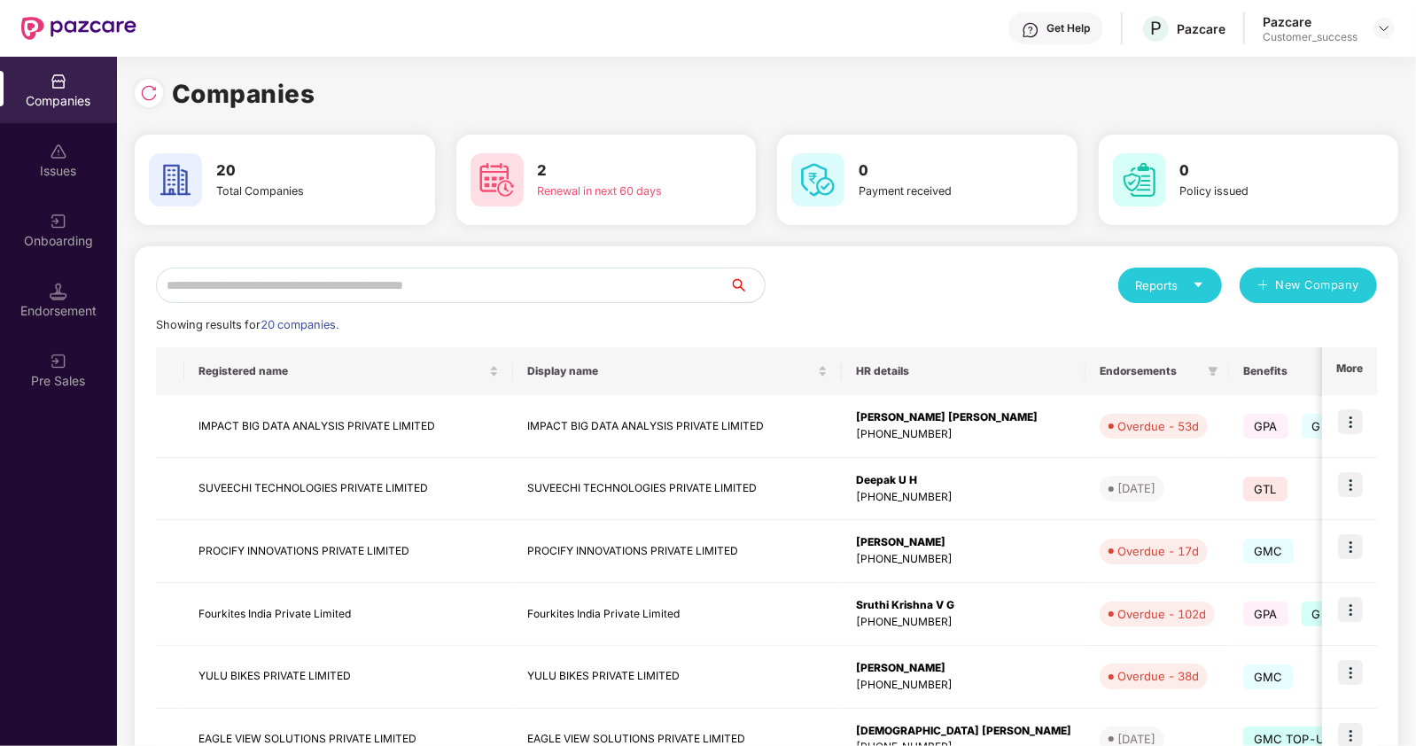
click at [577, 296] on input "text" at bounding box center [442, 285] width 573 height 35
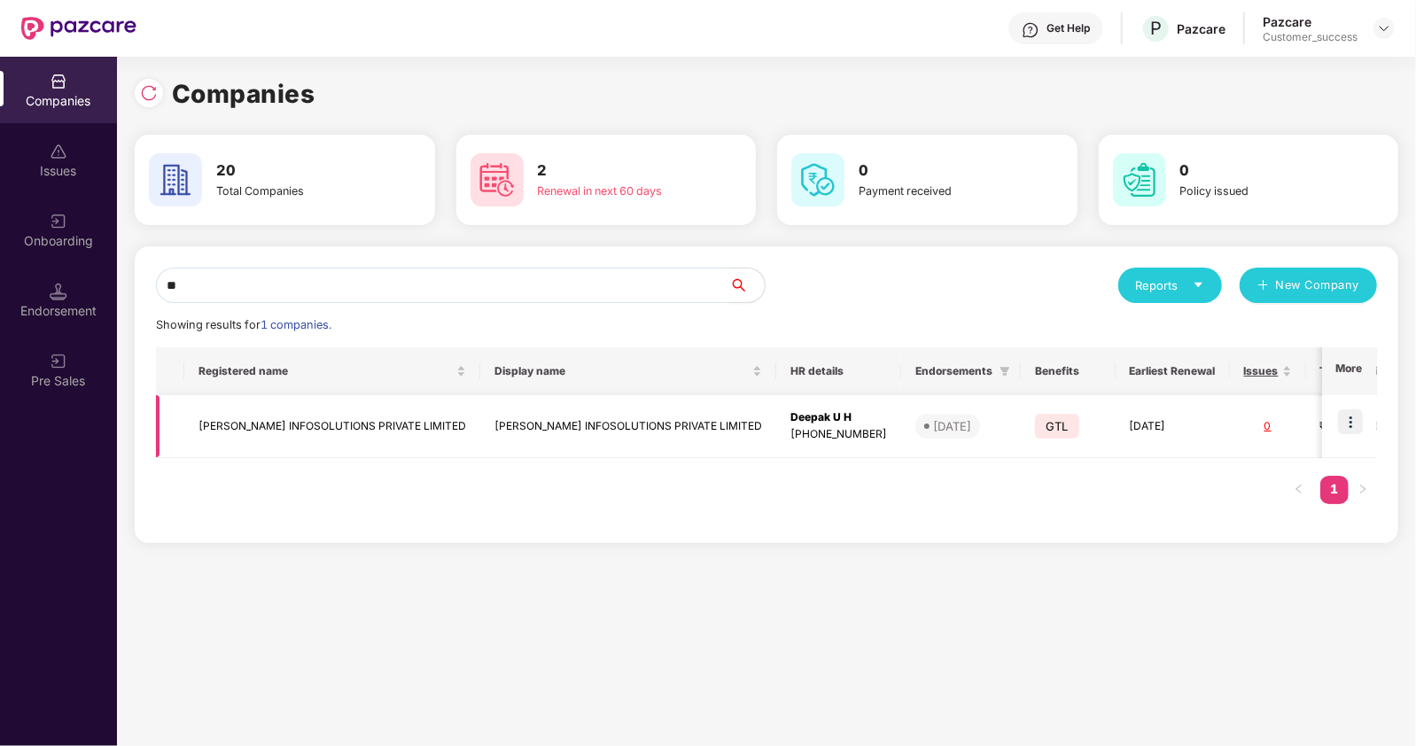
type input "**"
click at [343, 421] on td "[PERSON_NAME] INFOSOLUTIONS PRIVATE LIMITED" at bounding box center [332, 426] width 296 height 63
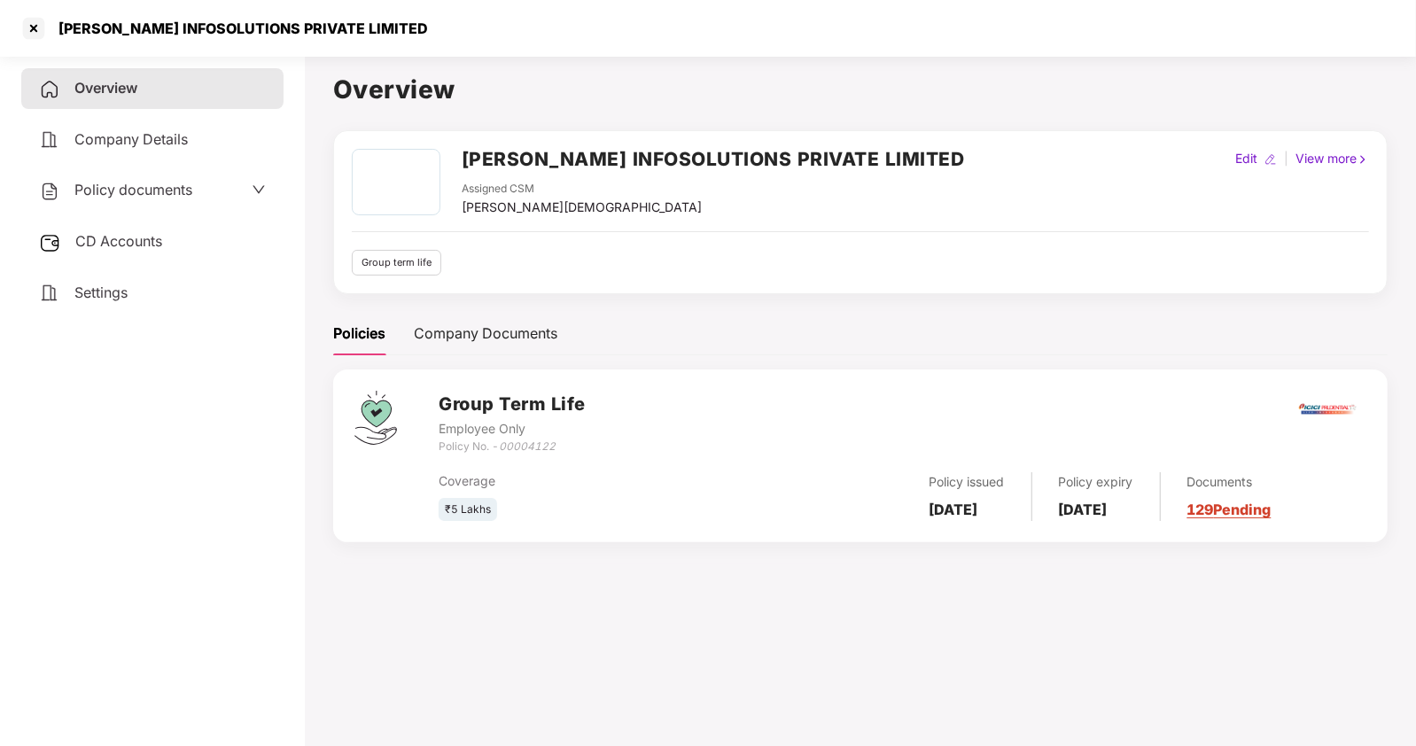
click at [129, 194] on span "Policy documents" at bounding box center [133, 190] width 118 height 18
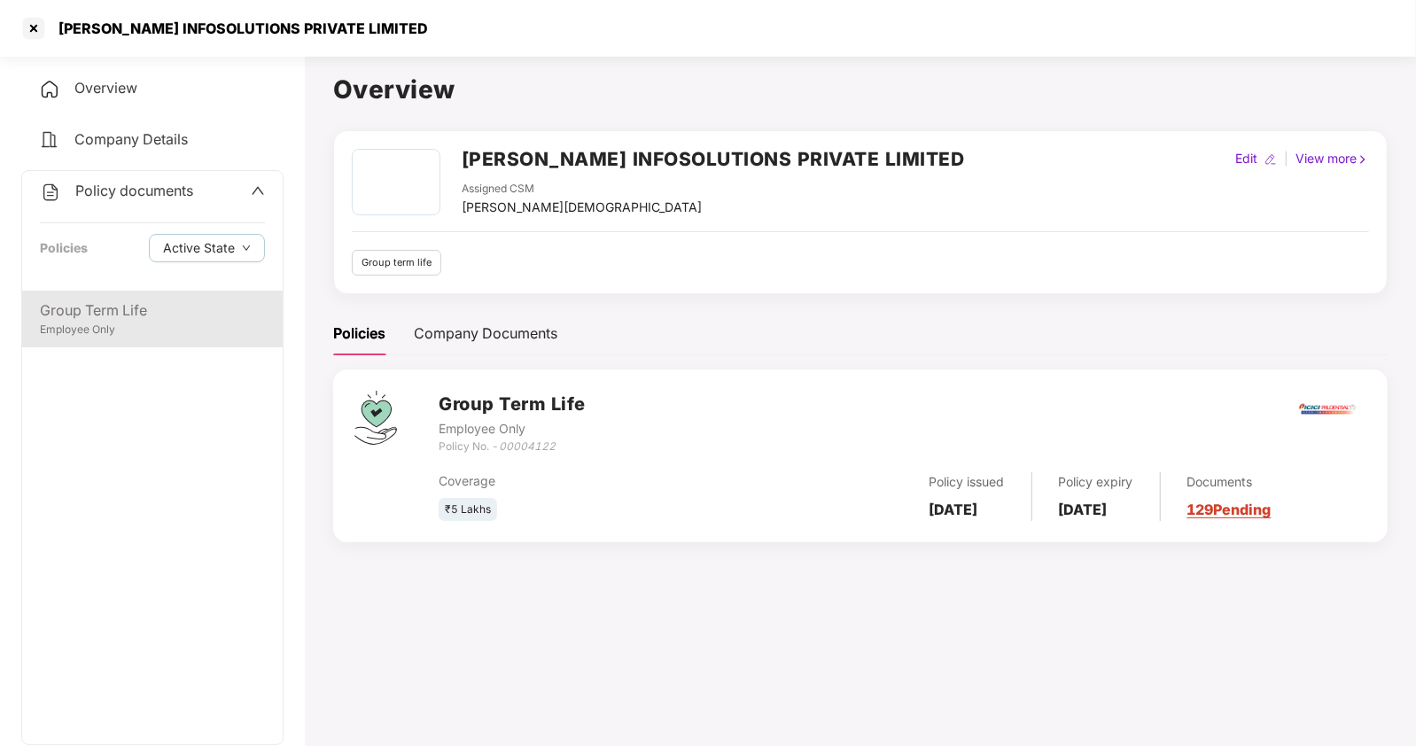
click at [90, 312] on div "Group Term Life" at bounding box center [152, 311] width 225 height 22
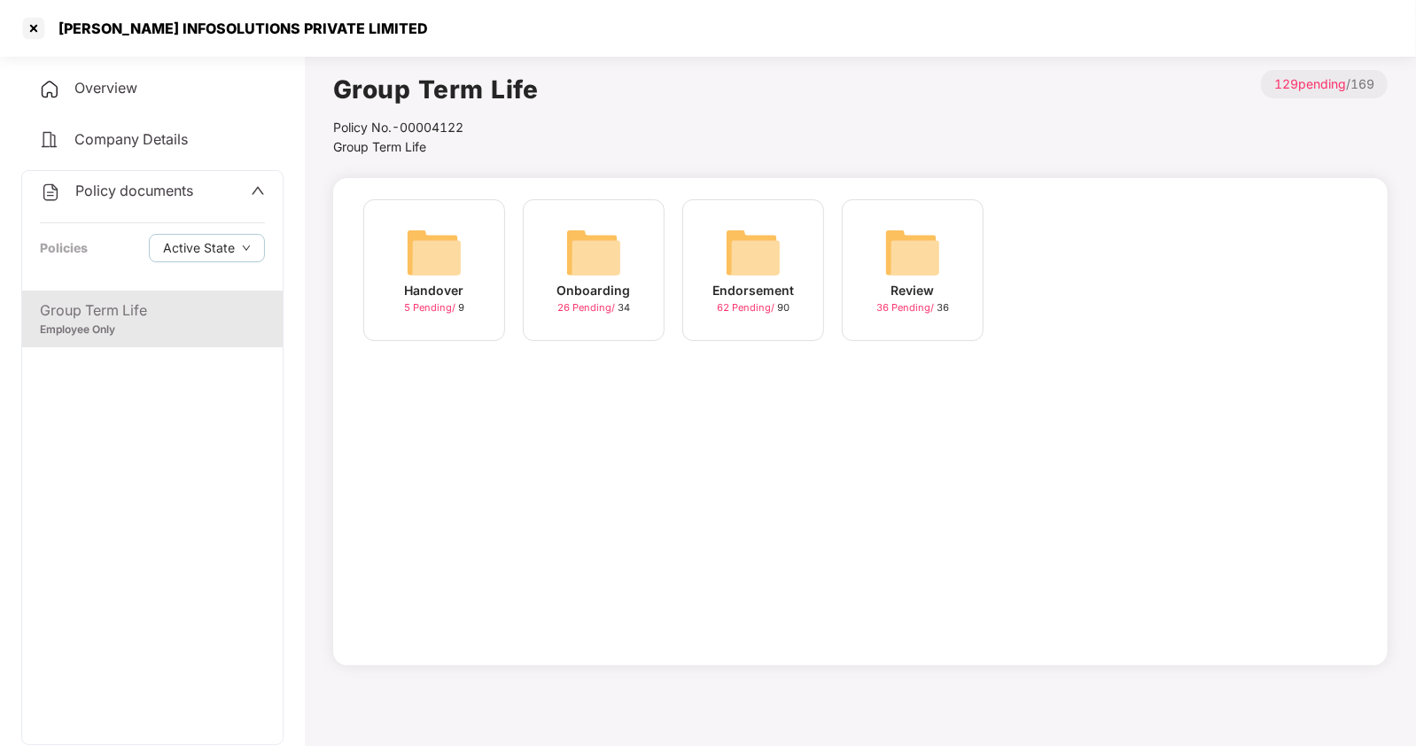
click at [594, 238] on img at bounding box center [593, 252] width 57 height 57
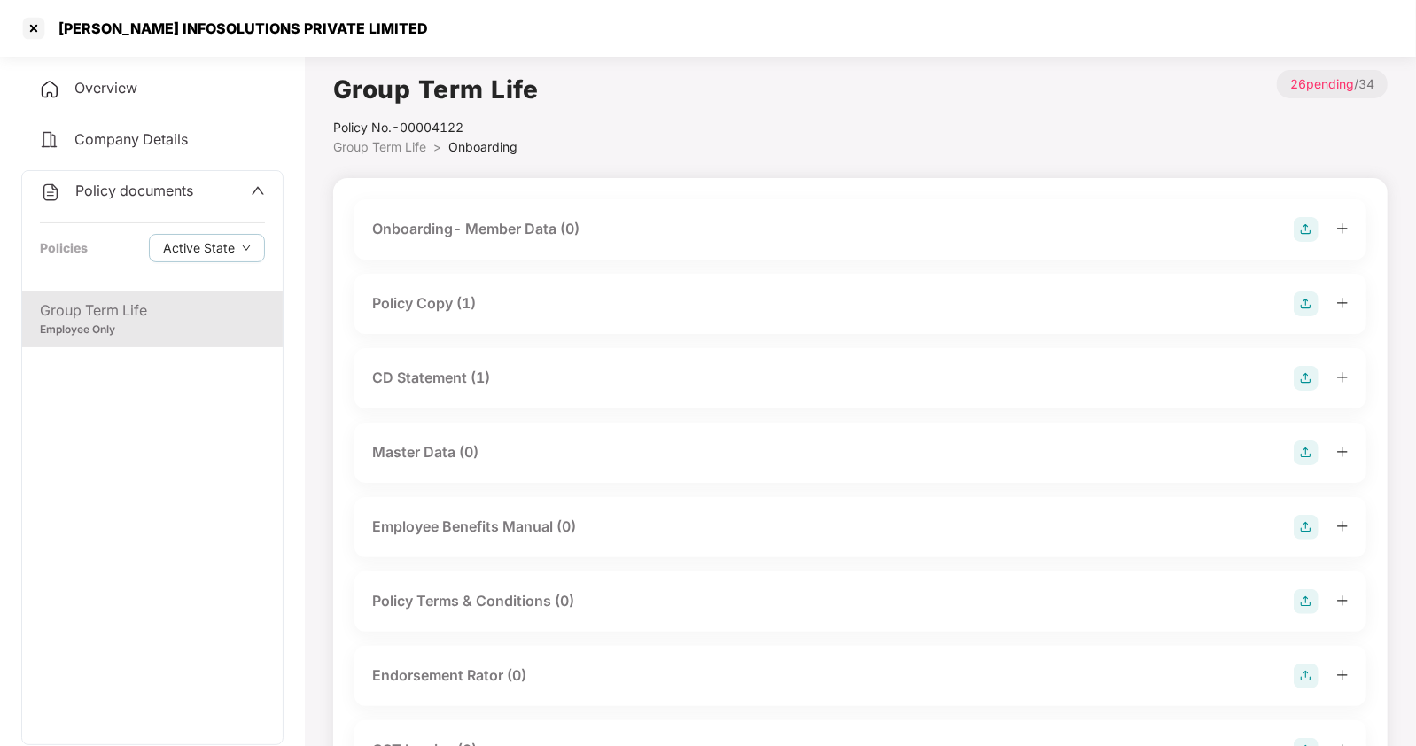
click at [411, 302] on div "Policy Copy (1)" at bounding box center [424, 303] width 104 height 22
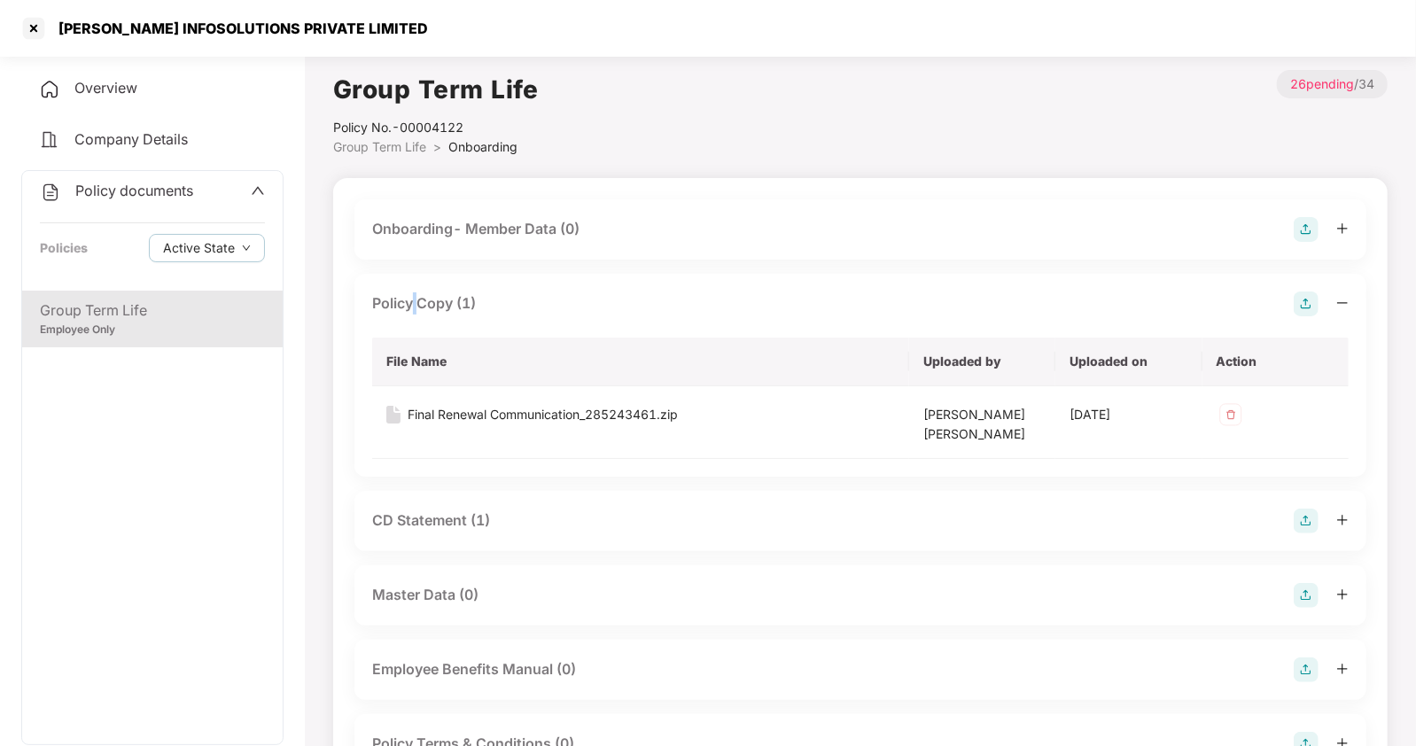
click at [411, 302] on div "Policy Copy (1)" at bounding box center [424, 303] width 104 height 22
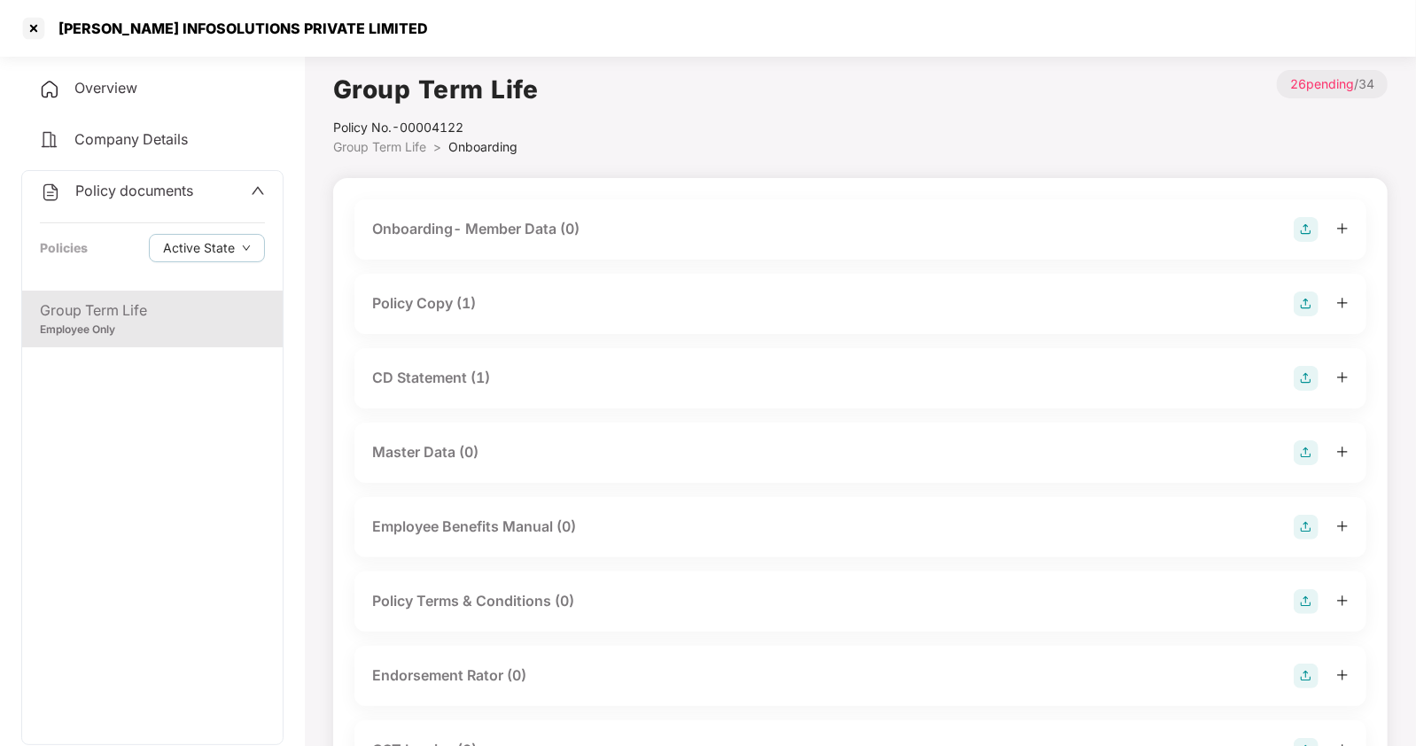
click at [424, 307] on div "Policy Copy (1)" at bounding box center [424, 303] width 104 height 22
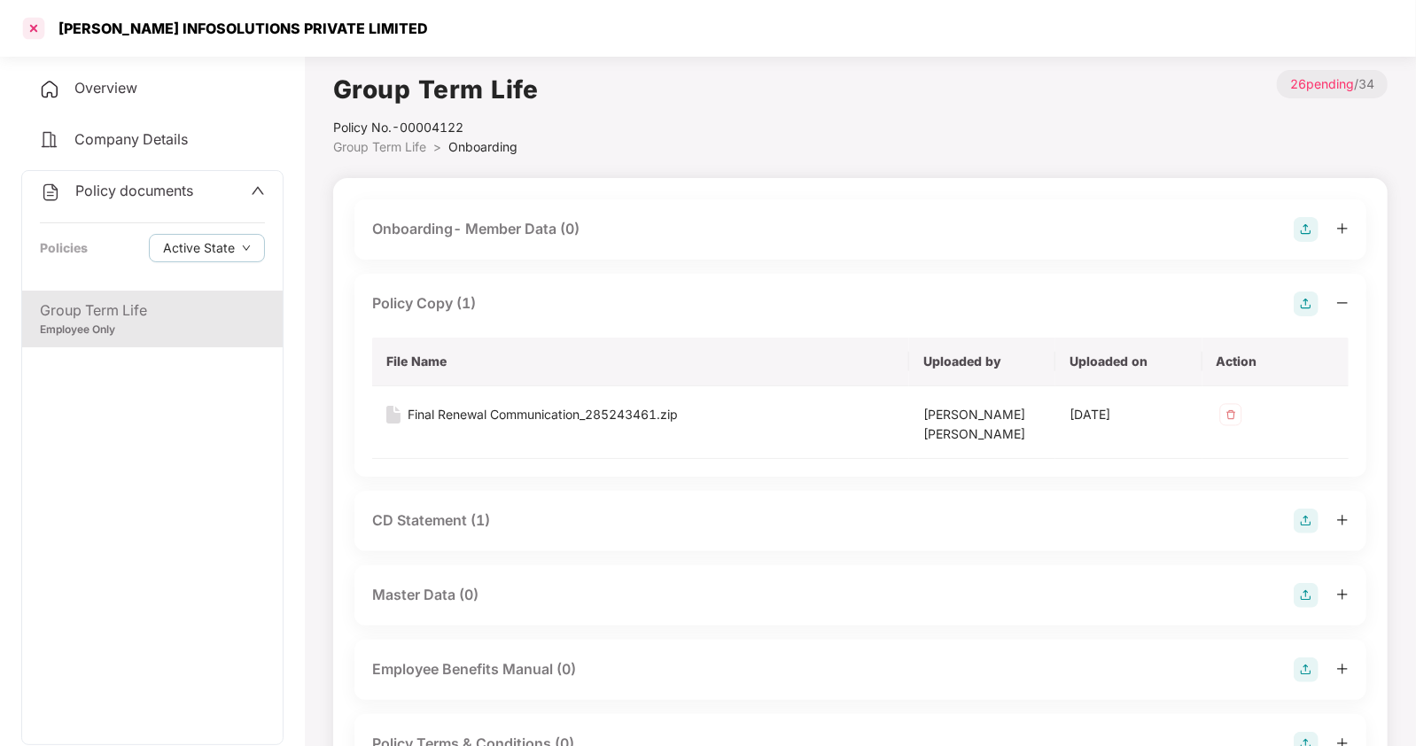
click at [35, 19] on div at bounding box center [33, 28] width 28 height 28
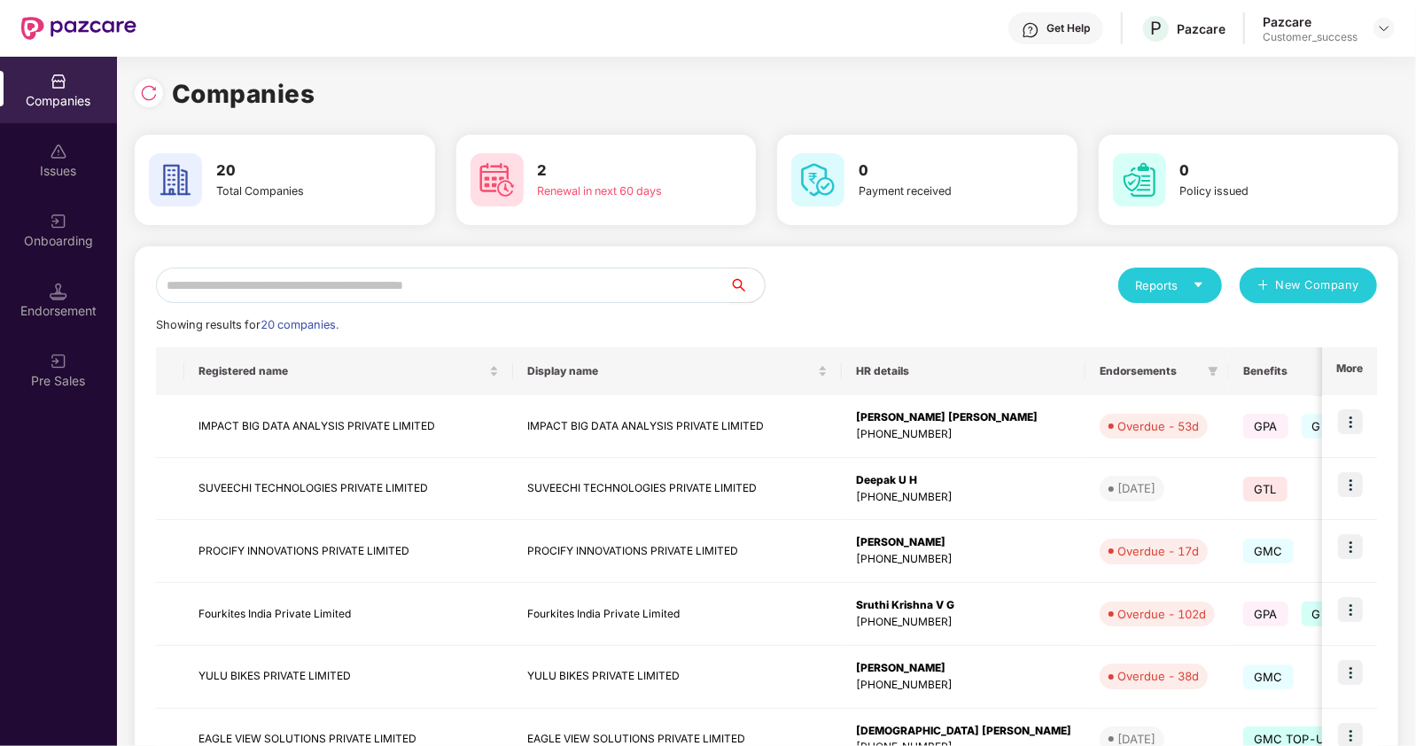
click at [190, 272] on input "text" at bounding box center [442, 285] width 573 height 35
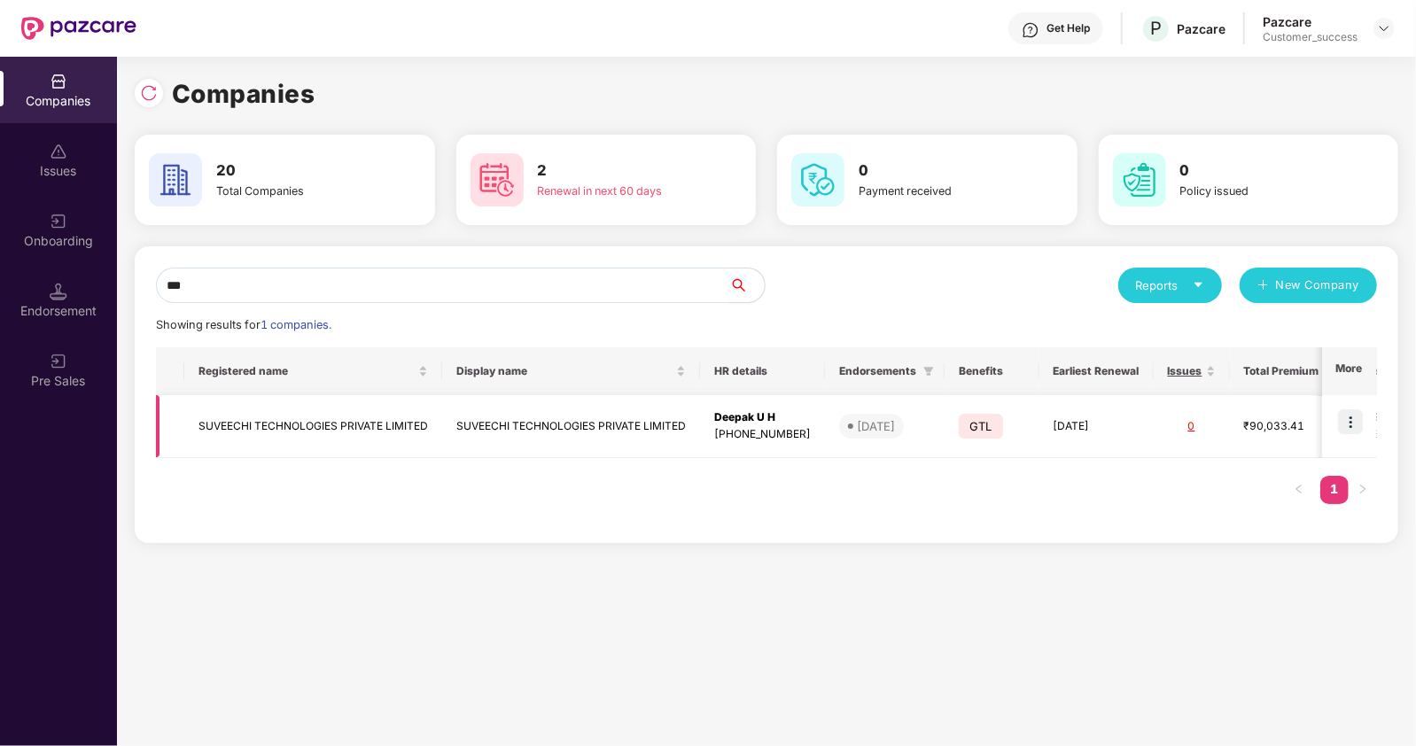
type input "***"
click at [290, 434] on td "SUVEECHI TECHNOLOGIES PRIVATE LIMITED" at bounding box center [313, 426] width 258 height 63
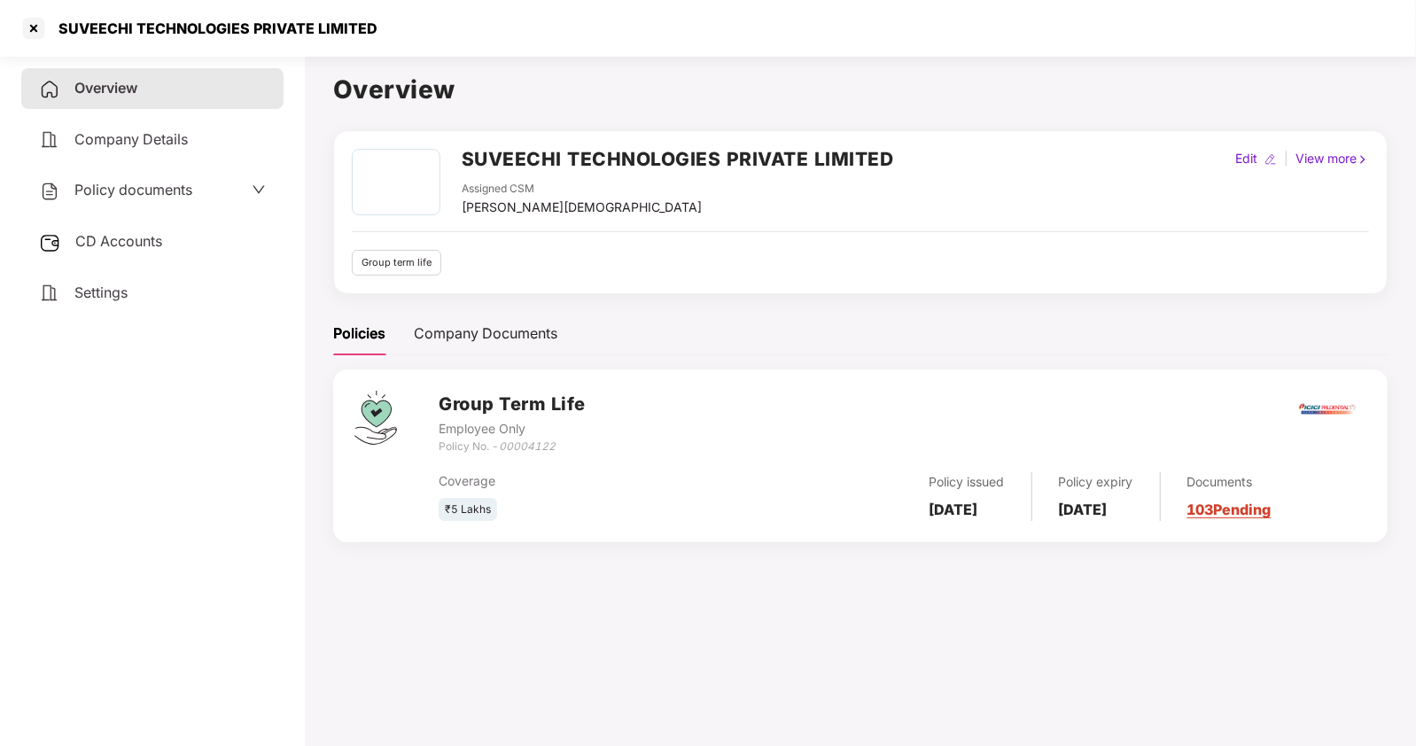
click at [113, 195] on span "Policy documents" at bounding box center [133, 190] width 118 height 18
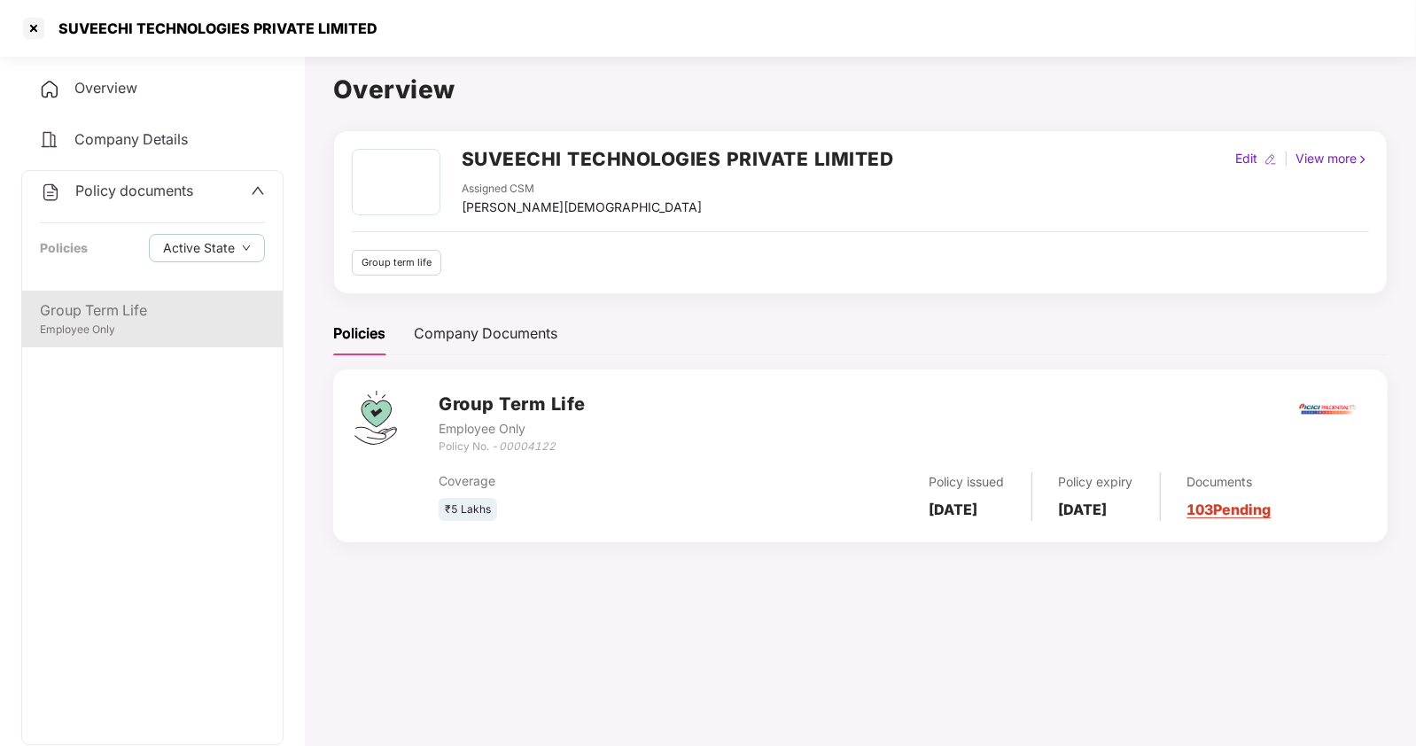
click at [176, 312] on div "Group Term Life" at bounding box center [152, 311] width 225 height 22
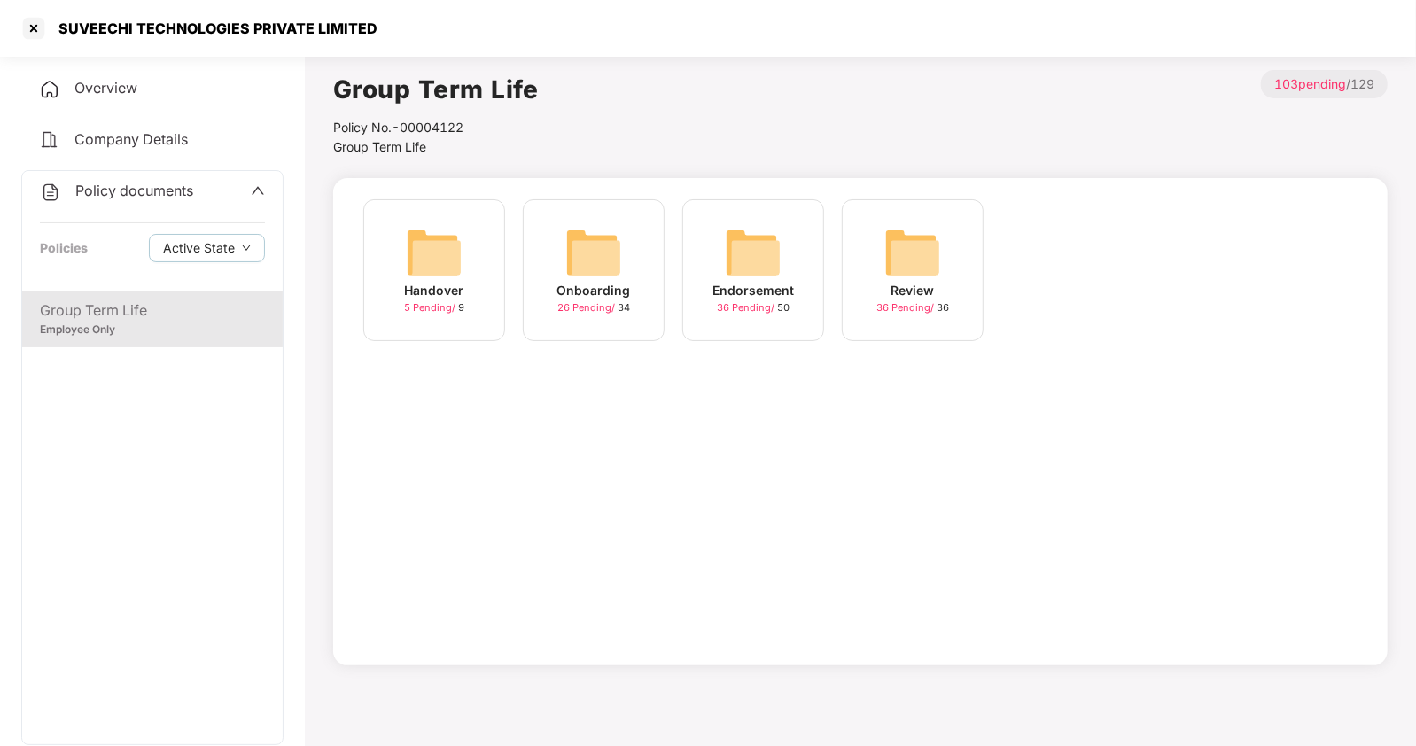
click at [744, 270] on img at bounding box center [753, 252] width 57 height 57
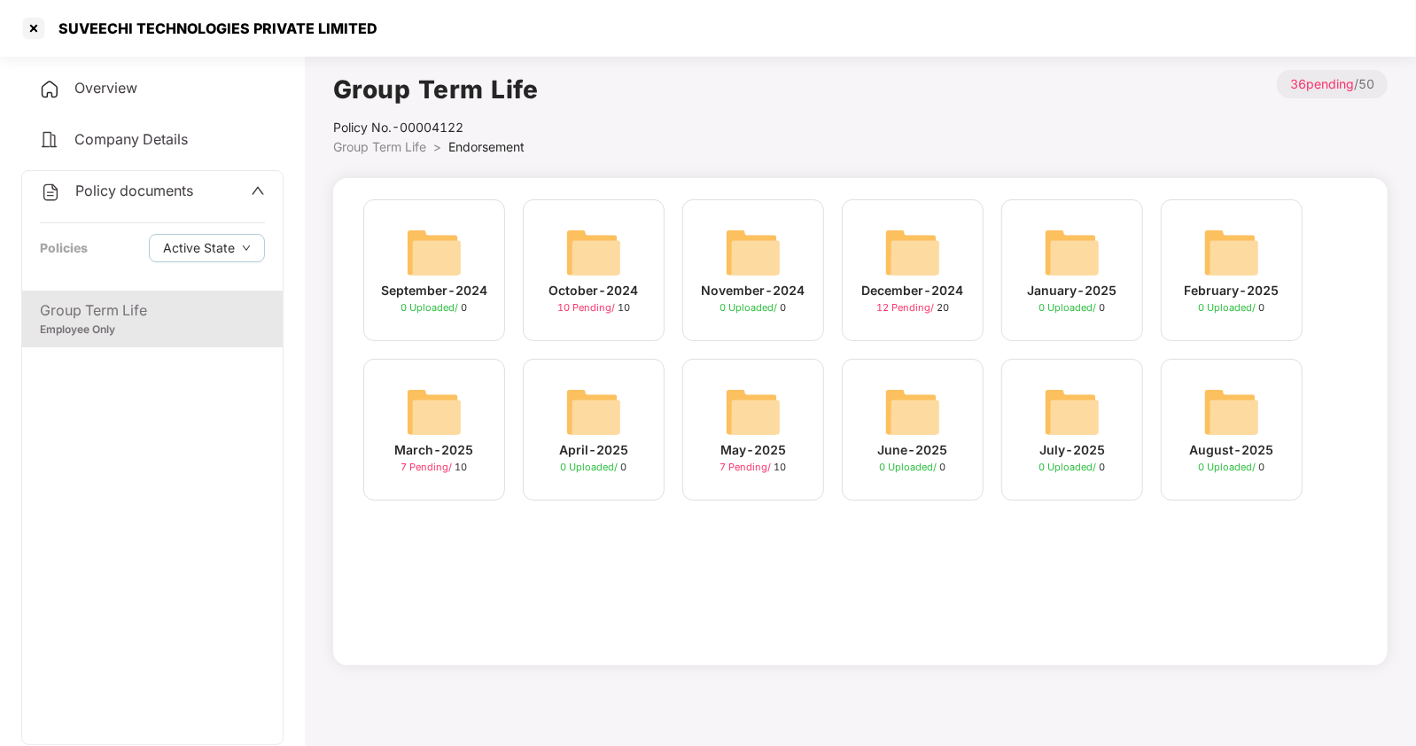
click at [129, 305] on div "Group Term Life" at bounding box center [152, 311] width 225 height 22
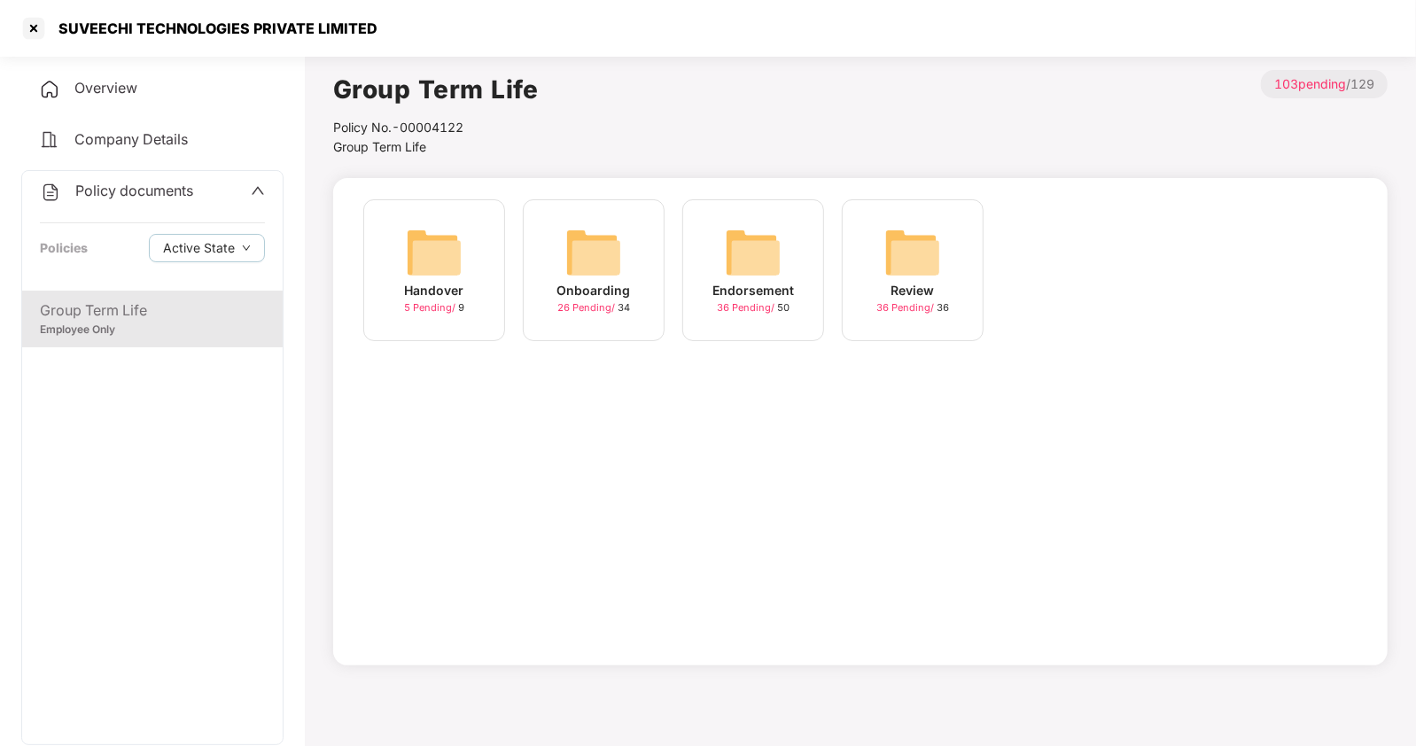
click at [577, 261] on img at bounding box center [593, 252] width 57 height 57
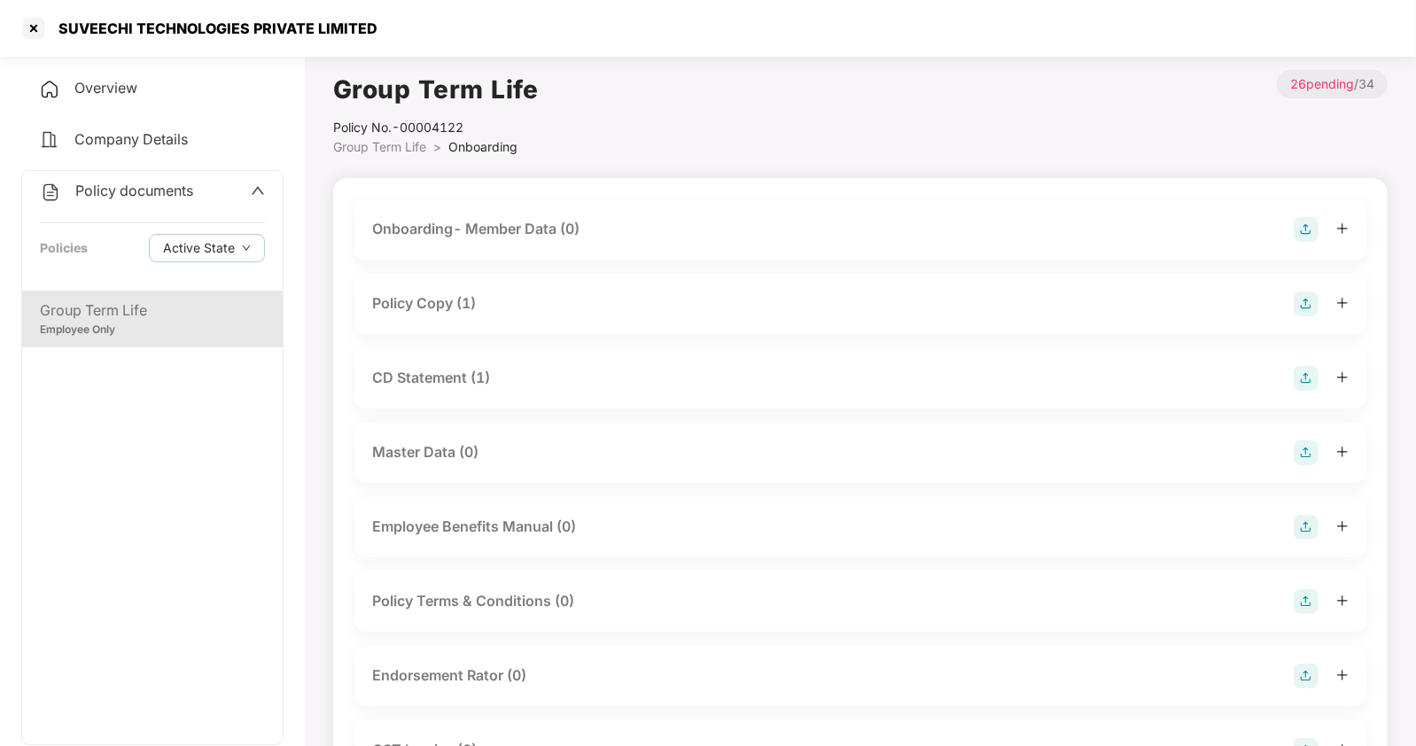
click at [439, 301] on div "Policy Copy (1)" at bounding box center [424, 303] width 104 height 22
